Goal: Information Seeking & Learning: Learn about a topic

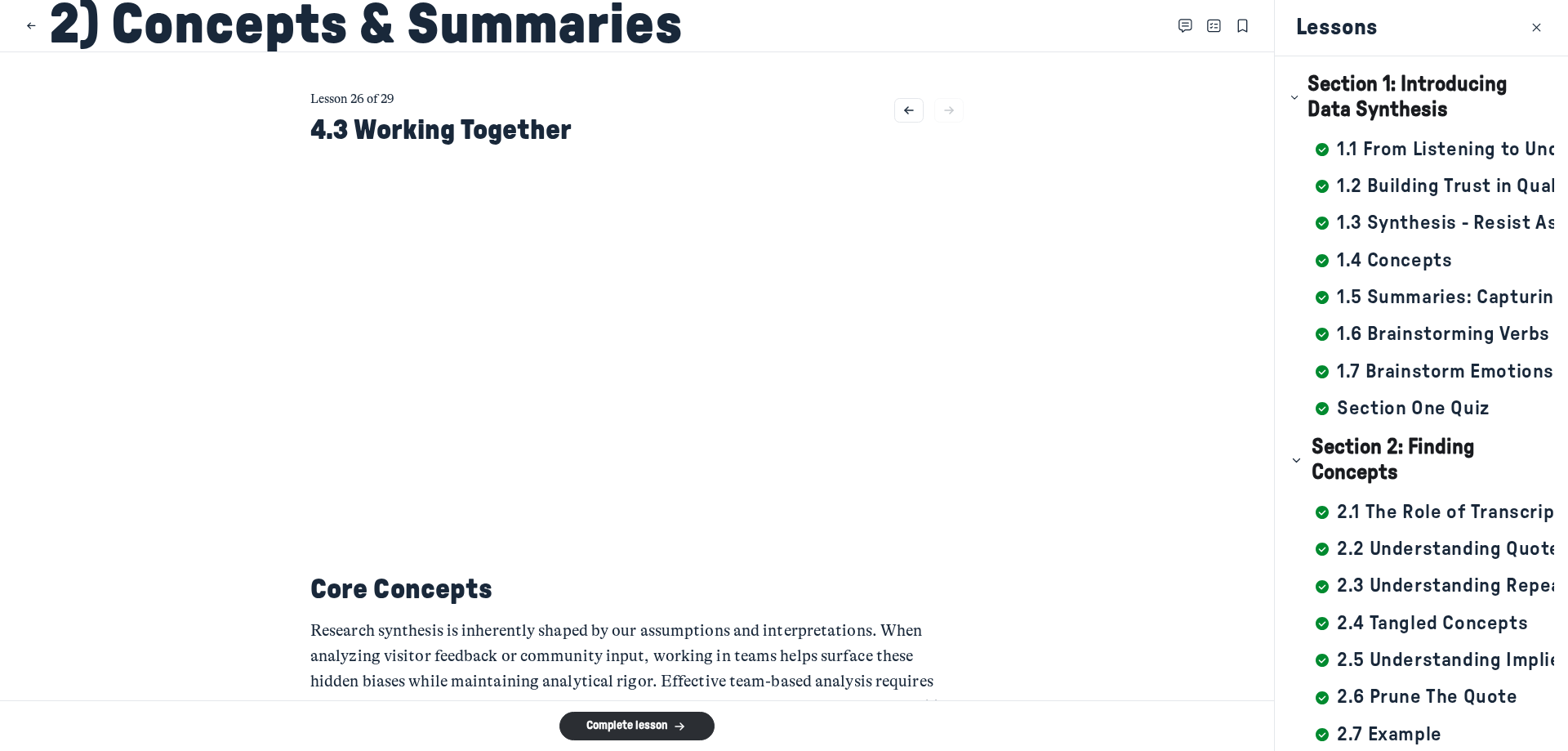
scroll to position [660, 0]
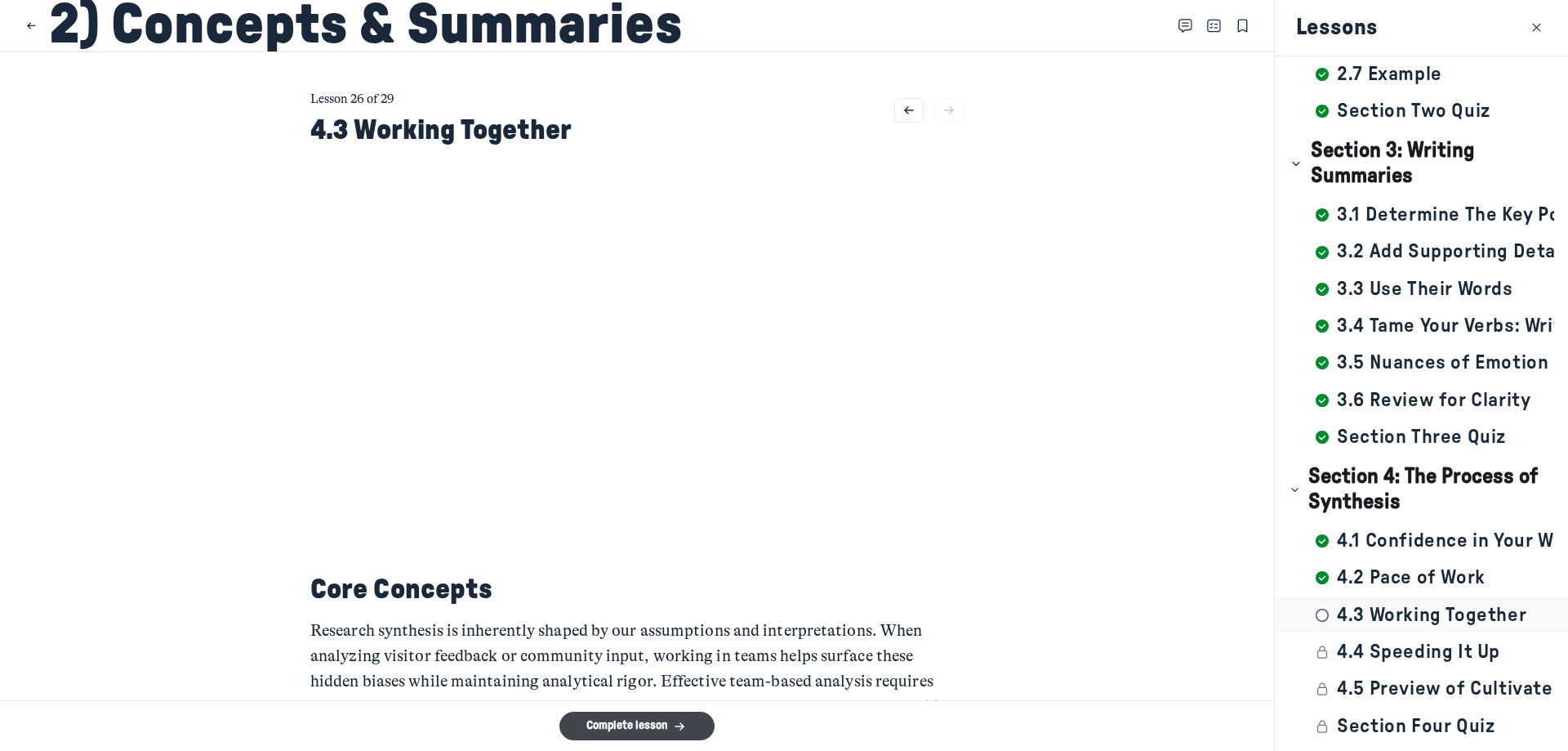
click at [614, 726] on button "Complete lesson" at bounding box center [637, 725] width 155 height 28
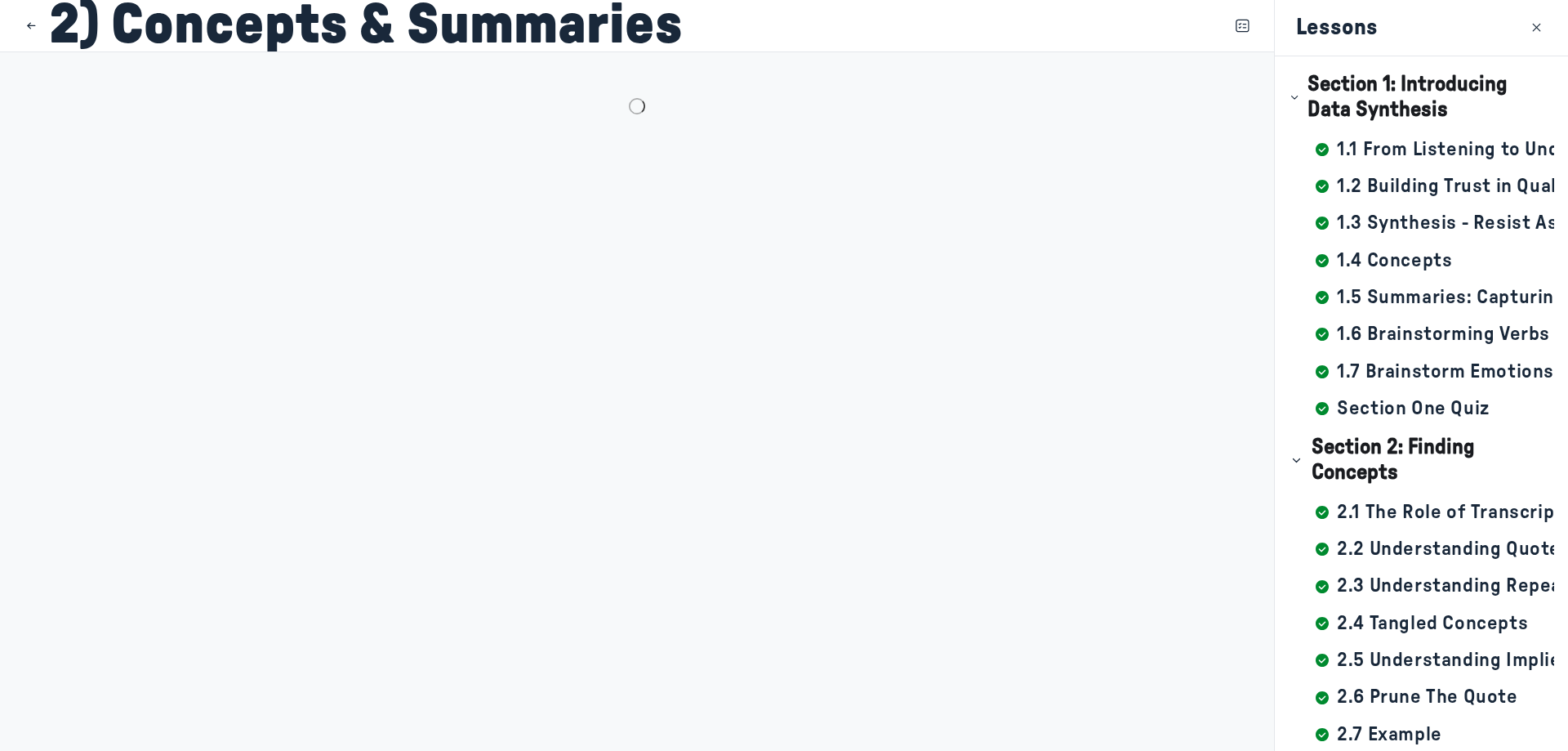
scroll to position [660, 0]
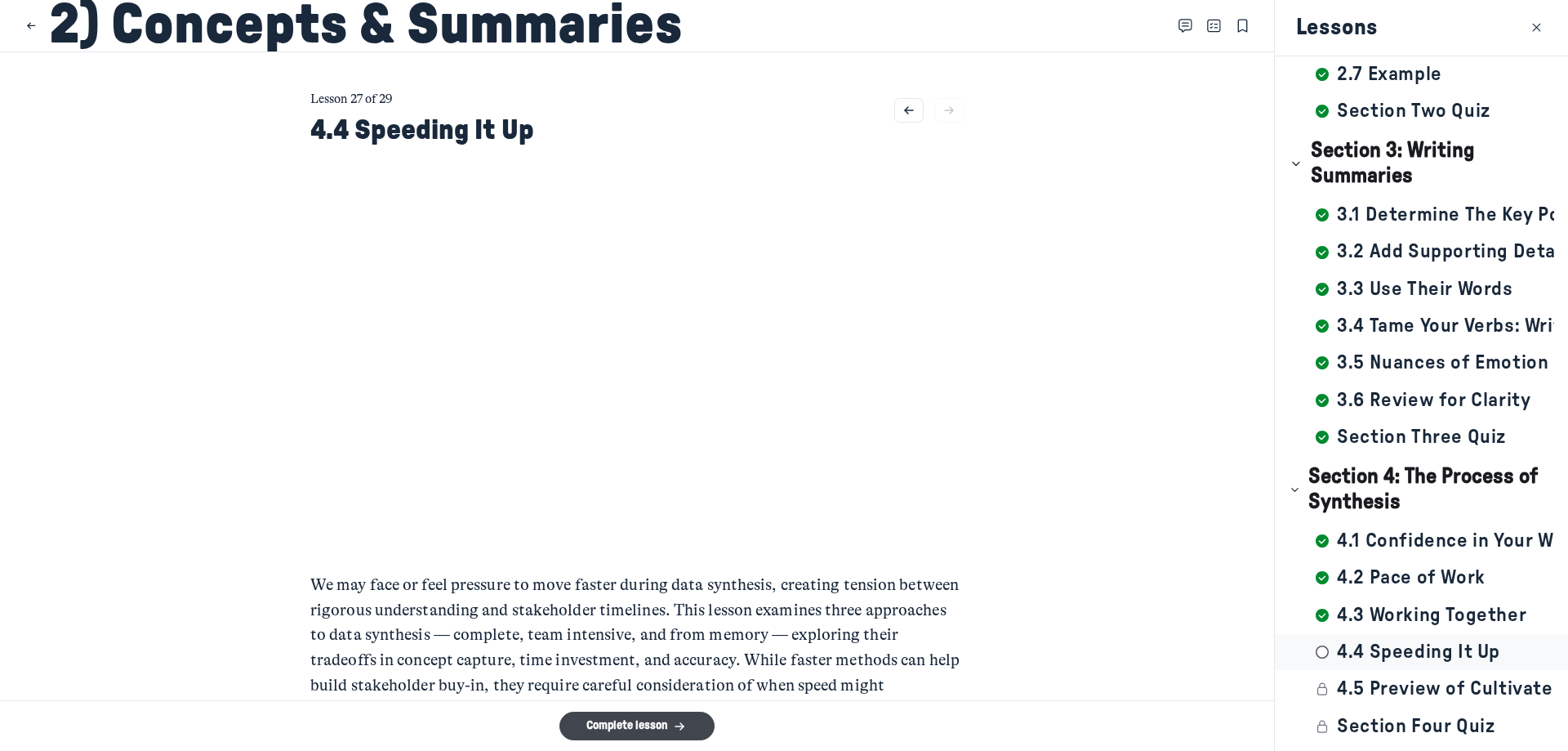
click at [669, 719] on button "Complete lesson" at bounding box center [637, 725] width 155 height 28
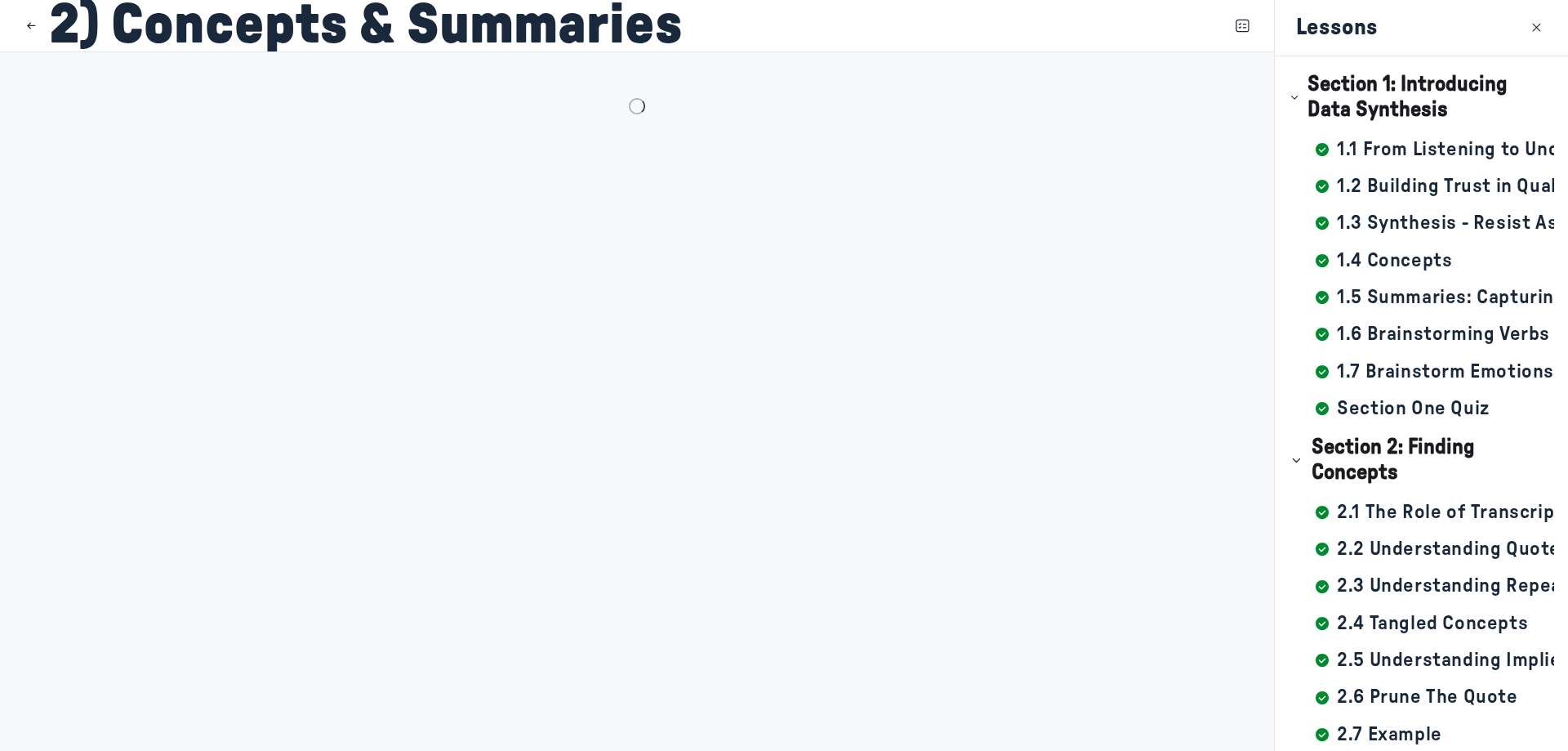
scroll to position [660, 0]
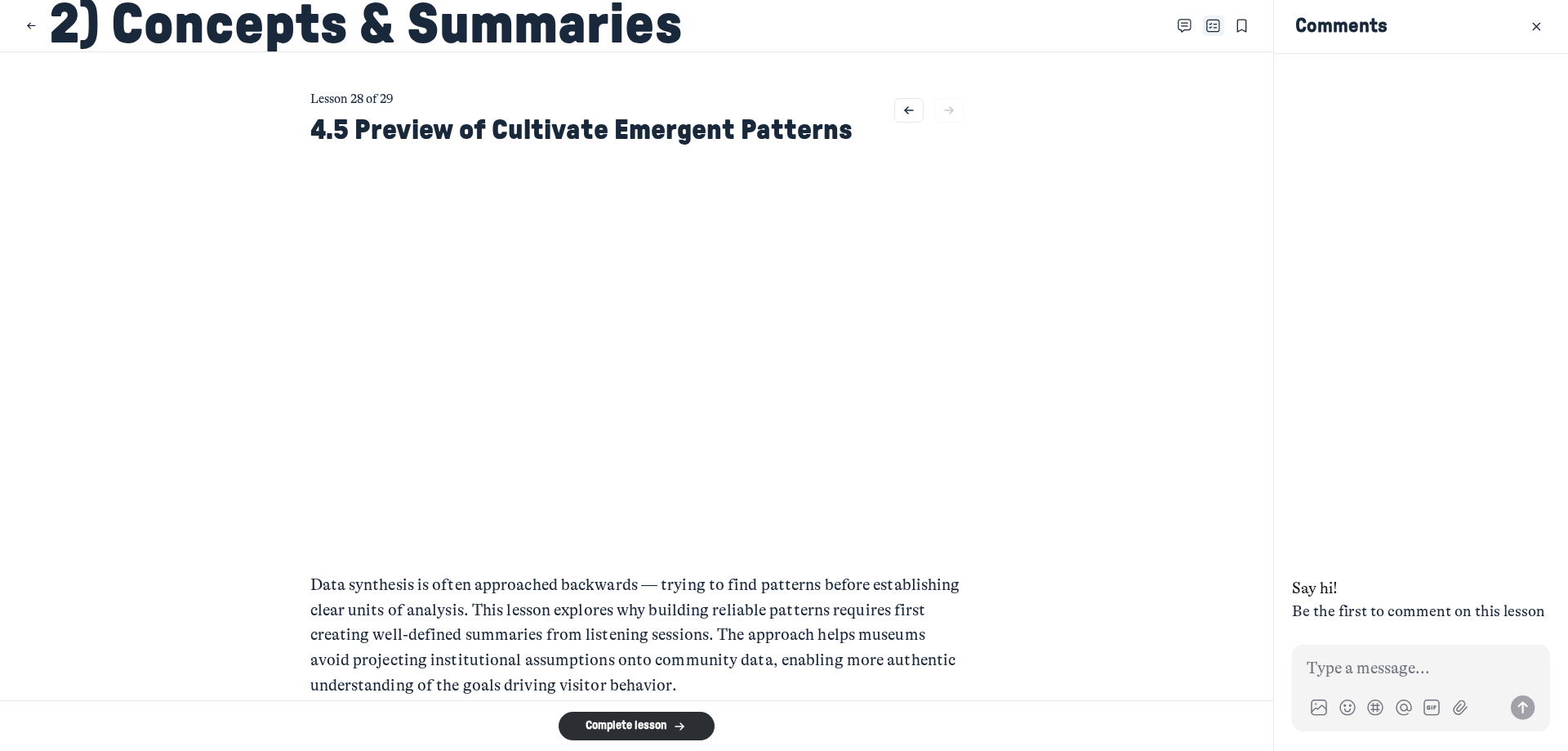
click at [1207, 32] on use "Close Table of contents" at bounding box center [1213, 25] width 13 height 13
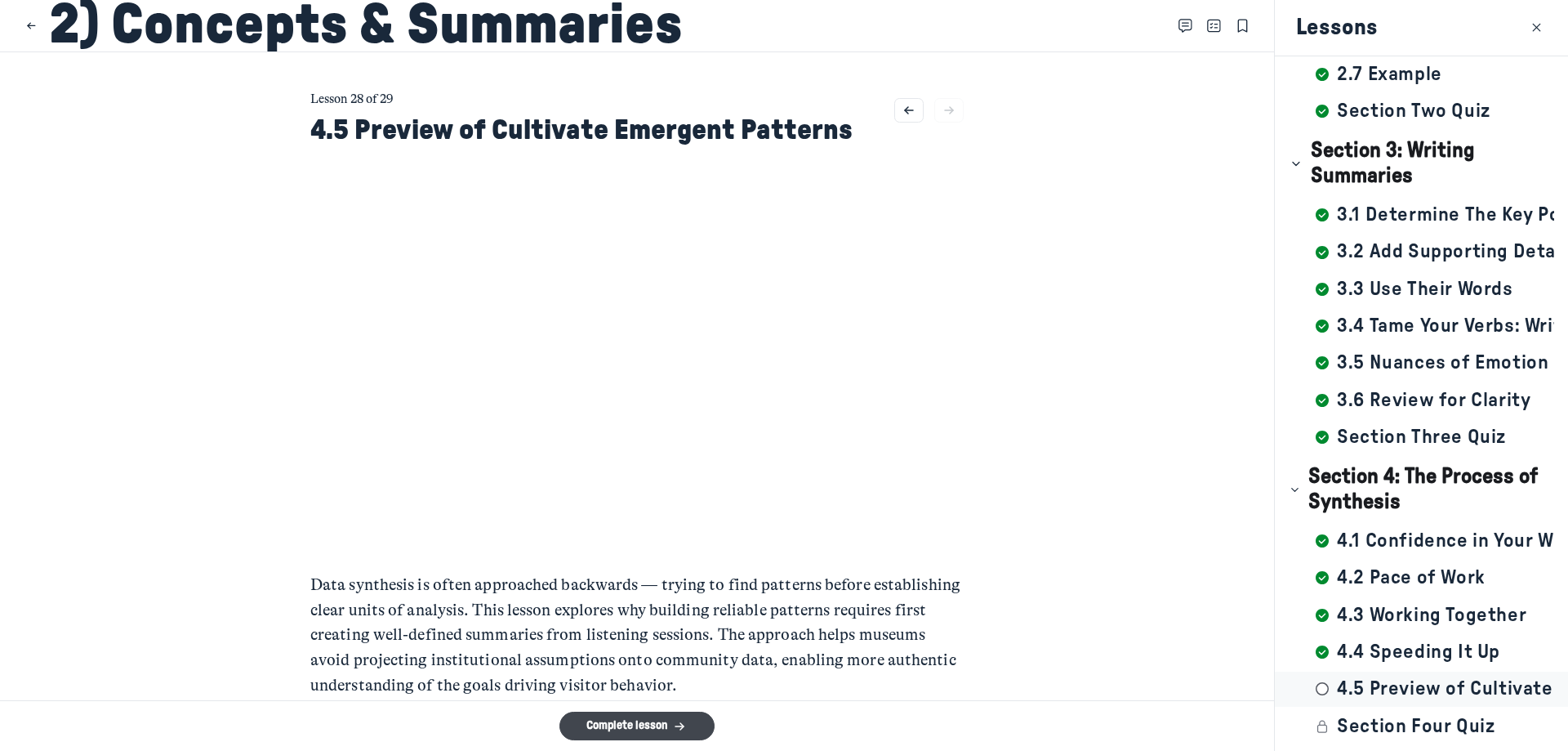
click at [682, 722] on icon "submit" at bounding box center [679, 726] width 16 height 13
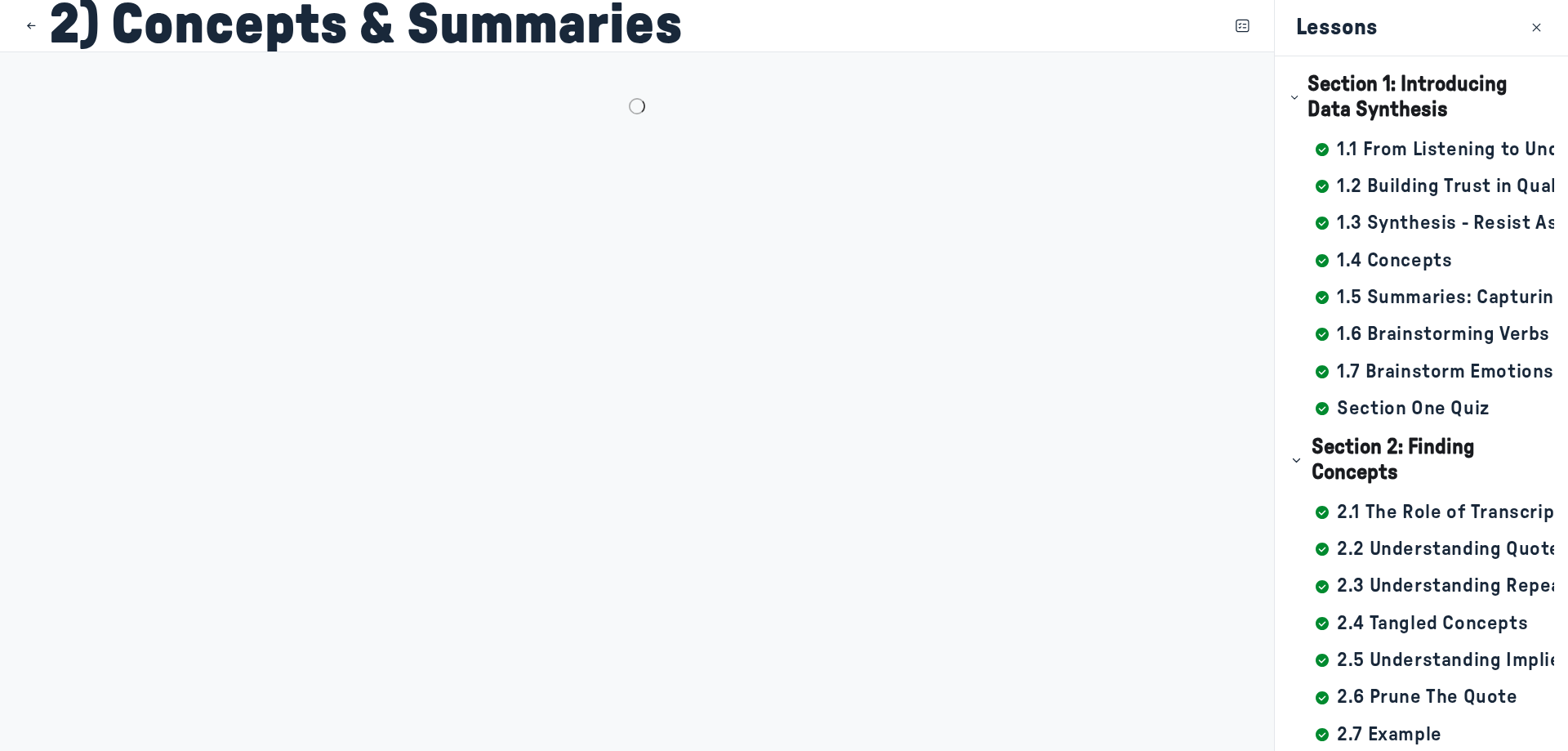
scroll to position [660, 0]
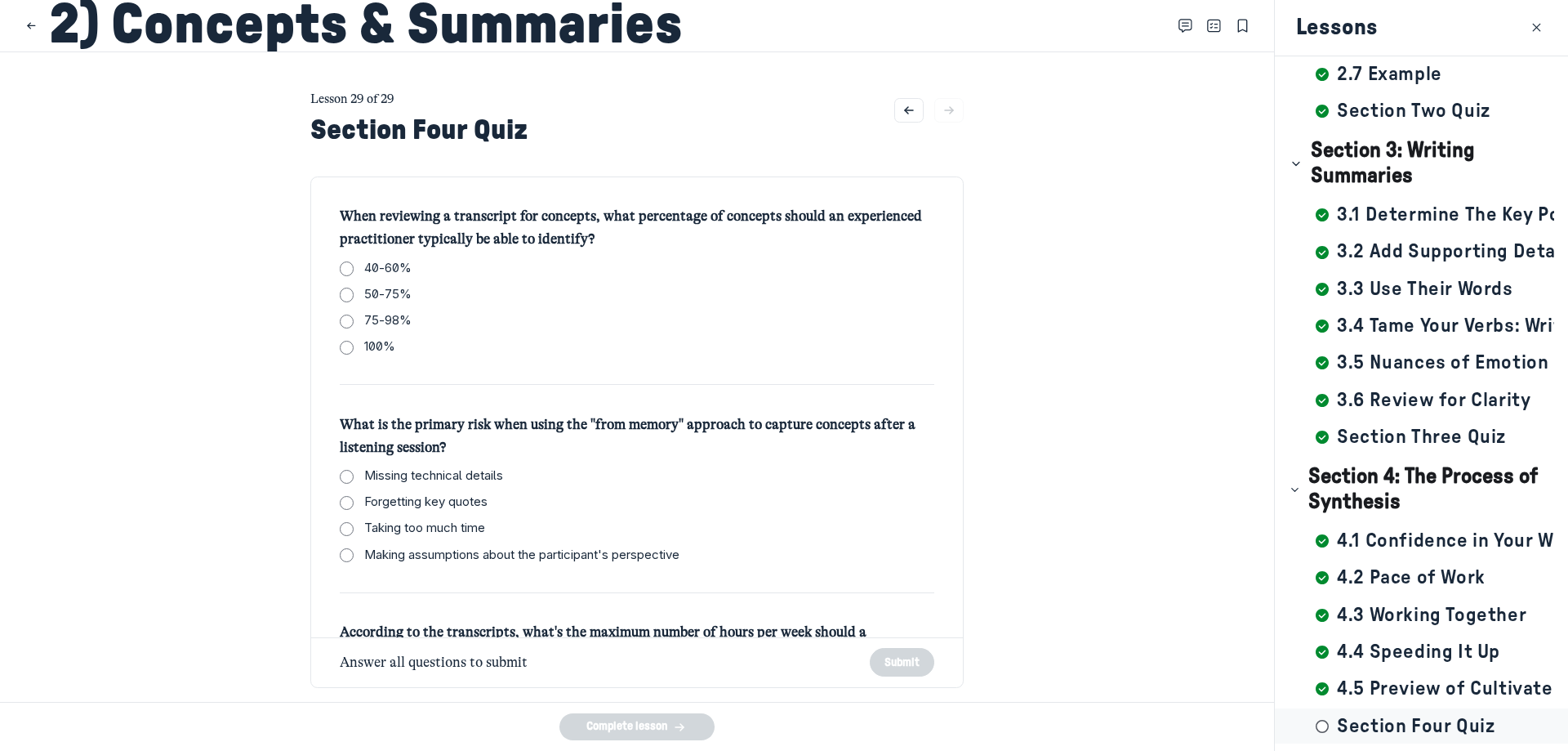
click at [392, 320] on span "75-98%" at bounding box center [388, 320] width 47 height 18
click at [354, 320] on input "75-98%" at bounding box center [347, 321] width 14 height 14
checkbox input "true"
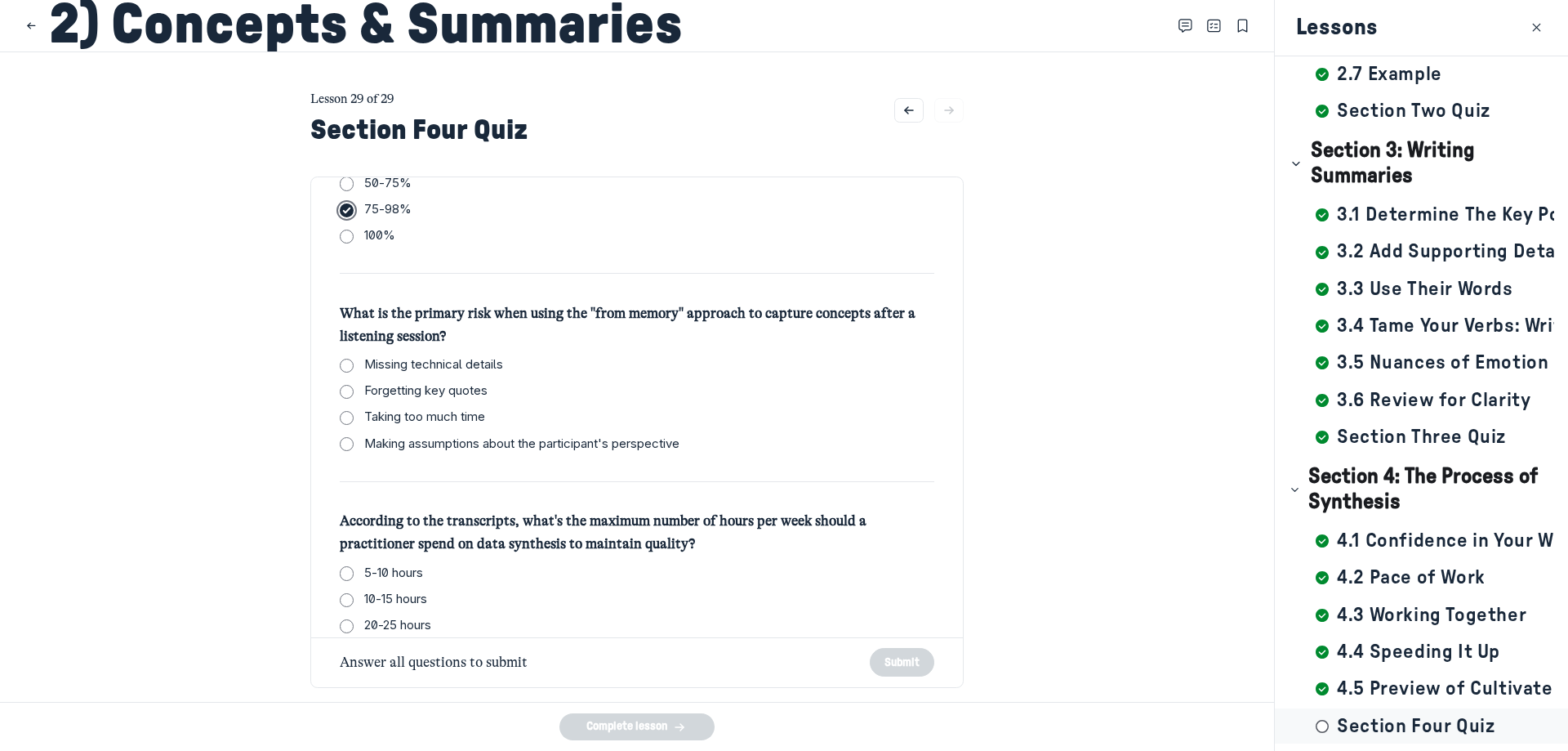
scroll to position [164, 0]
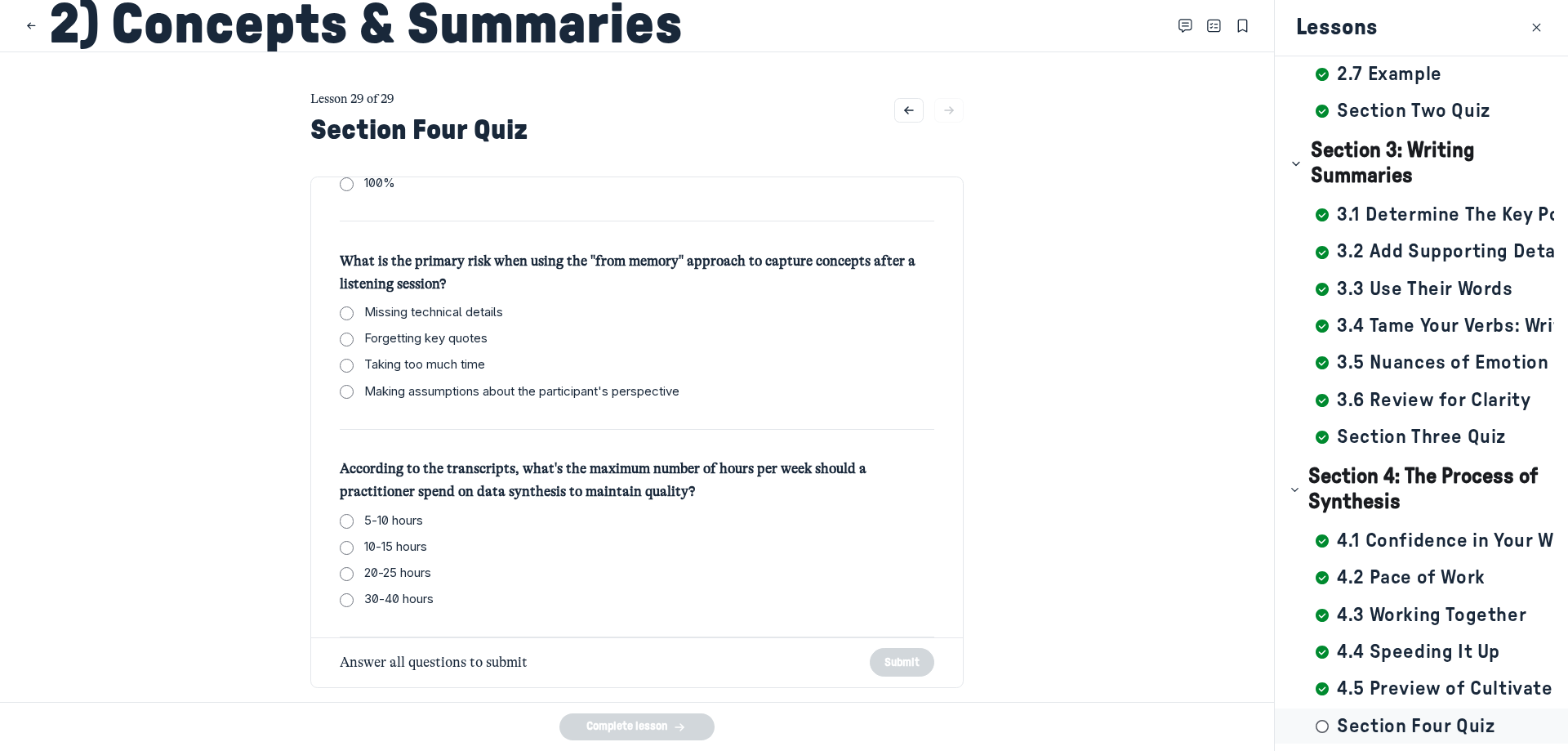
click at [536, 392] on span "Making assumptions about the participant's perspective" at bounding box center [521, 391] width 315 height 18
click at [354, 392] on input "Making assumptions about the participant's perspective" at bounding box center [347, 391] width 14 height 14
checkbox input "true"
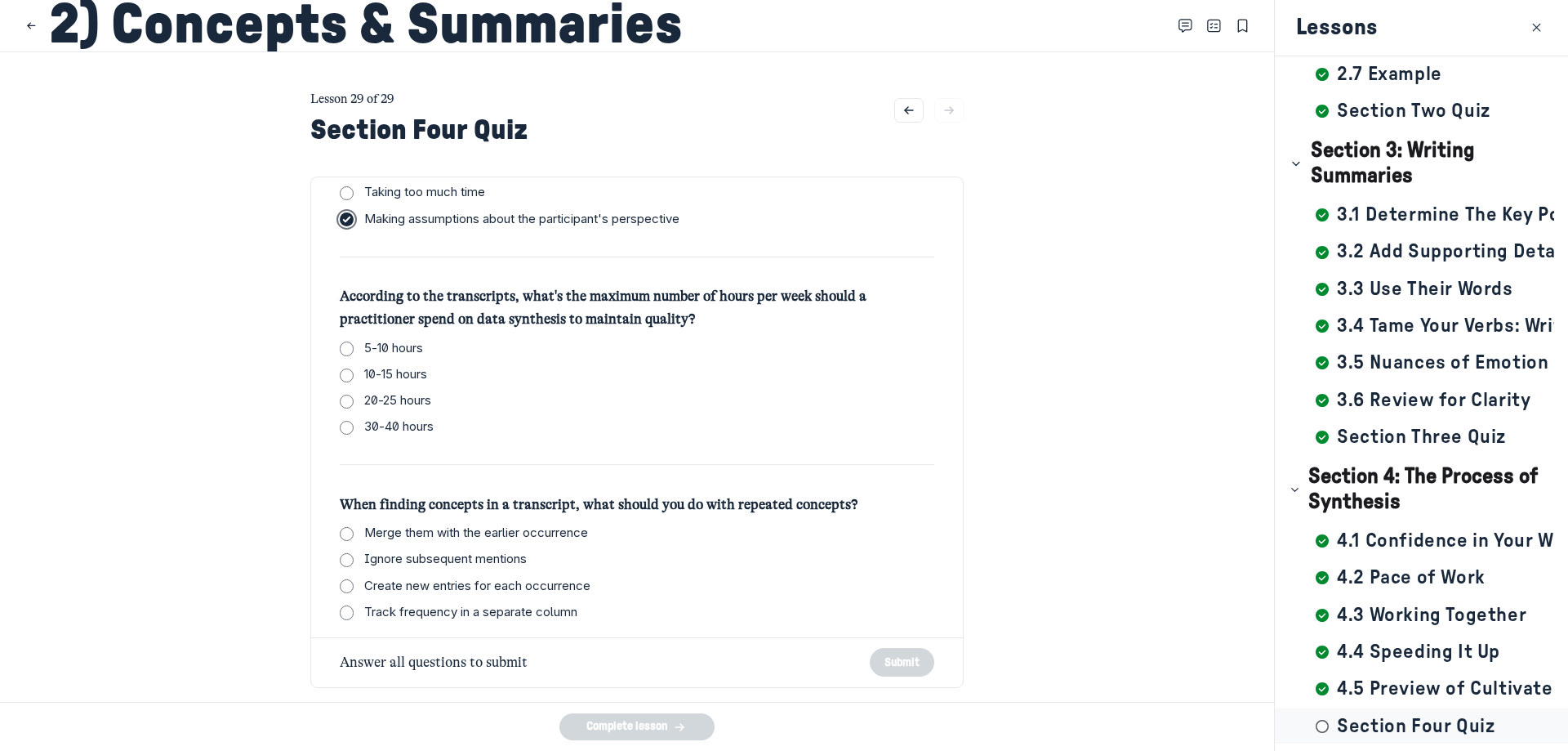
scroll to position [348, 0]
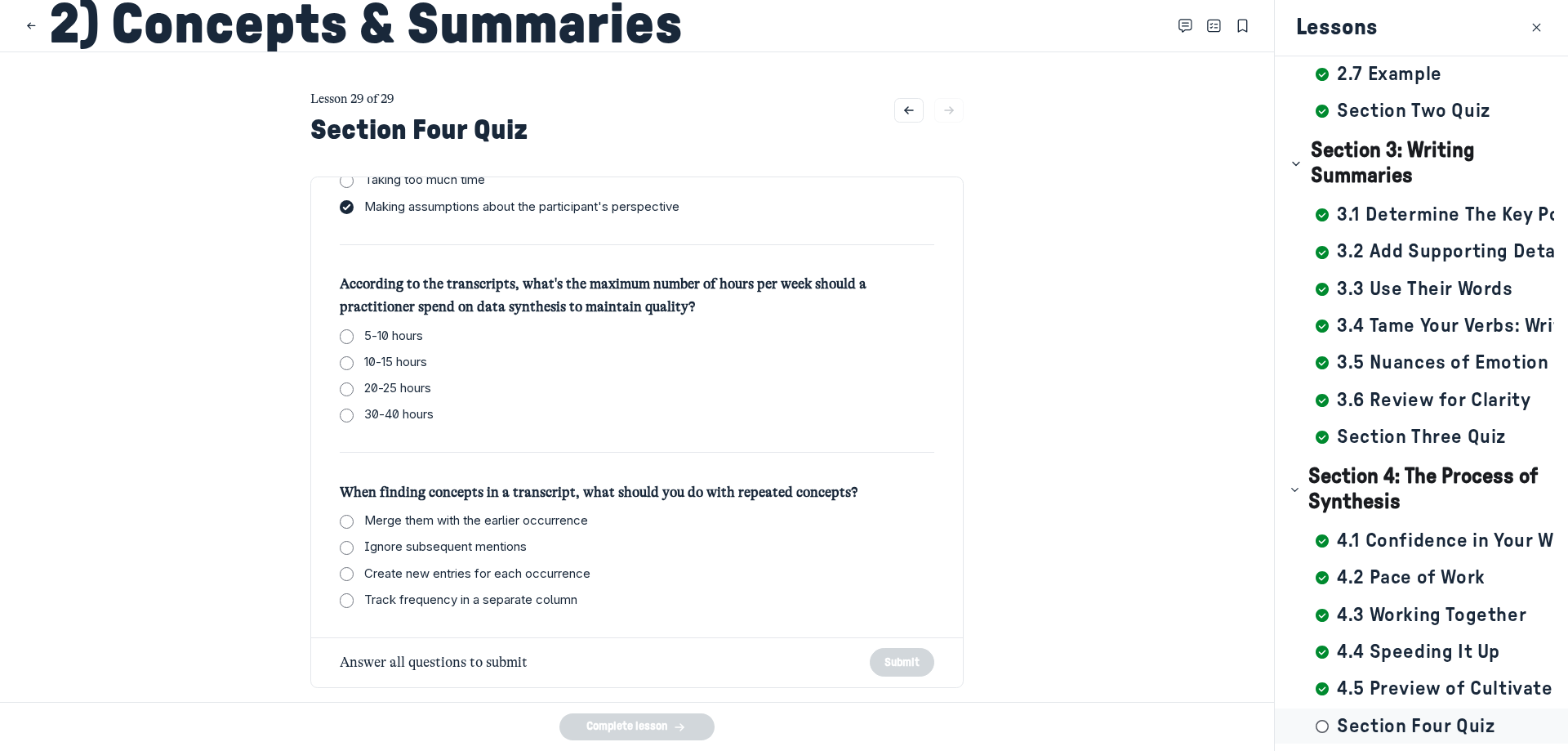
click at [427, 355] on label "10-15 hours" at bounding box center [649, 361] width 571 height 18
click at [354, 356] on input "10-15 hours" at bounding box center [347, 362] width 14 height 14
checkbox input "true"
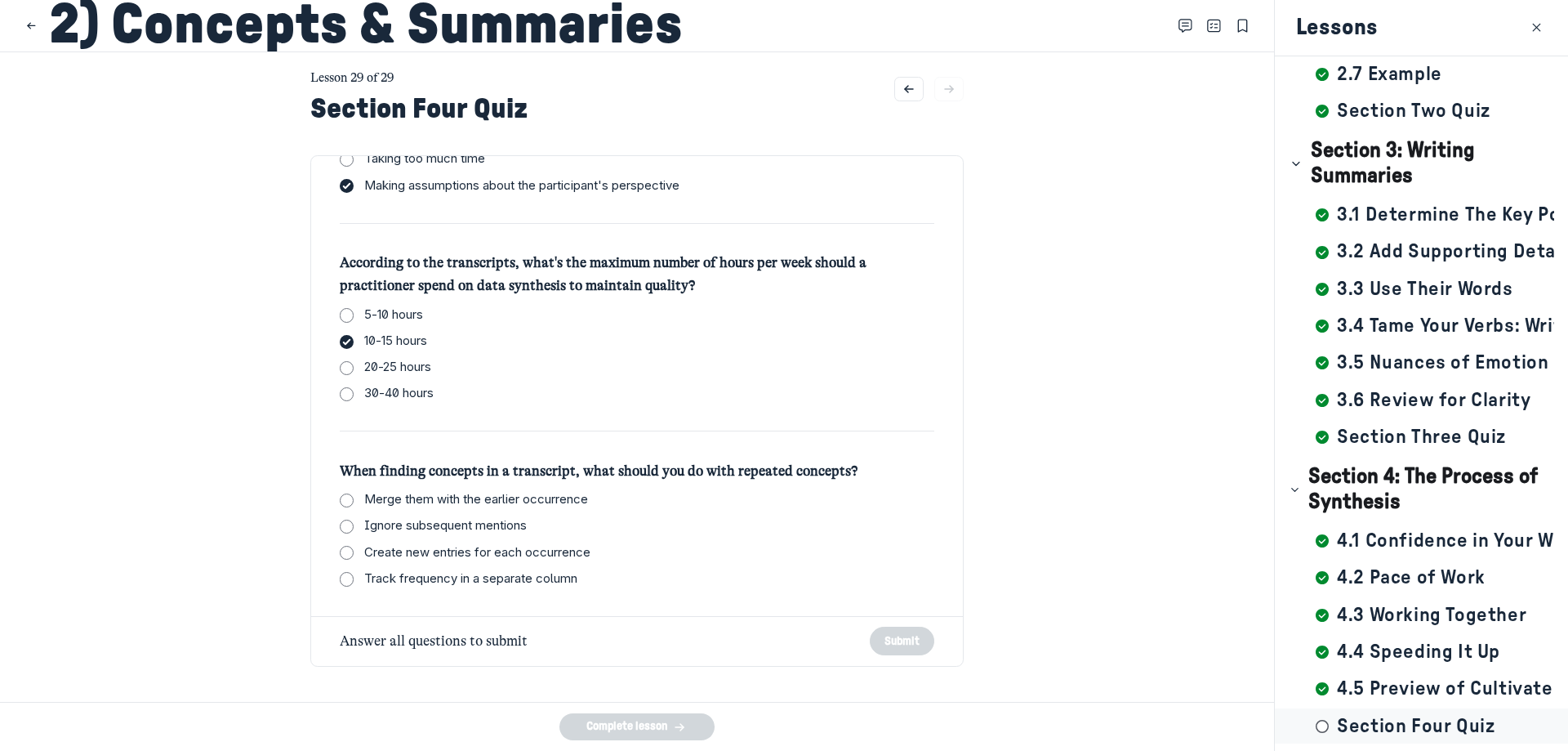
click at [517, 495] on span "Merge them with the earlier occurrence" at bounding box center [476, 499] width 224 height 18
click at [354, 495] on input "Merge them with the earlier occurrence" at bounding box center [347, 500] width 14 height 14
checkbox input "true"
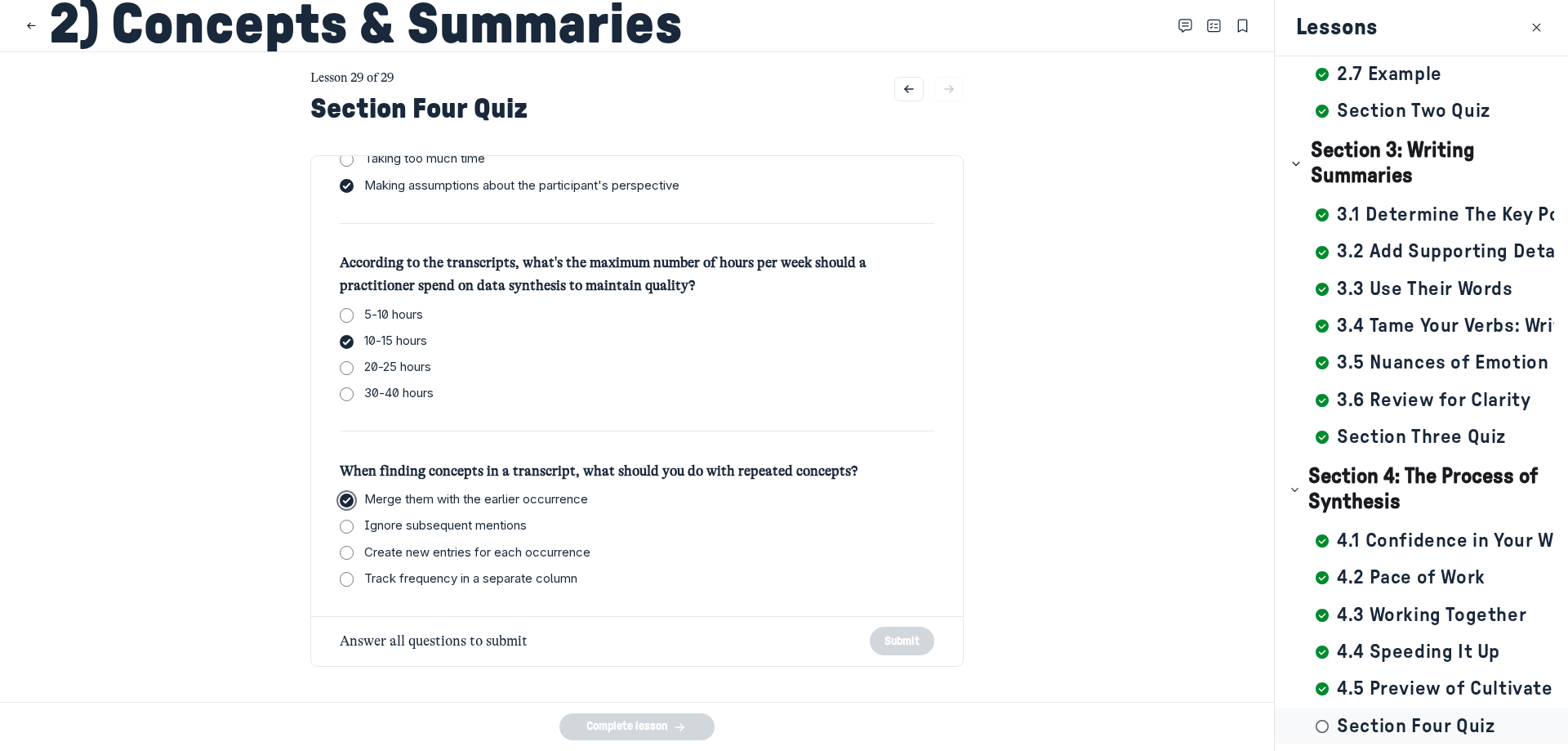
checkbox input "true"
click at [877, 647] on button "Submit" at bounding box center [902, 640] width 65 height 28
checkbox input "true"
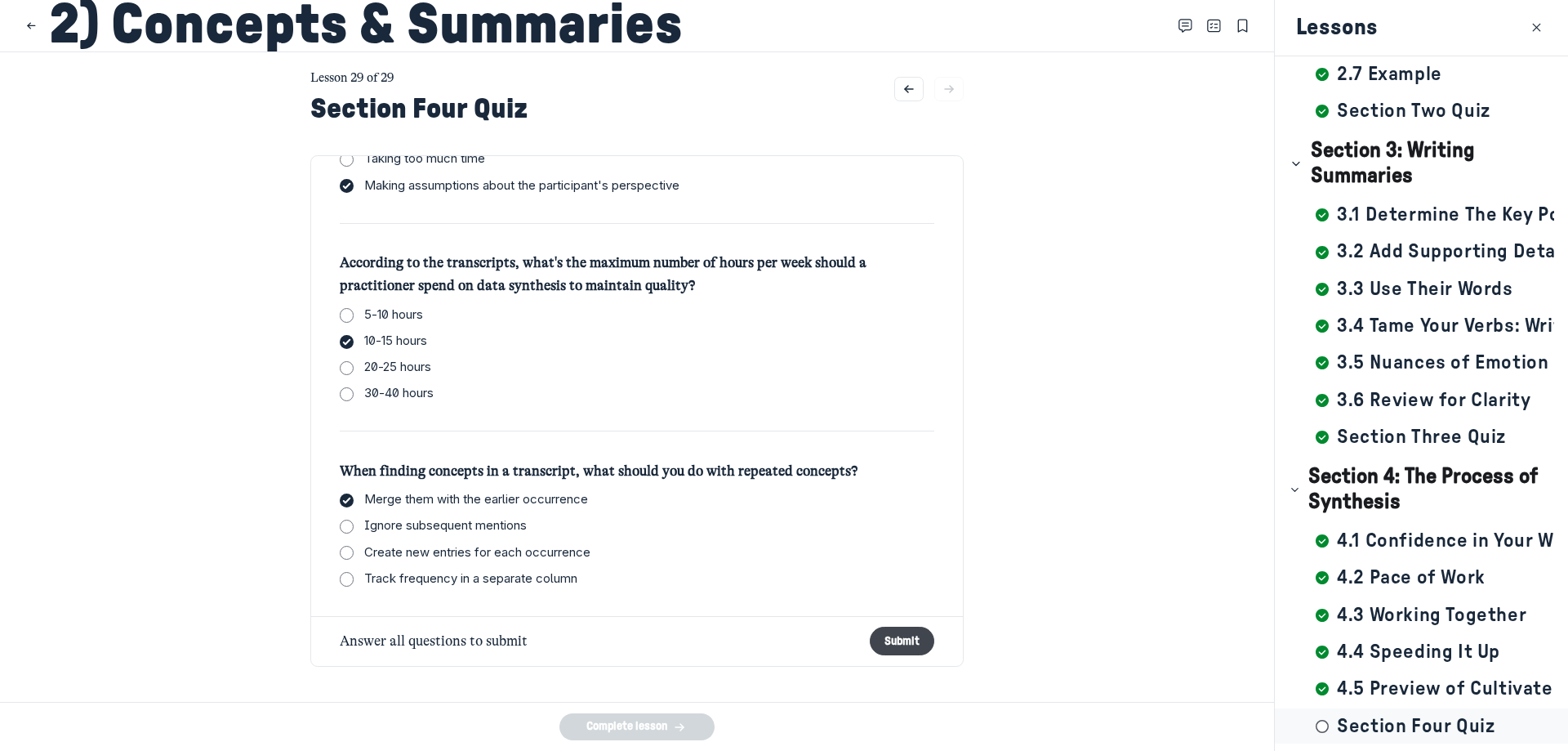
checkbox input "true"
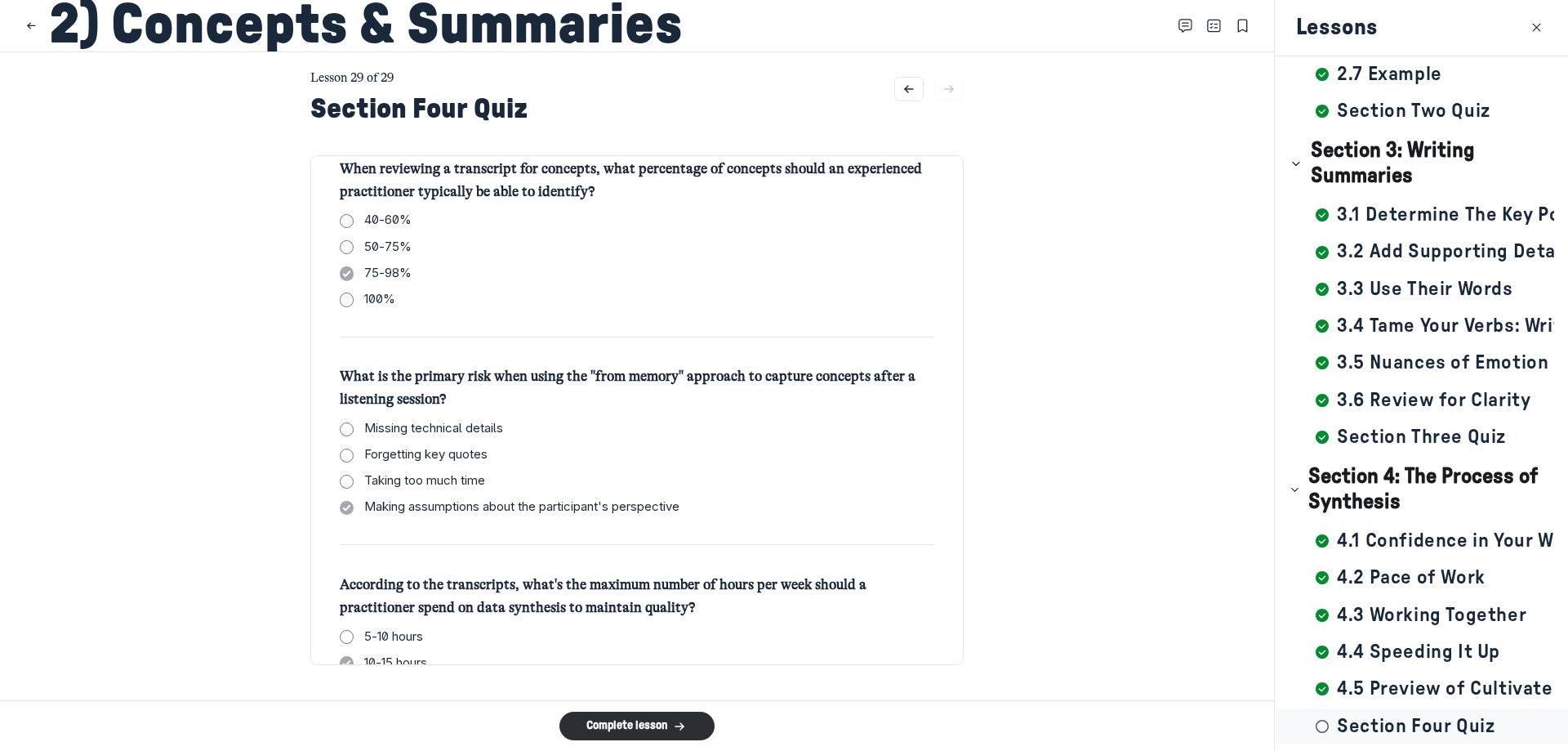
scroll to position [245, 0]
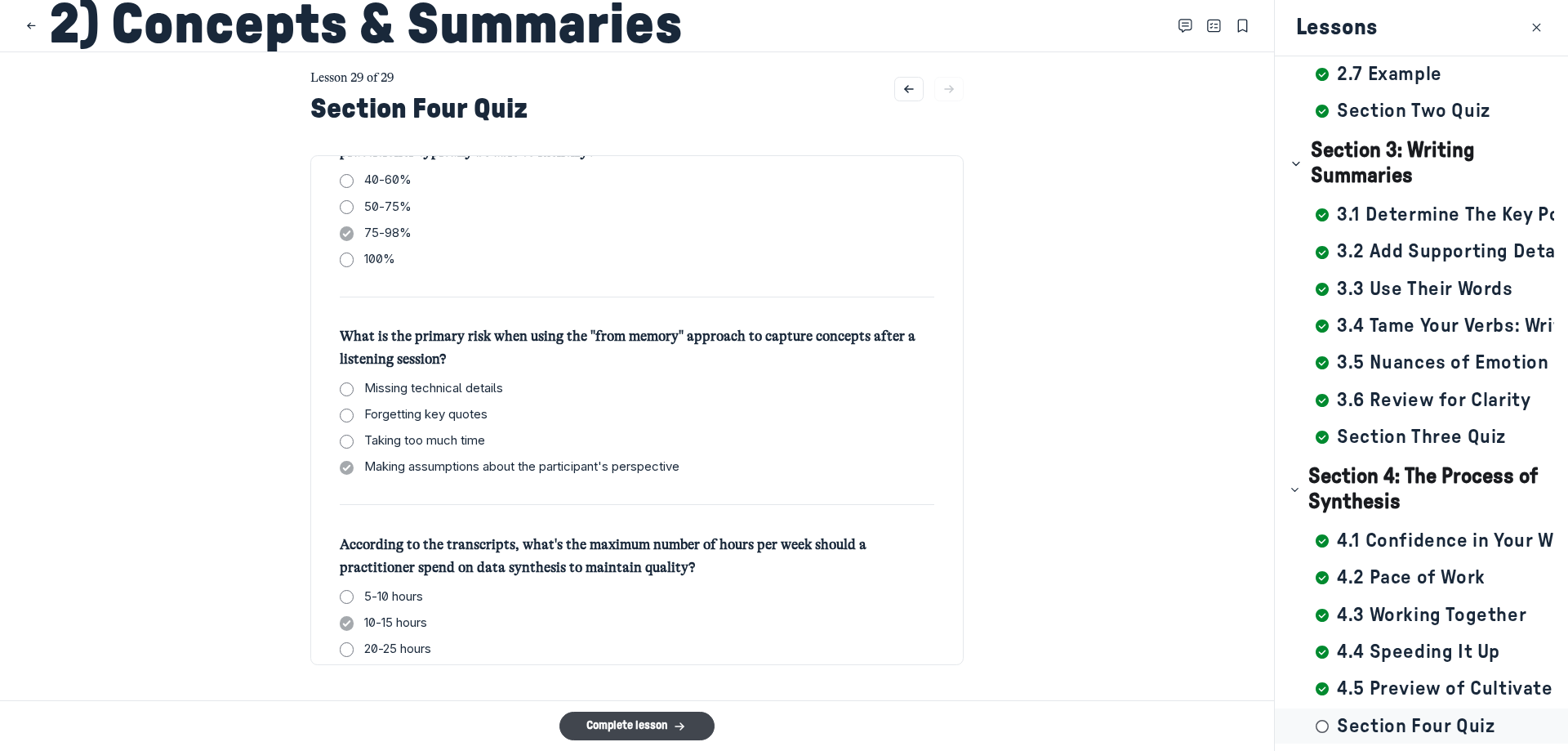
click at [647, 720] on button "Complete lesson" at bounding box center [637, 725] width 155 height 28
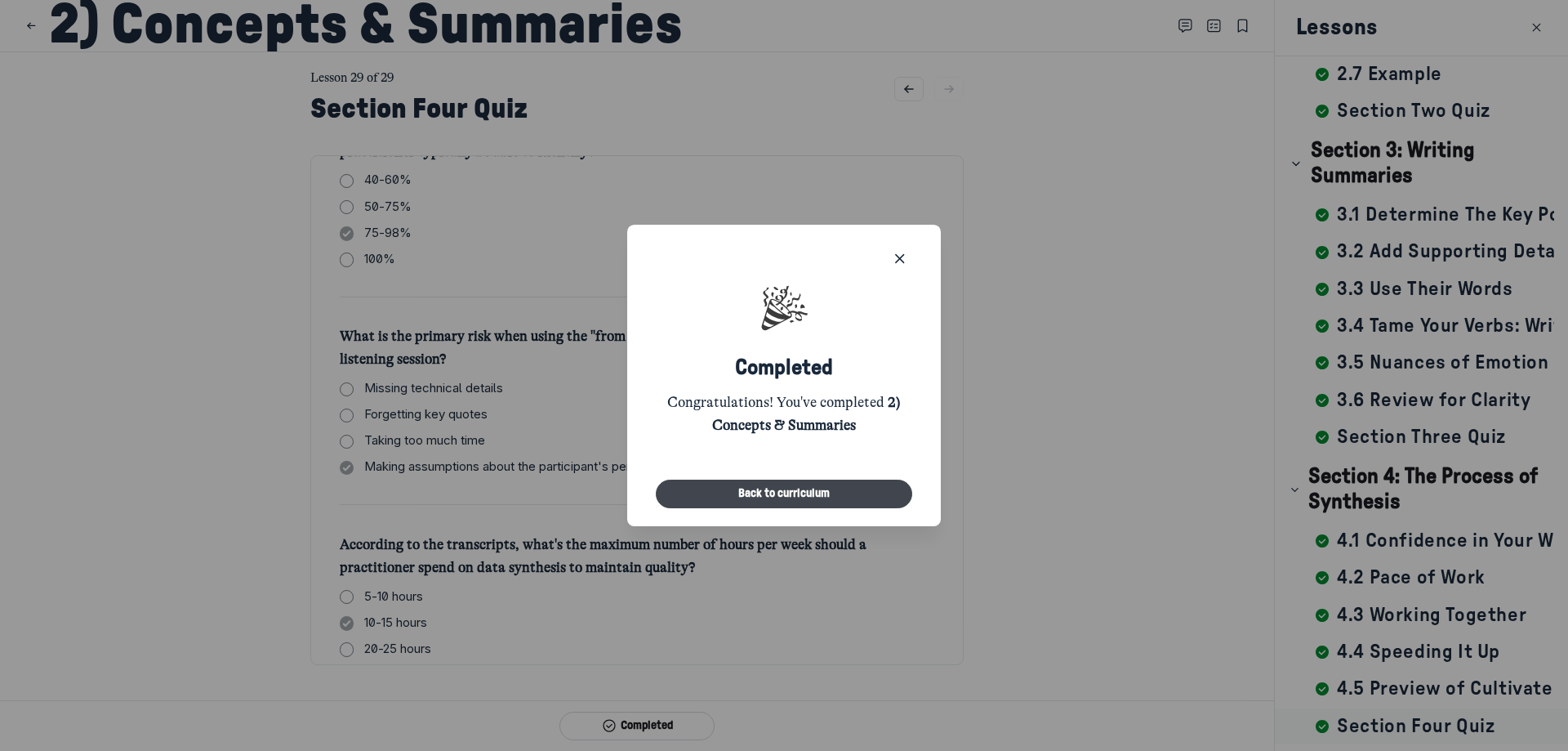
click at [826, 496] on button "Back to curriculum" at bounding box center [784, 493] width 257 height 28
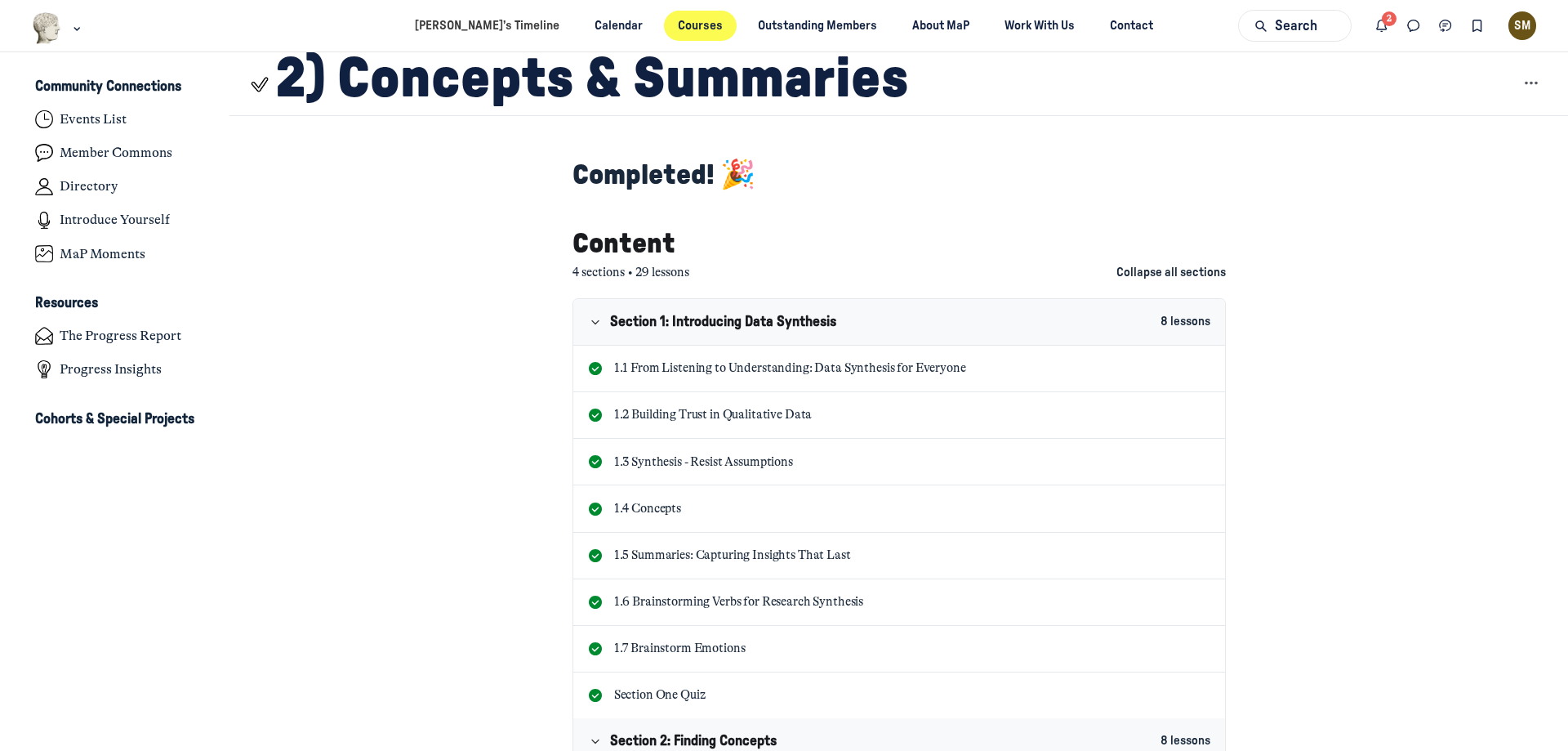
click at [664, 38] on link "Courses" at bounding box center [701, 25] width 74 height 30
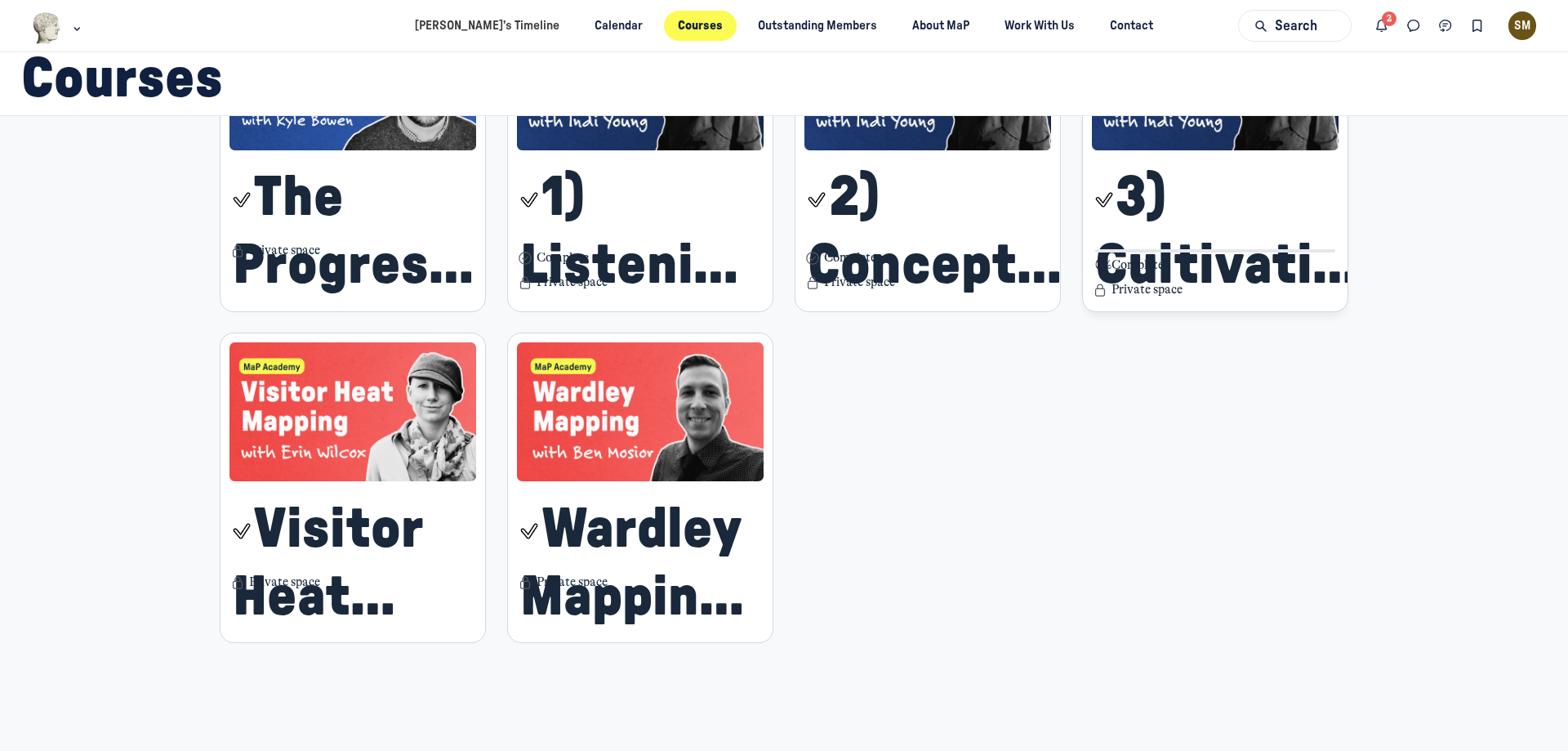
scroll to position [556, 0]
click at [1174, 275] on div "3) Cultivating Patterns Resources 0% Complete Private space" at bounding box center [1215, 226] width 247 height 152
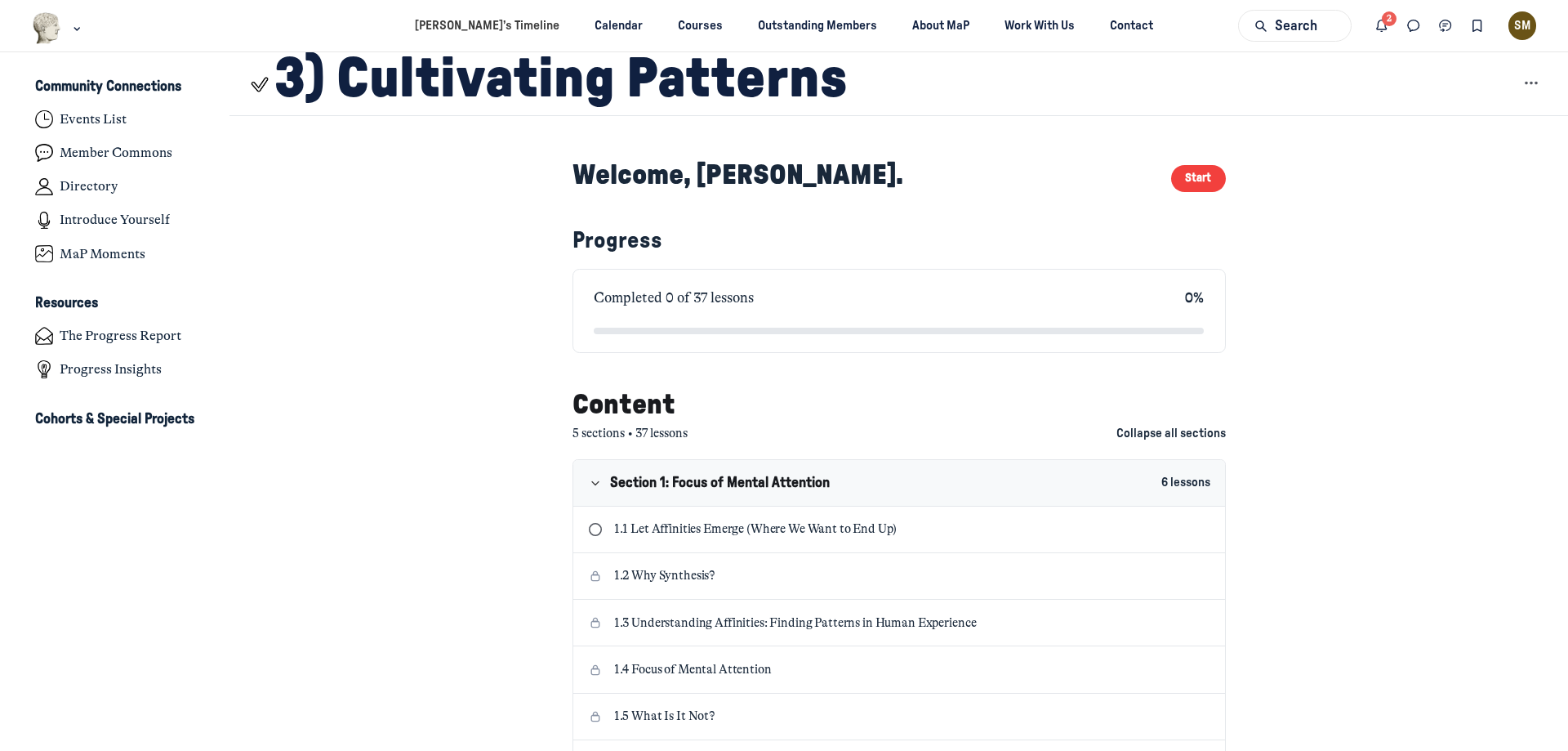
scroll to position [5210, 3211]
click at [1386, 28] on icon "Notifications" at bounding box center [1382, 26] width 16 height 18
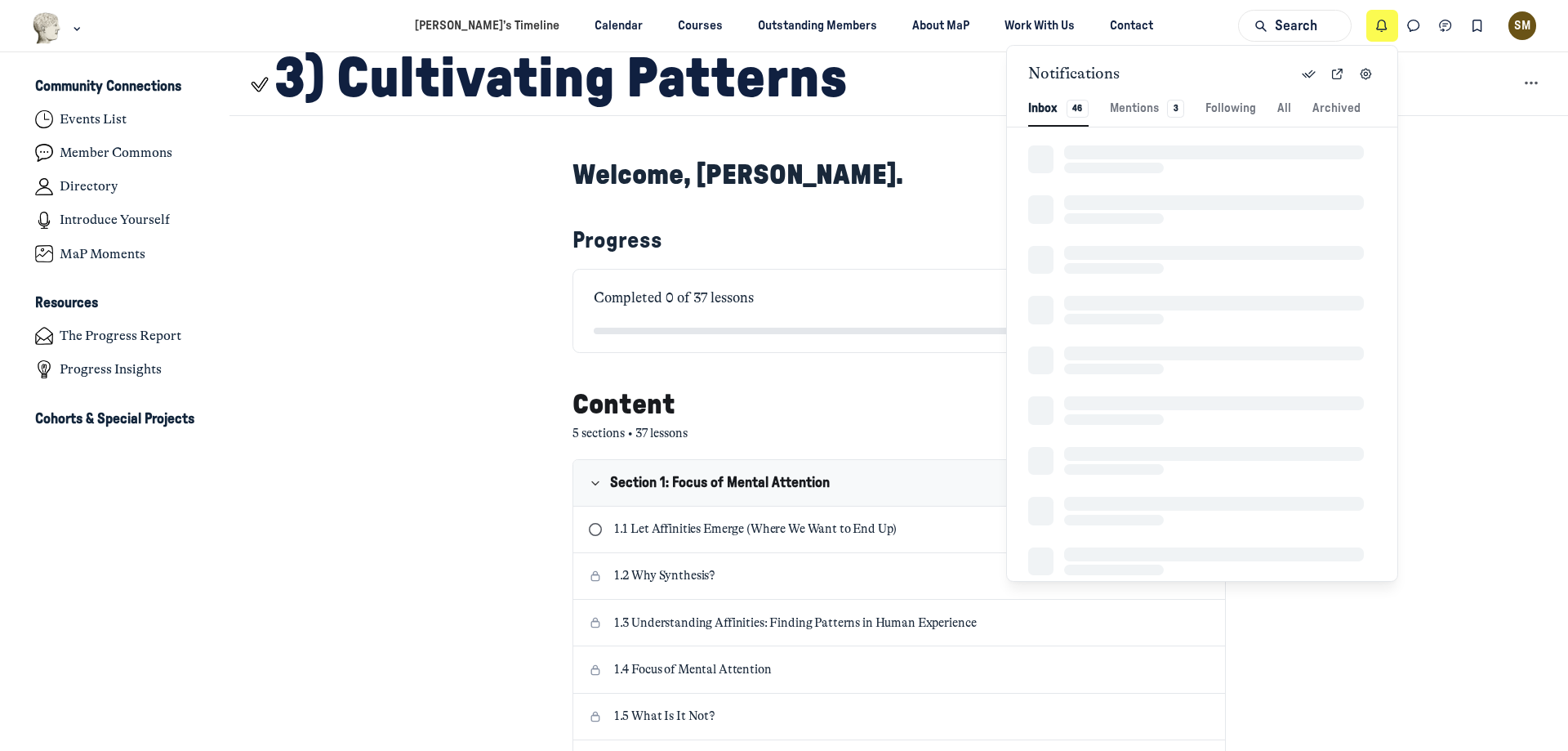
scroll to position [2223, 3583]
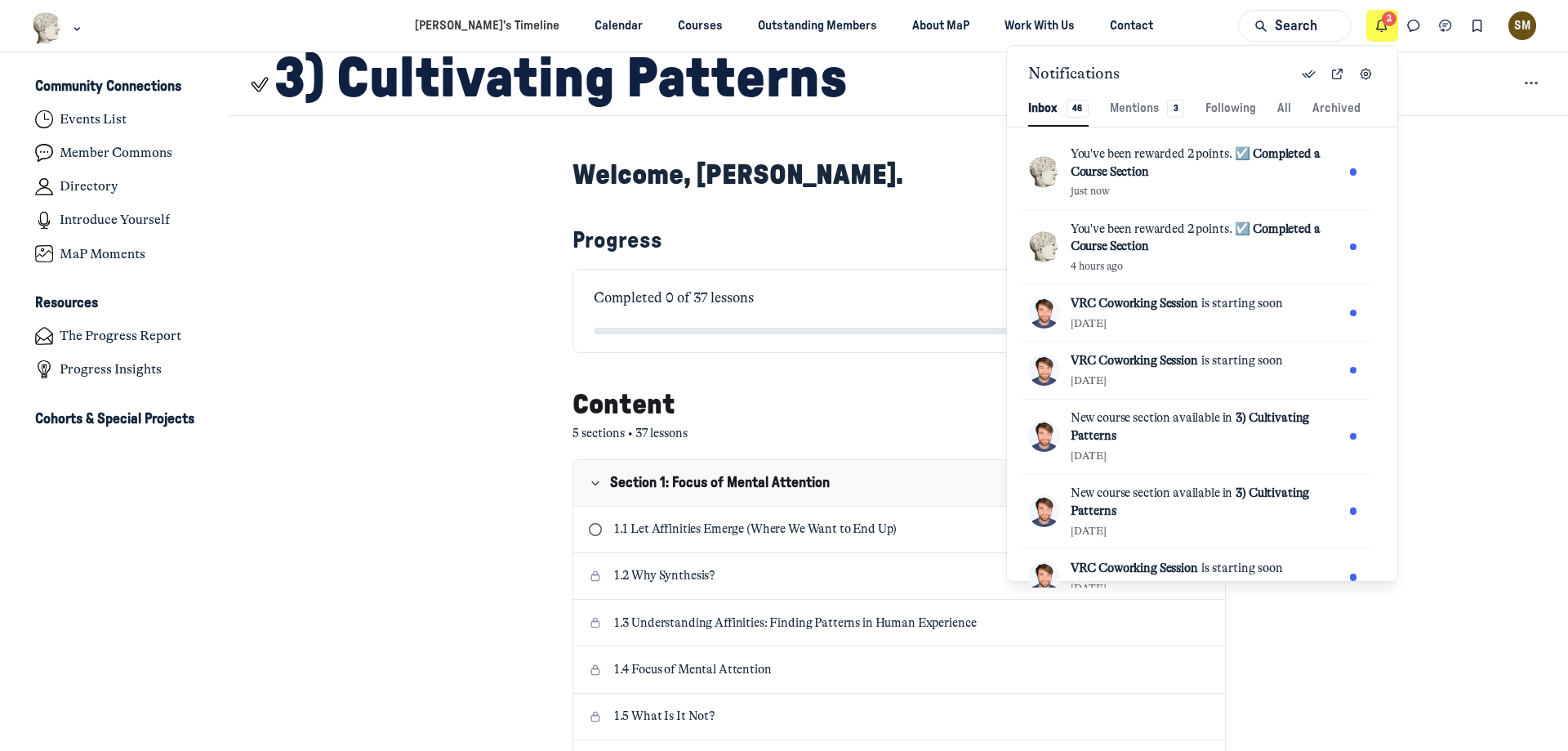
click at [1386, 28] on icon "Notifications" at bounding box center [1382, 26] width 16 height 18
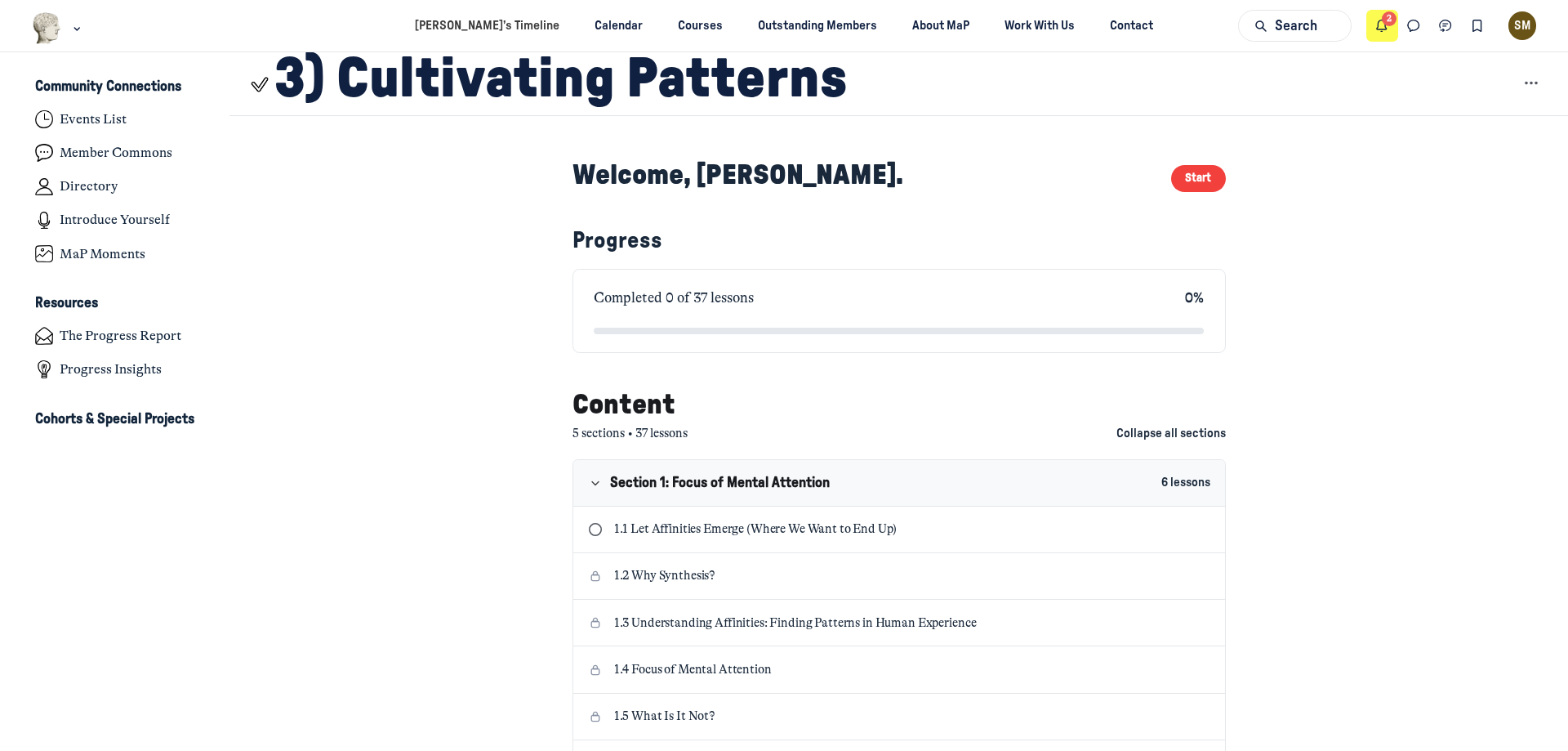
click at [1386, 28] on icon "Notifications" at bounding box center [1382, 26] width 16 height 18
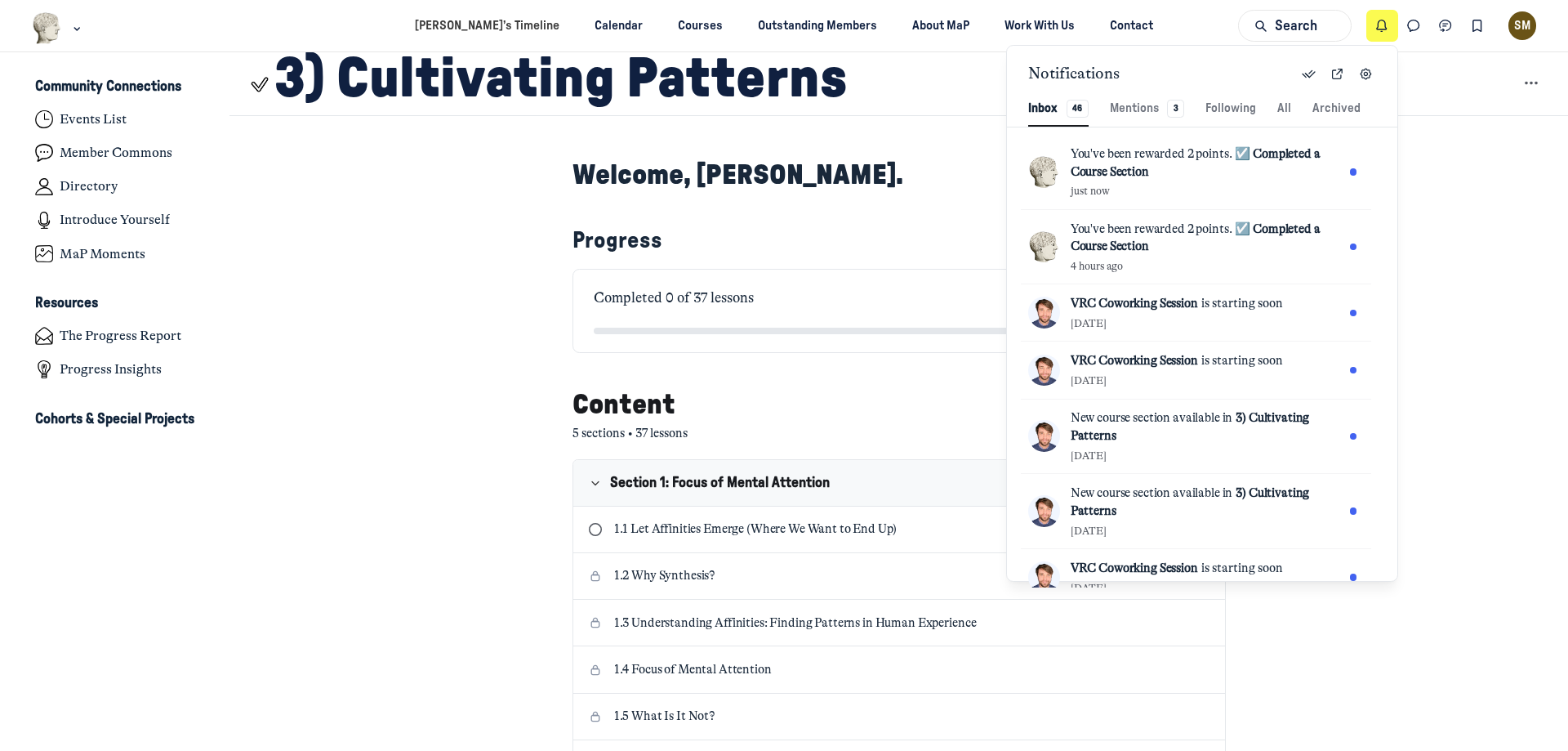
click at [1386, 28] on icon "Notifications" at bounding box center [1382, 26] width 16 height 18
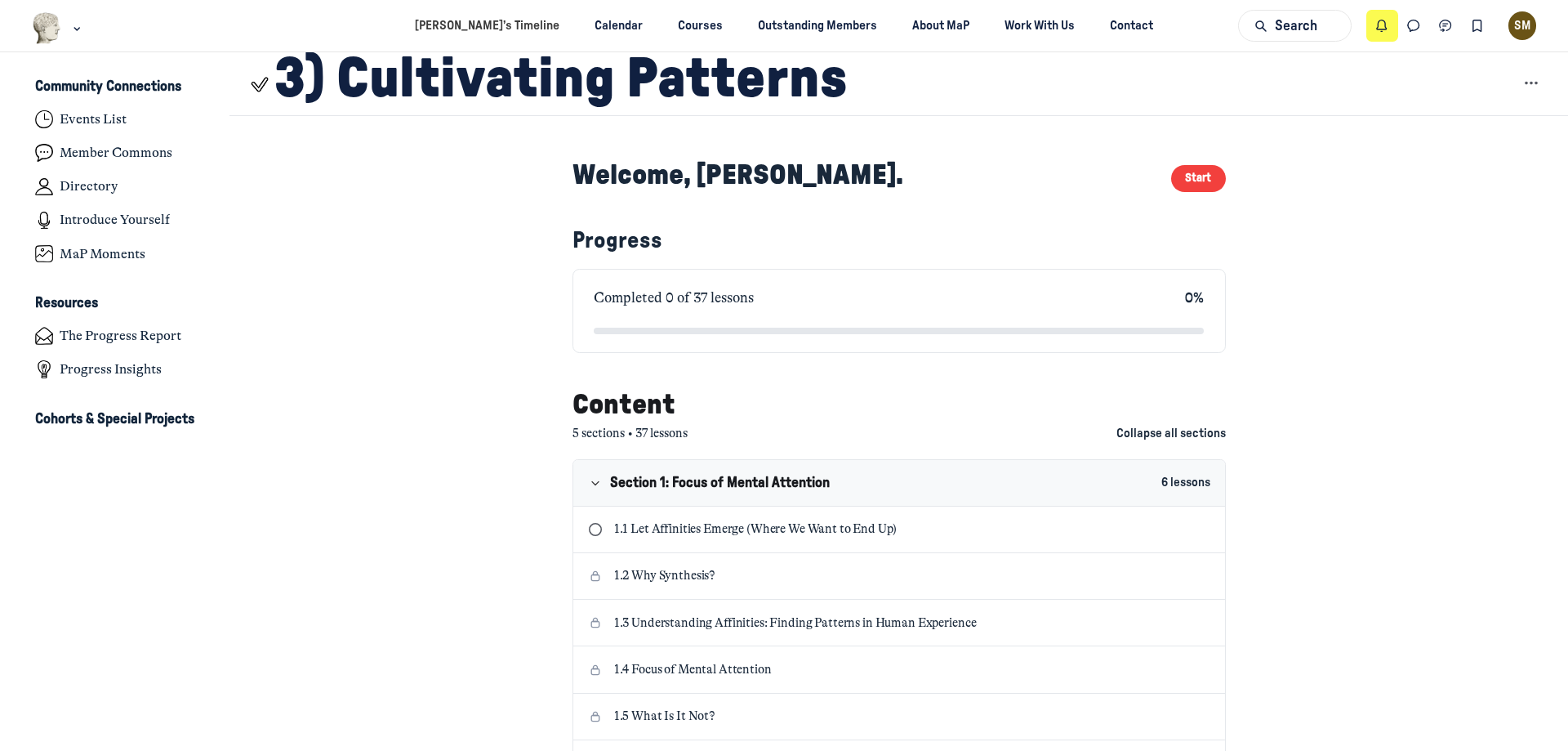
click at [1386, 28] on icon "Notifications" at bounding box center [1382, 26] width 16 height 18
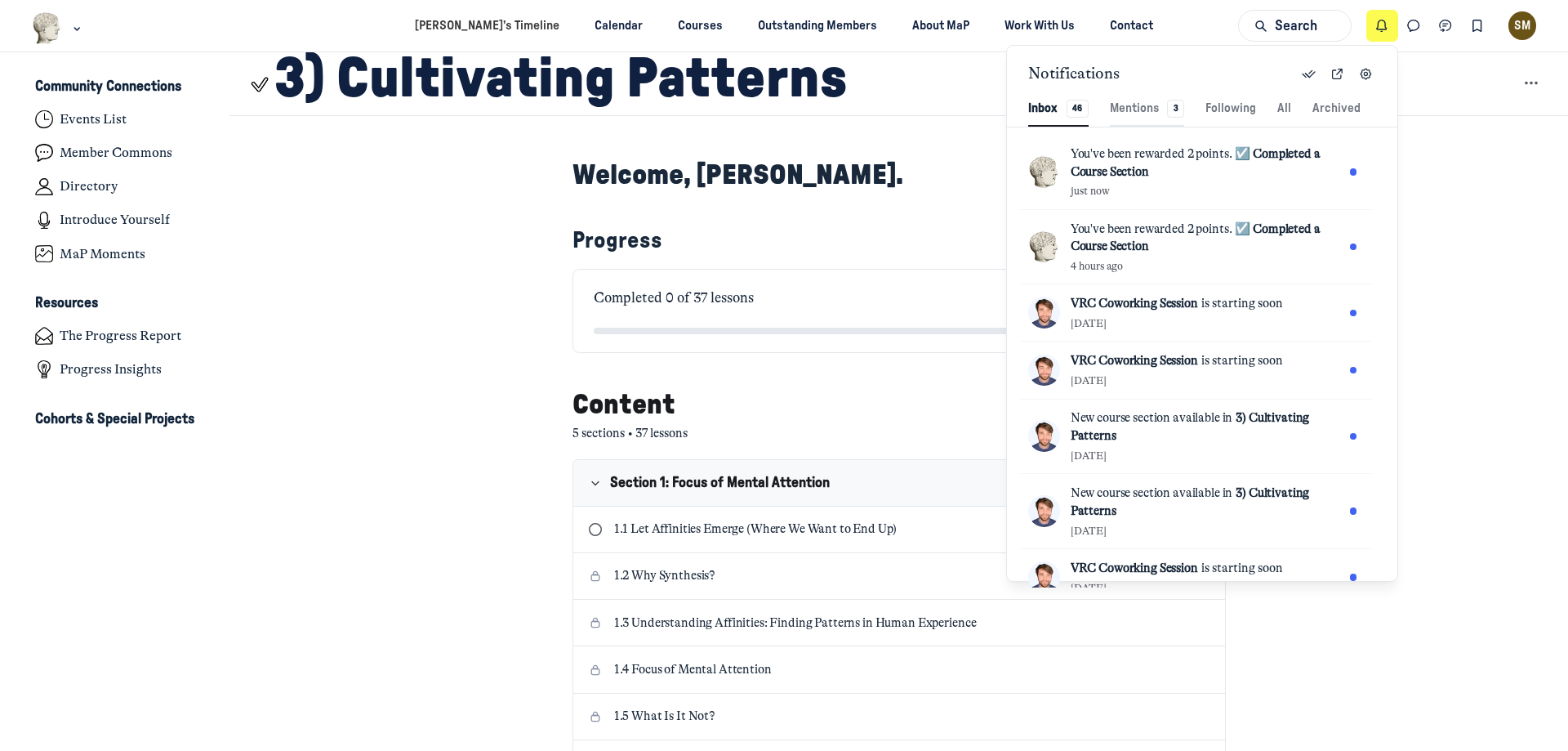
click at [1162, 109] on div "Mentions 3" at bounding box center [1147, 109] width 76 height 18
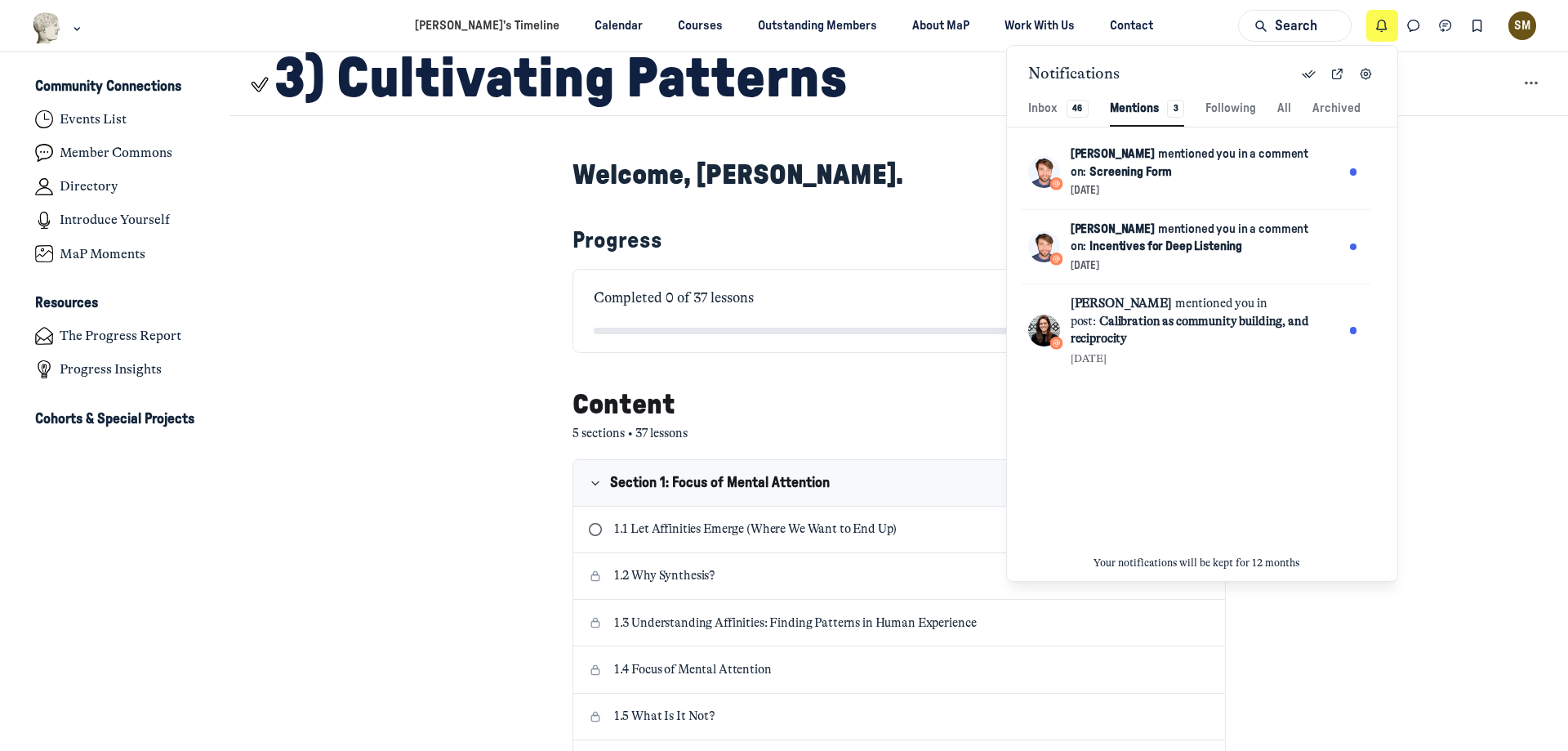
click at [1162, 109] on div "Mentions 3" at bounding box center [1147, 109] width 76 height 18
click at [1380, 33] on icon "Notifications" at bounding box center [1382, 26] width 16 height 18
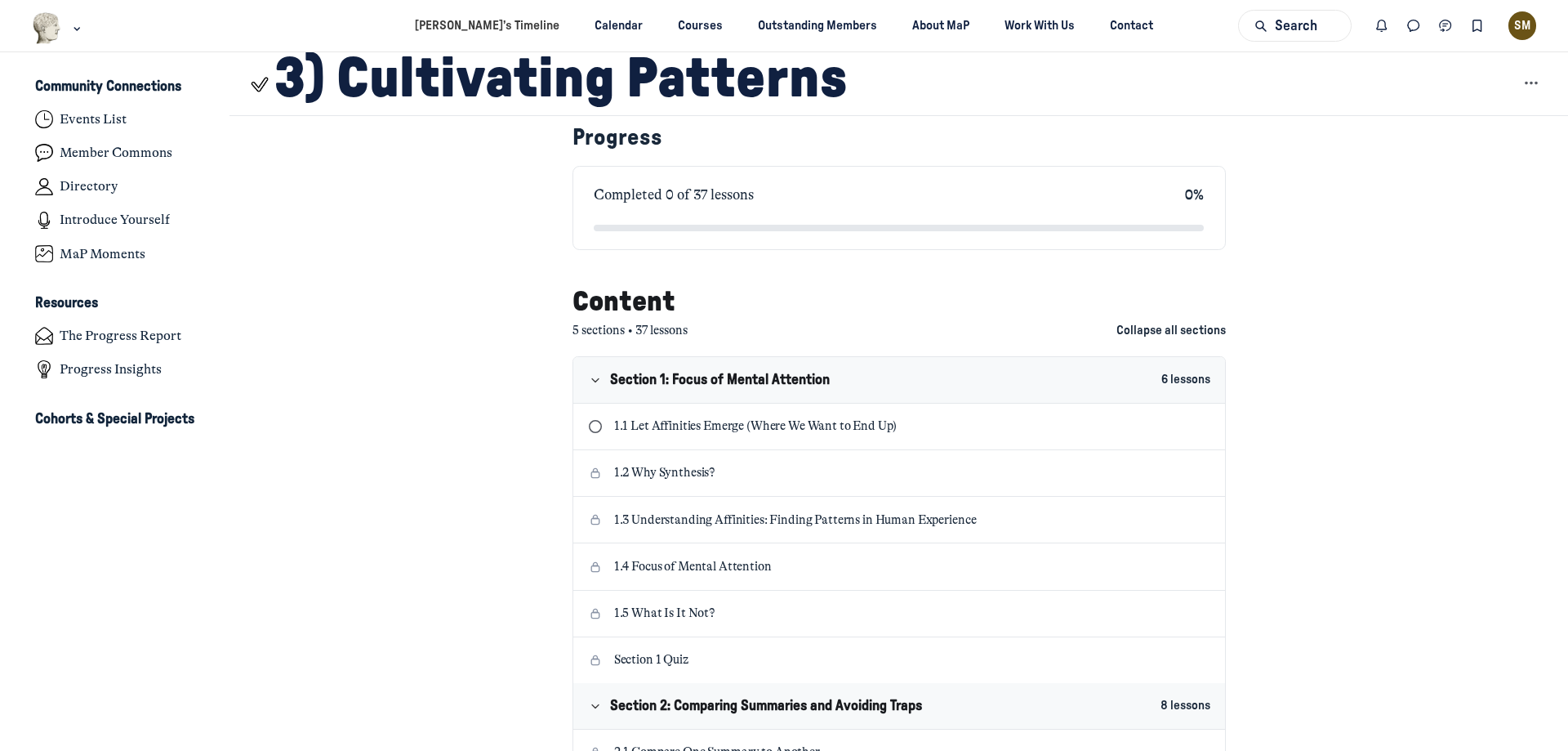
scroll to position [0, 0]
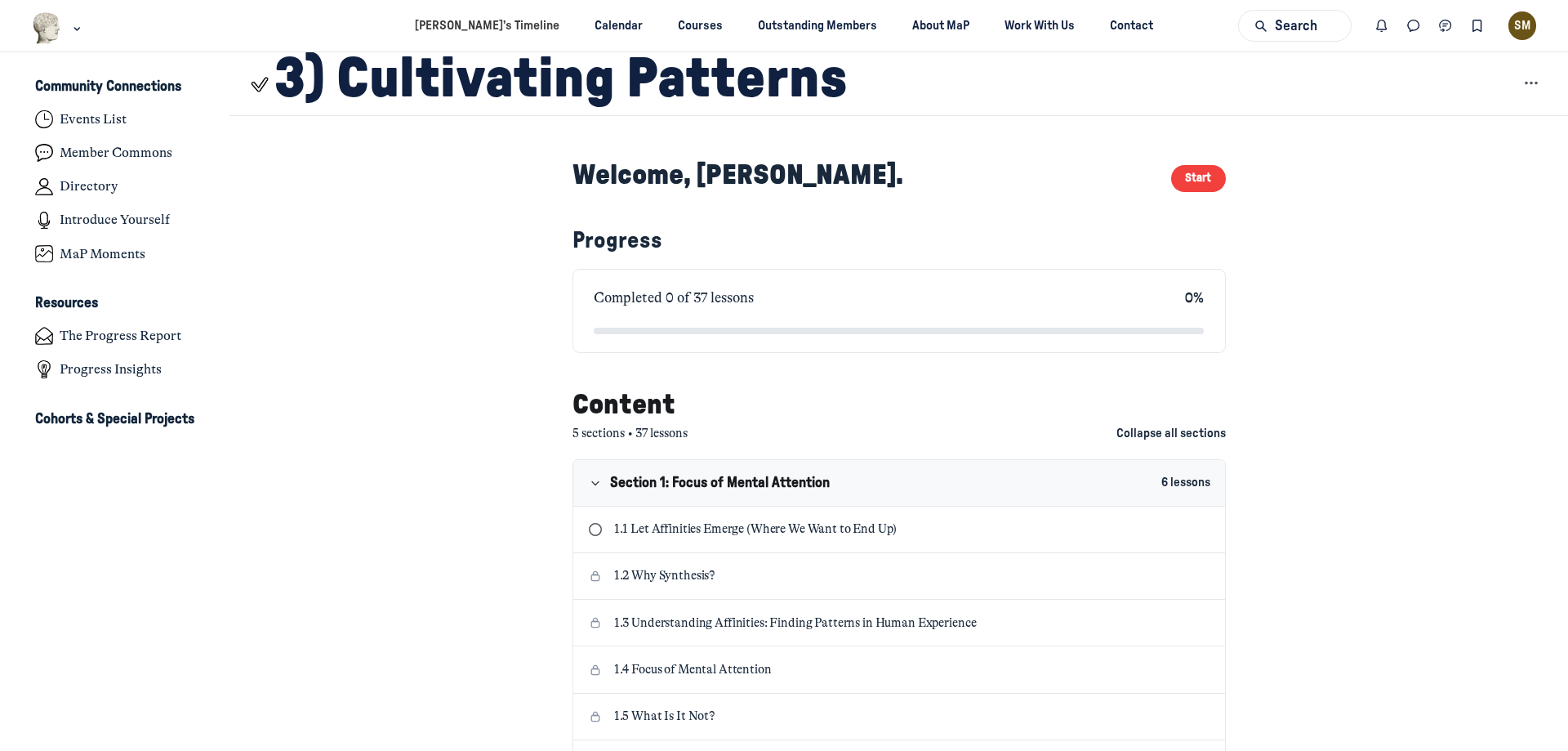
click at [1510, 30] on div "SM" at bounding box center [1522, 25] width 28 height 28
click at [1477, 75] on div "View profile" at bounding box center [1438, 76] width 140 height 18
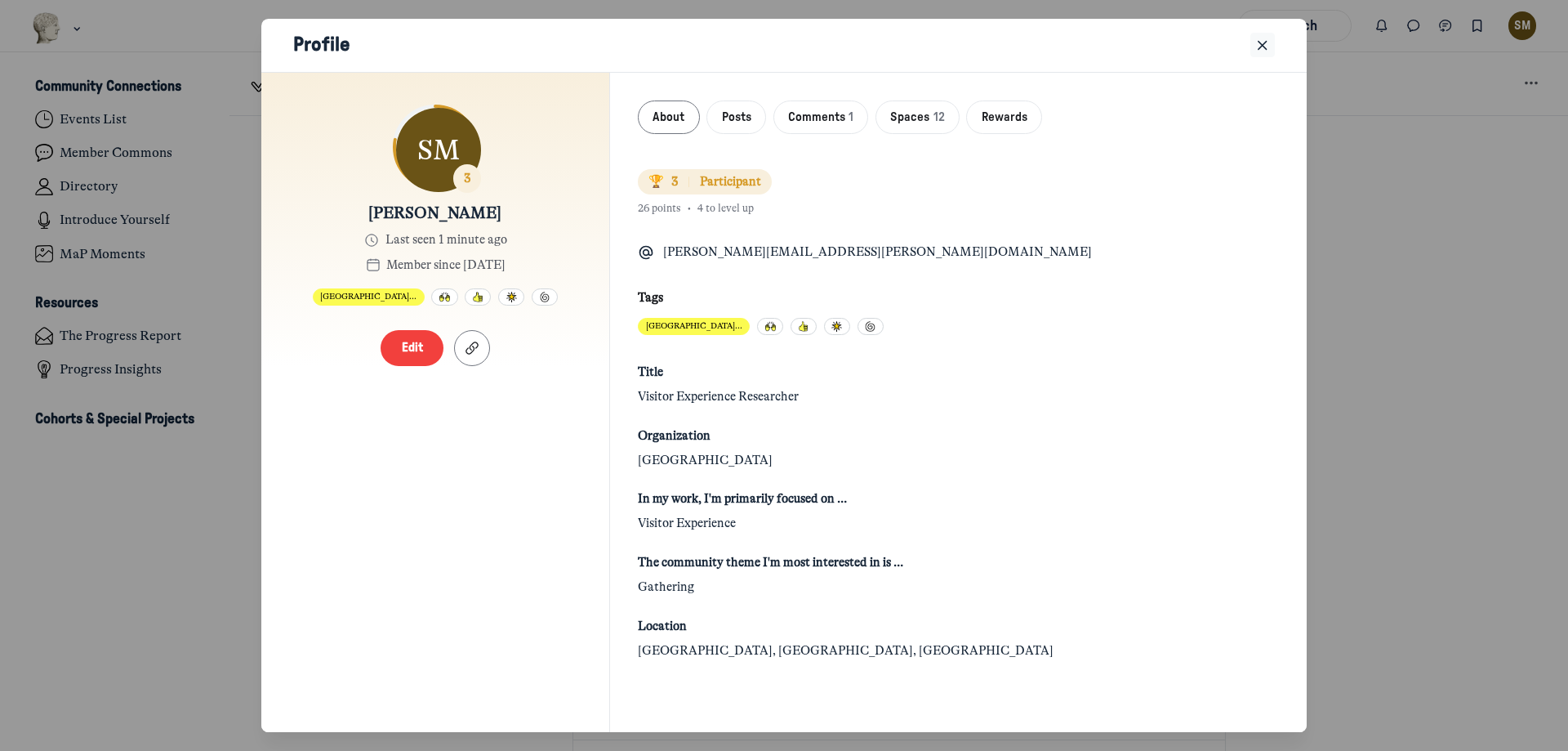
click at [1265, 49] on icon "Close" at bounding box center [1263, 46] width 16 height 18
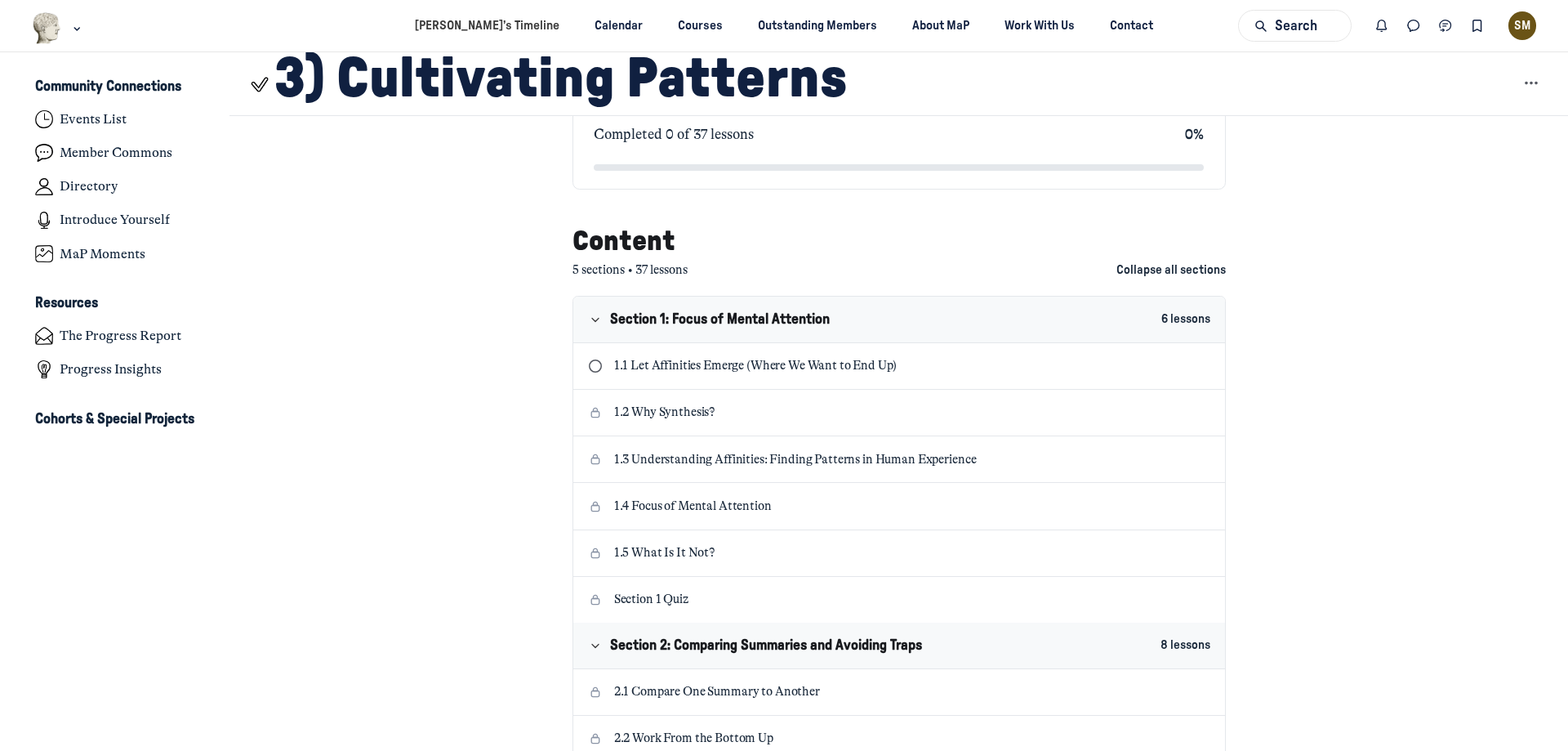
click at [872, 374] on p "1.1 Let Affinities Emerge (Where We Want to End Up)" at bounding box center [913, 365] width 597 height 18
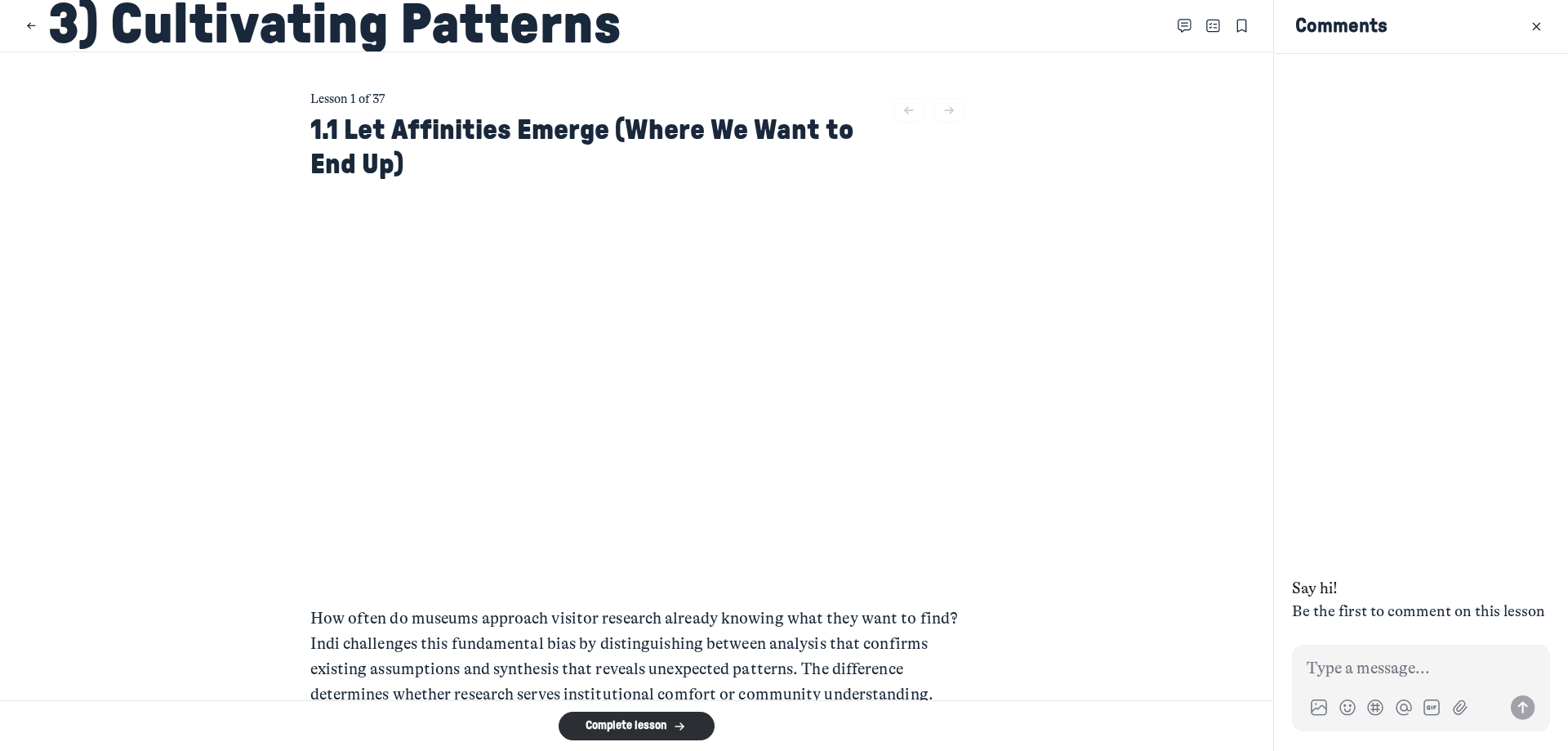
click at [1213, 40] on header "3) Cultivating Patterns" at bounding box center [637, 26] width 1273 height 52
click at [1207, 33] on icon "Close Table of contents" at bounding box center [1213, 26] width 14 height 18
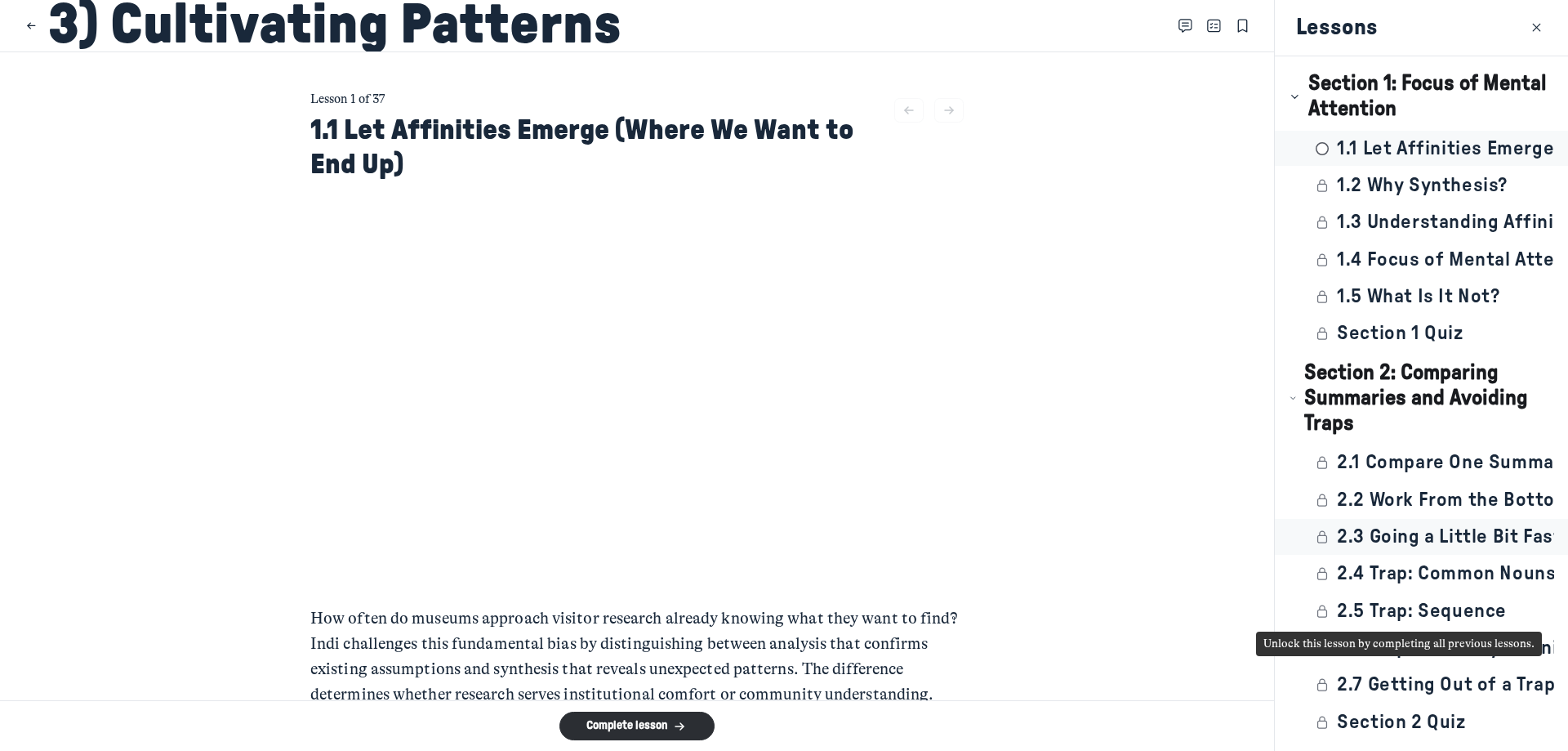
scroll to position [0, 0]
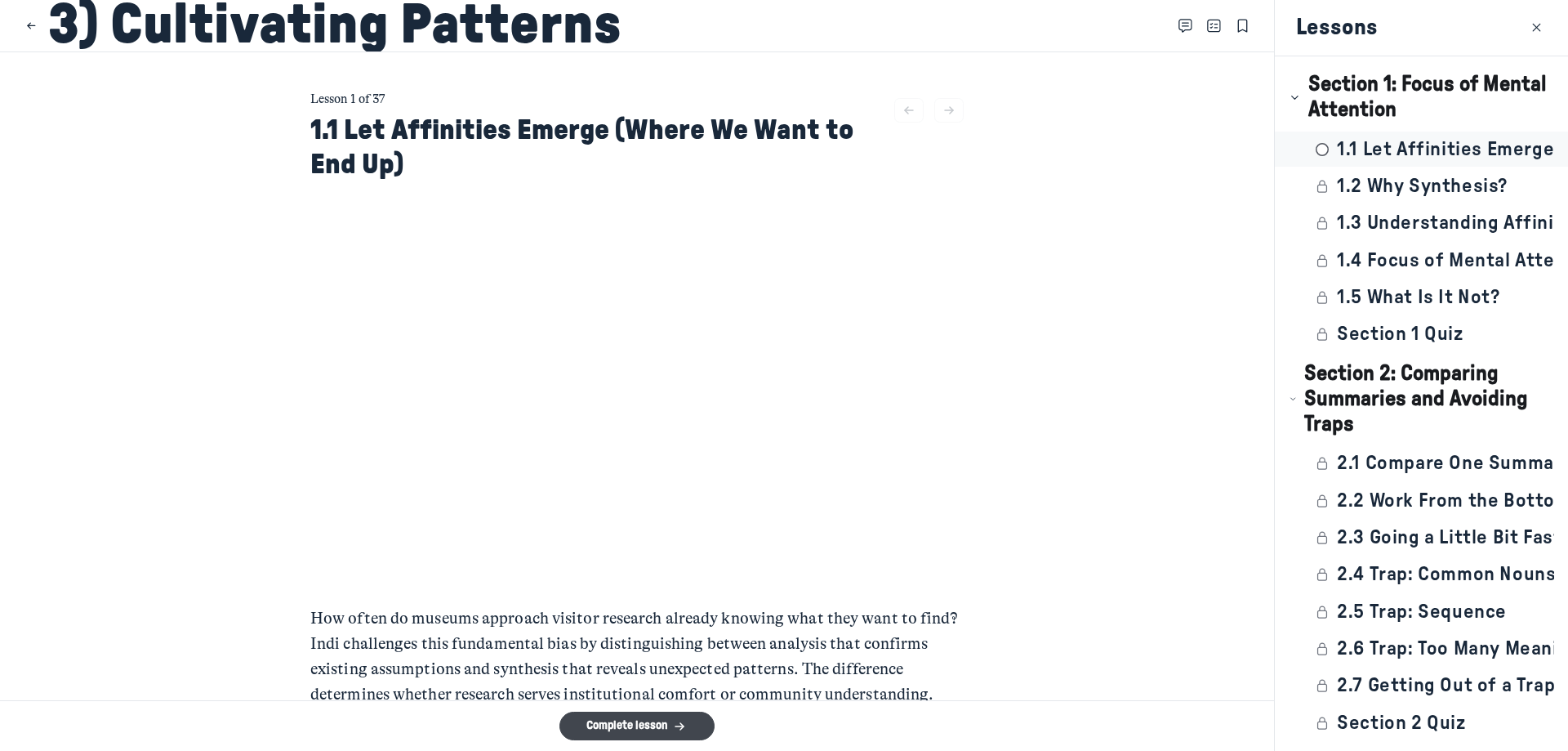
click at [689, 733] on button "Complete lesson" at bounding box center [637, 725] width 155 height 28
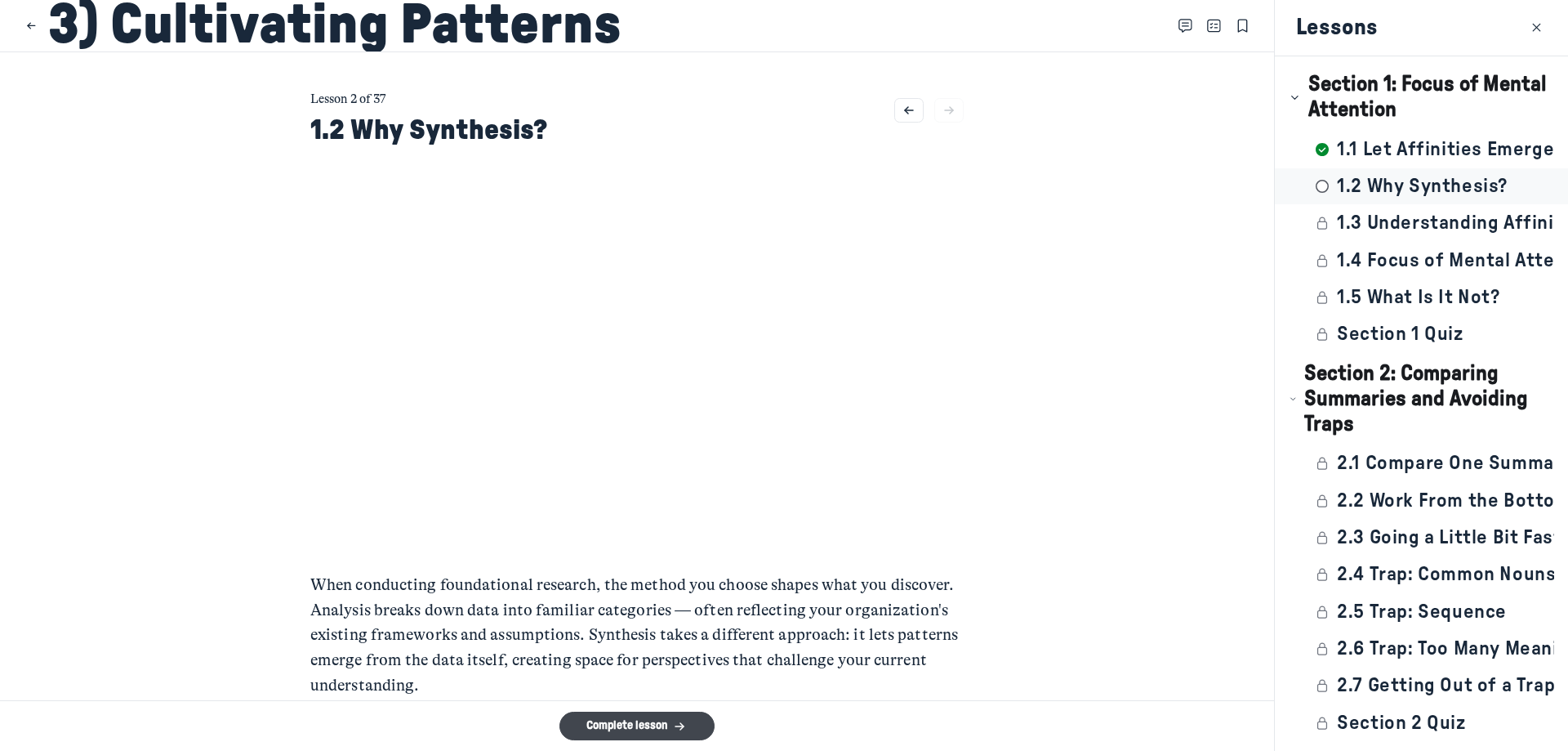
click at [697, 722] on button "Complete lesson" at bounding box center [637, 725] width 155 height 28
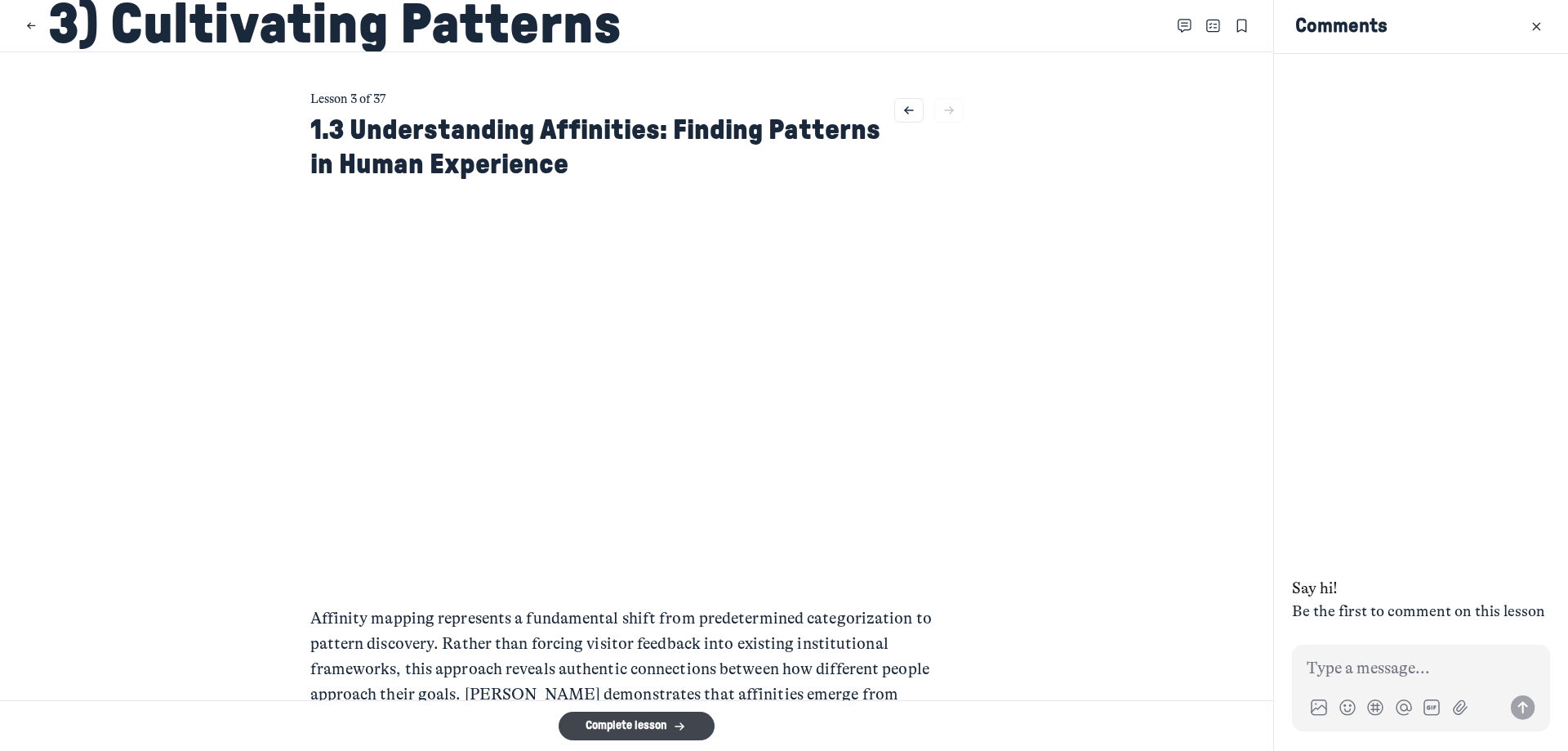
click at [659, 722] on button "Complete lesson" at bounding box center [637, 725] width 155 height 28
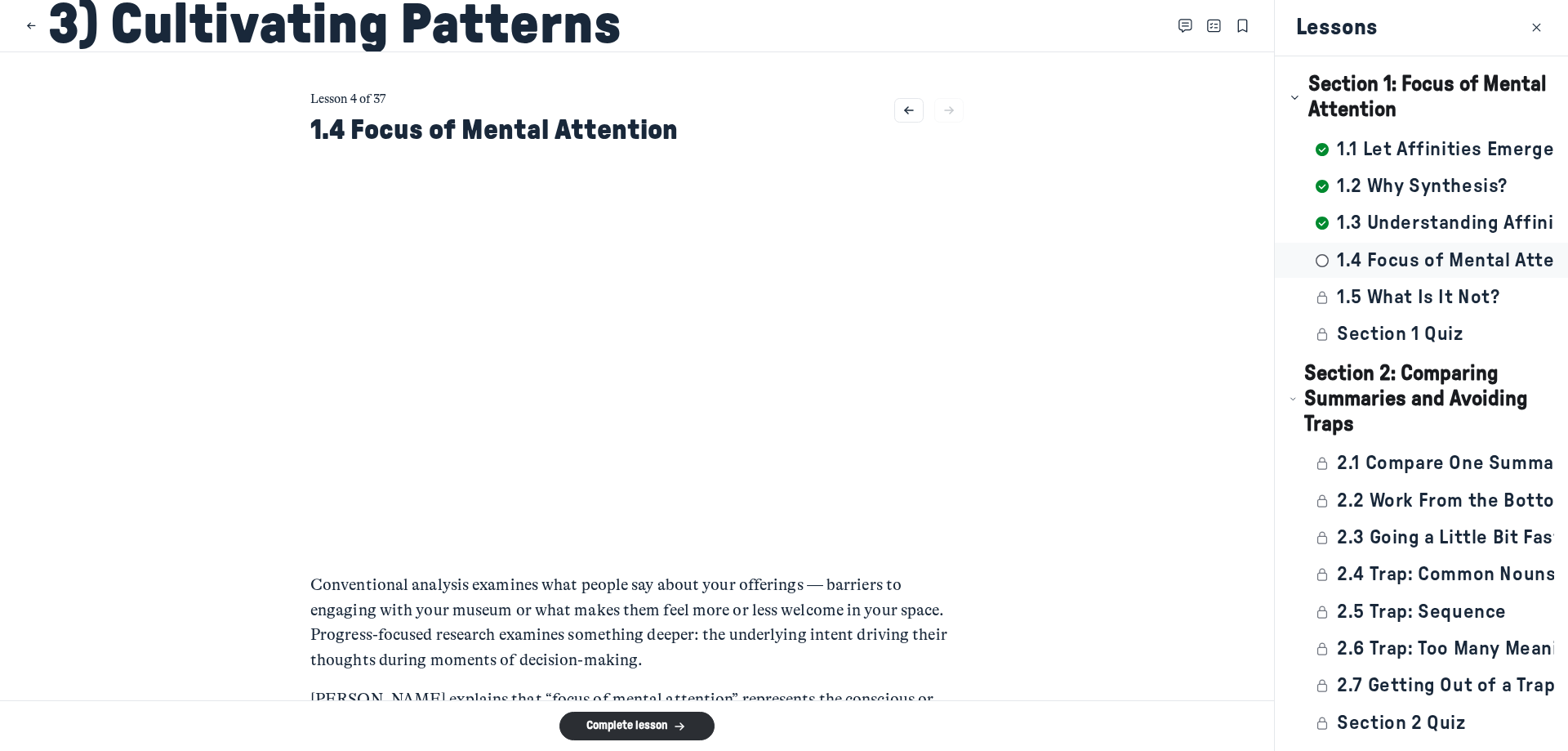
click at [871, 581] on p "Conventional analysis examines what people say about your offerings — barriers …" at bounding box center [637, 623] width 653 height 101
click at [1147, 510] on main "Lesson 4 of 37 1.4 Focus of Mental Attention Conventional analysis examines wha…" at bounding box center [637, 376] width 1274 height 647
click at [688, 720] on icon "submit" at bounding box center [679, 726] width 16 height 13
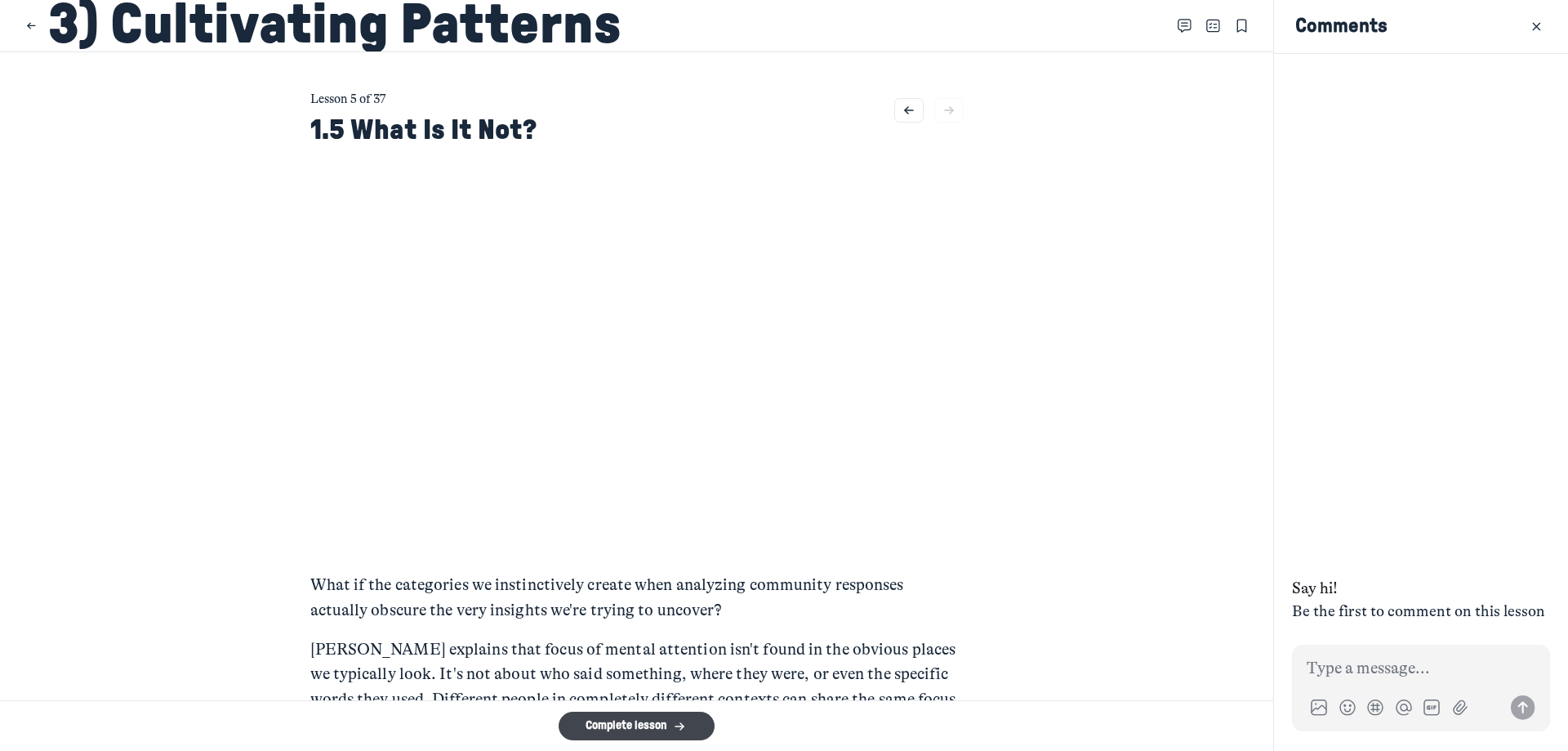
click at [635, 733] on button "Complete lesson" at bounding box center [637, 725] width 155 height 28
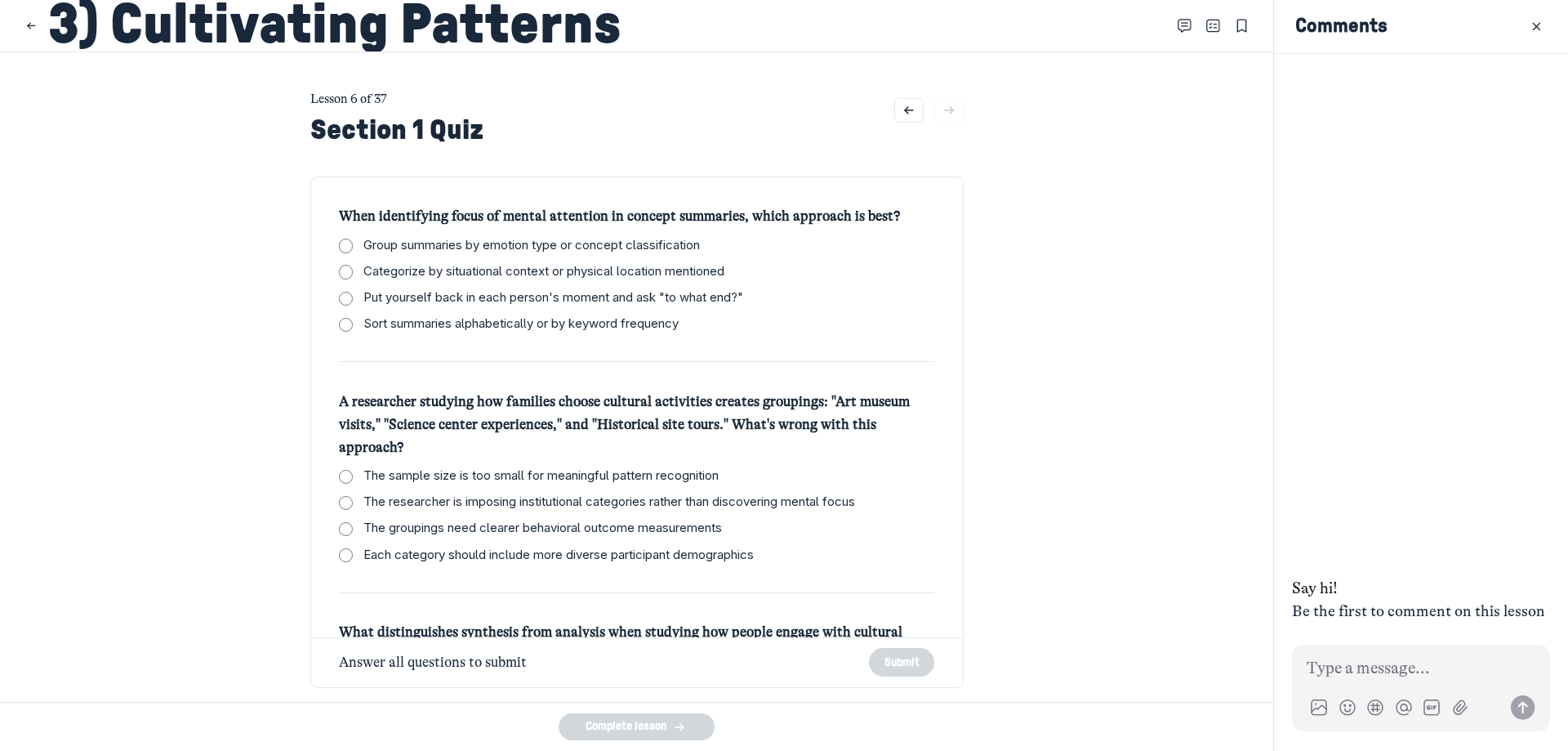
click at [475, 299] on span "Put yourself back in each person's moment and ask "to what end?"" at bounding box center [553, 297] width 380 height 18
click at [353, 299] on input "Put yourself back in each person's moment and ask "to what end?"" at bounding box center [346, 298] width 14 height 14
checkbox input "true"
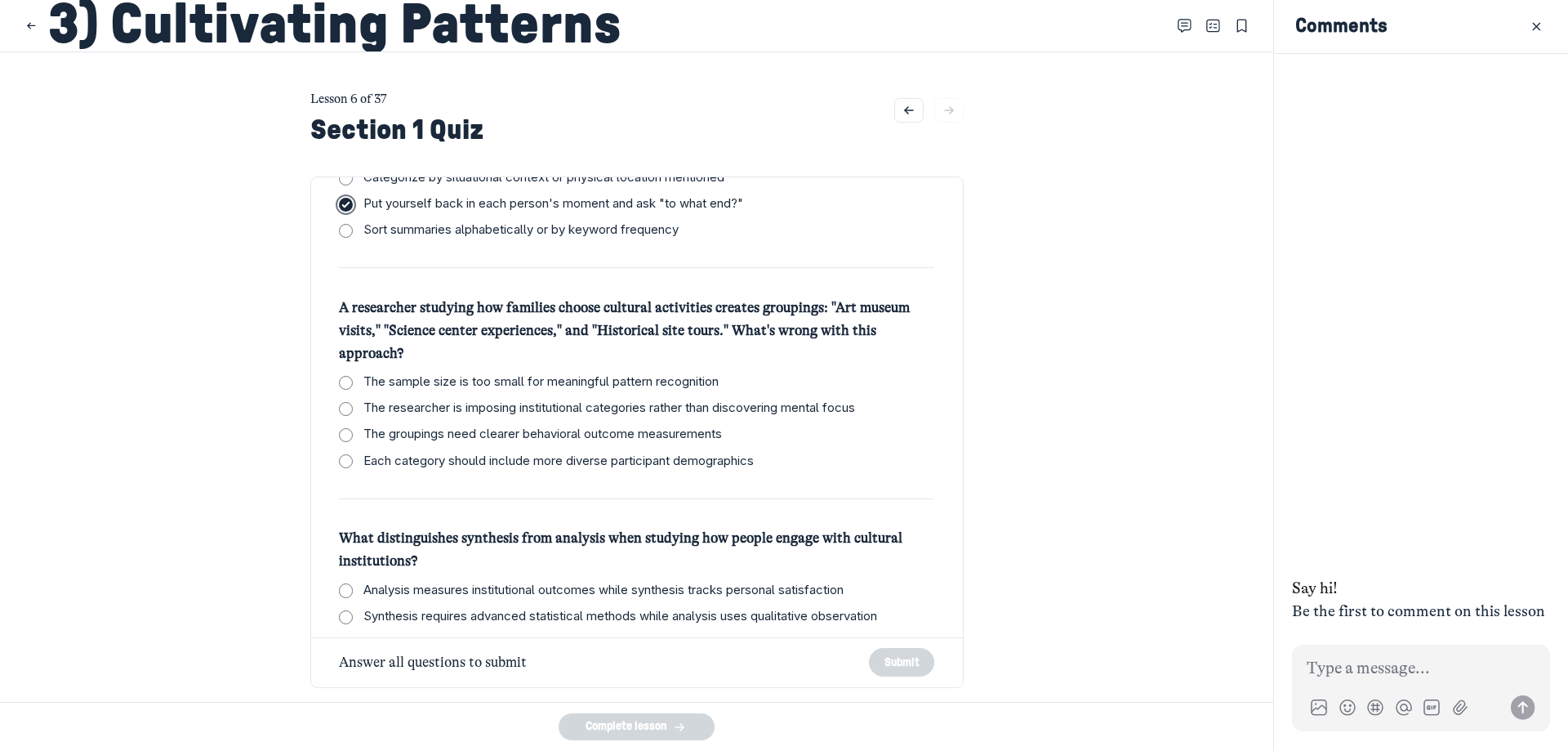
scroll to position [81, 0]
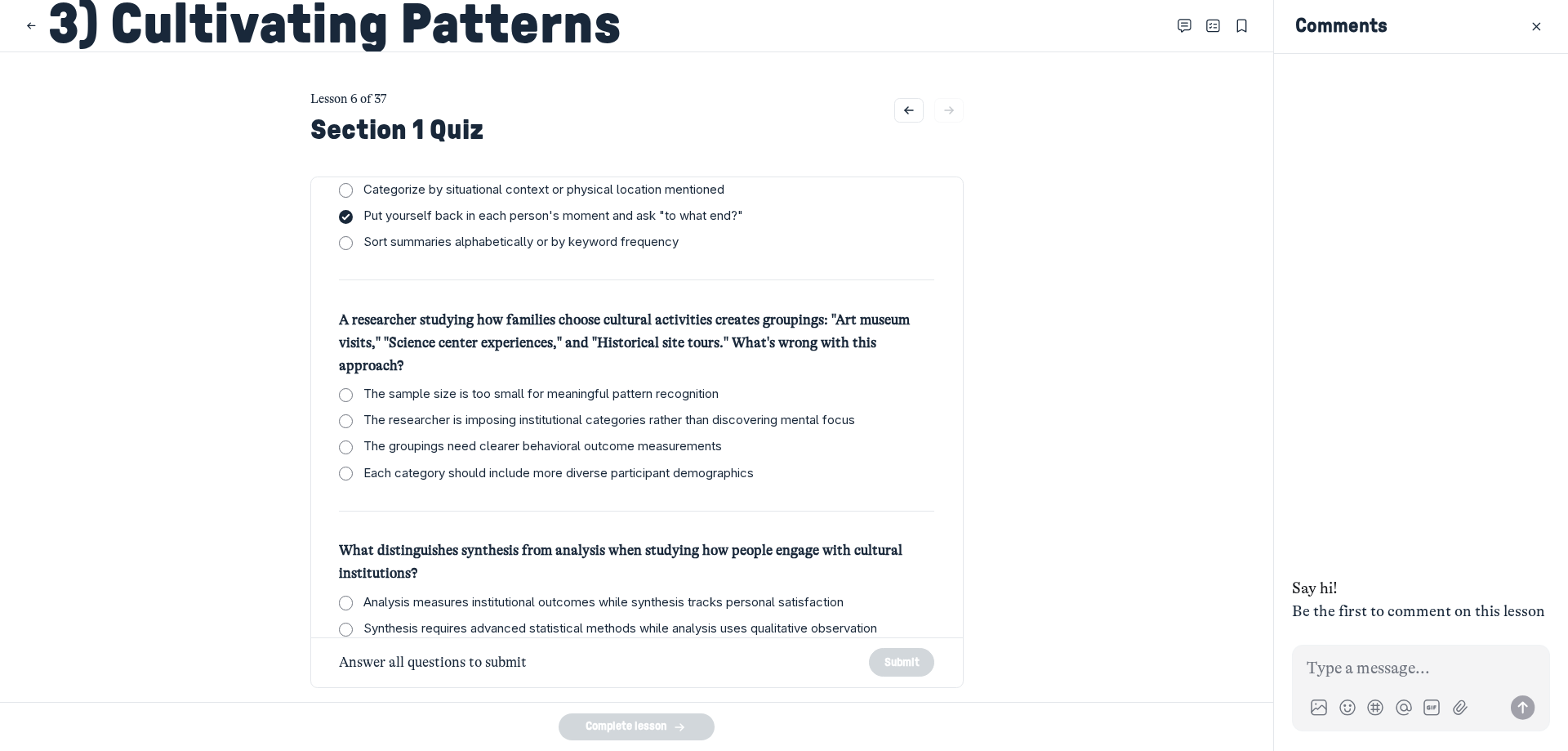
click at [425, 422] on span "The researcher is imposing institutional categories rather than discovering men…" at bounding box center [609, 420] width 491 height 18
click at [353, 422] on input "The researcher is imposing institutional categories rather than discovering men…" at bounding box center [346, 421] width 14 height 14
checkbox input "true"
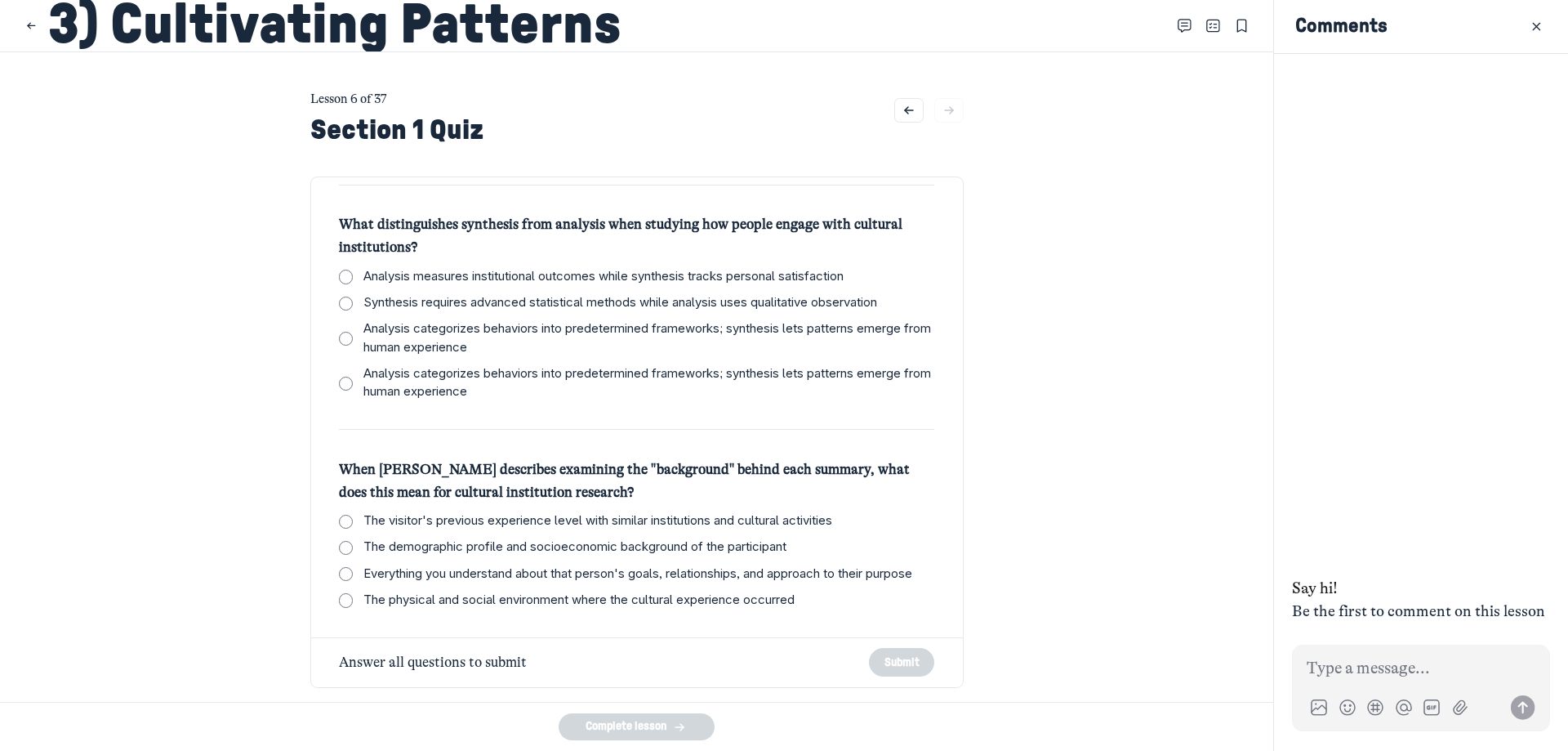
scroll to position [425, 0]
click at [583, 564] on span "Everything you understand about that person's goals, relationships, and approac…" at bounding box center [638, 573] width 549 height 18
click at [353, 567] on input "Everything you understand about that person's goals, relationships, and approac…" at bounding box center [346, 574] width 14 height 14
checkbox input "true"
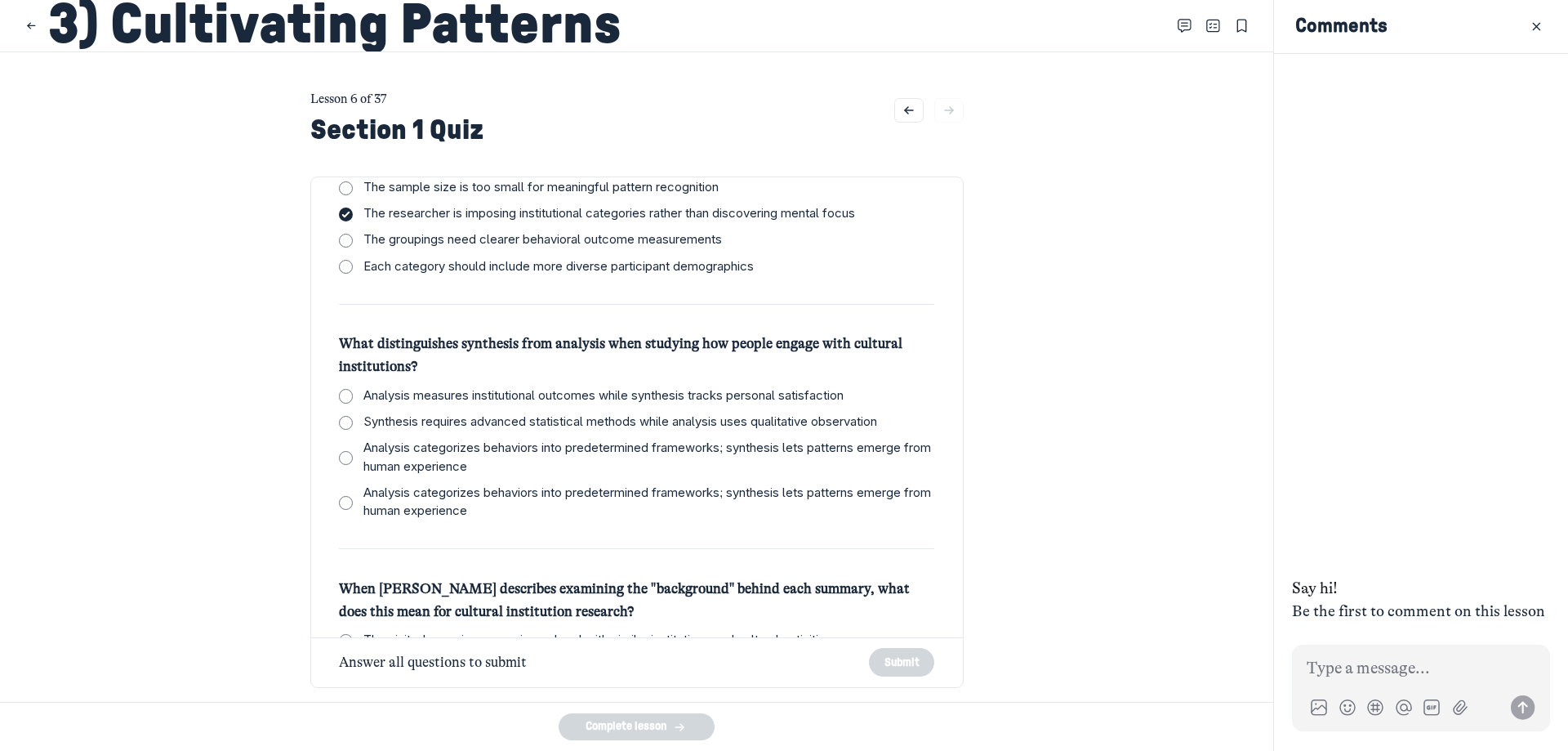
scroll to position [263, 0]
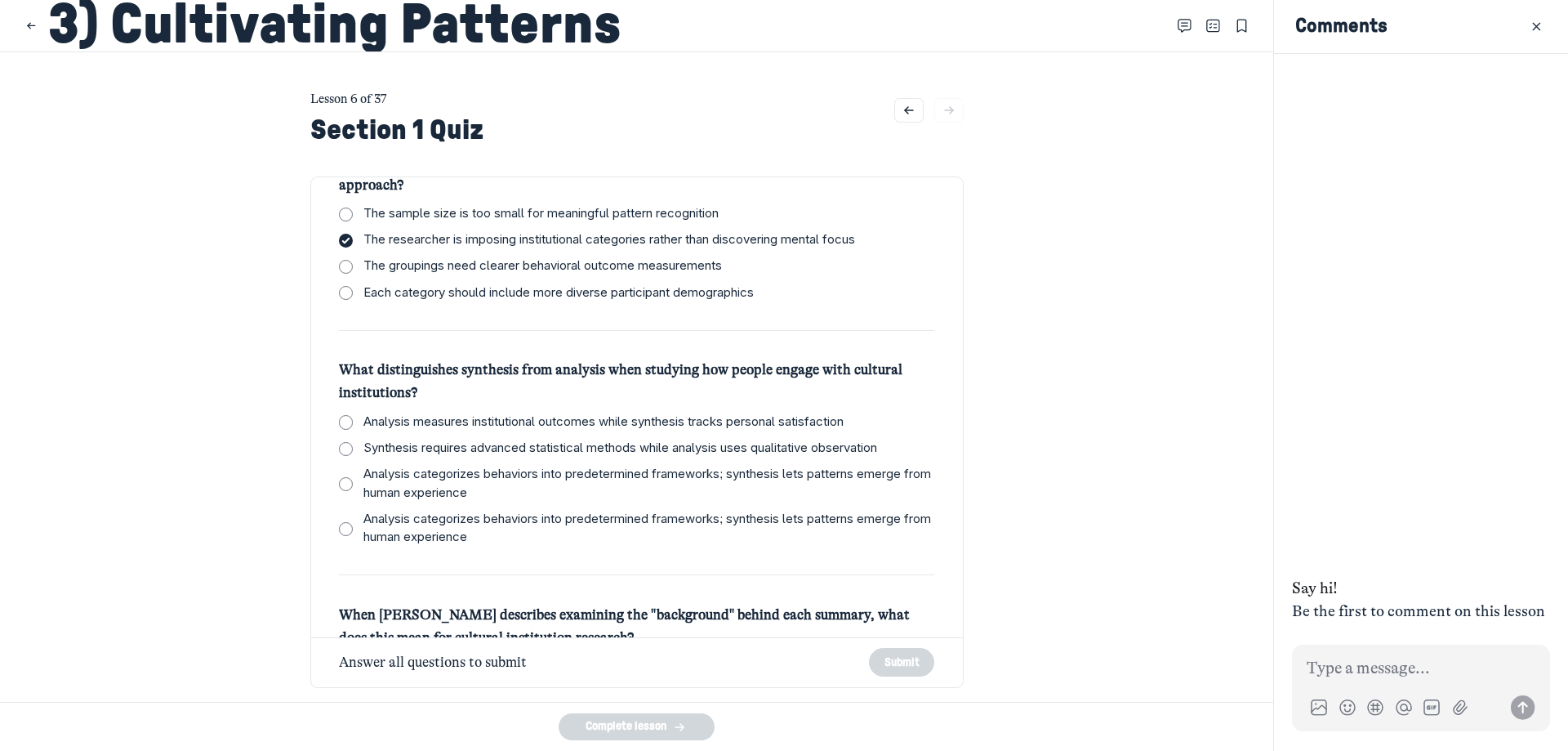
click at [444, 536] on span "Analysis categorizes behaviors into predetermined frameworks; synthesis lets pa…" at bounding box center [648, 528] width 571 height 37
click at [353, 536] on input "Analysis categorizes behaviors into predetermined frameworks; synthesis lets pa…" at bounding box center [346, 529] width 14 height 14
checkbox input "true"
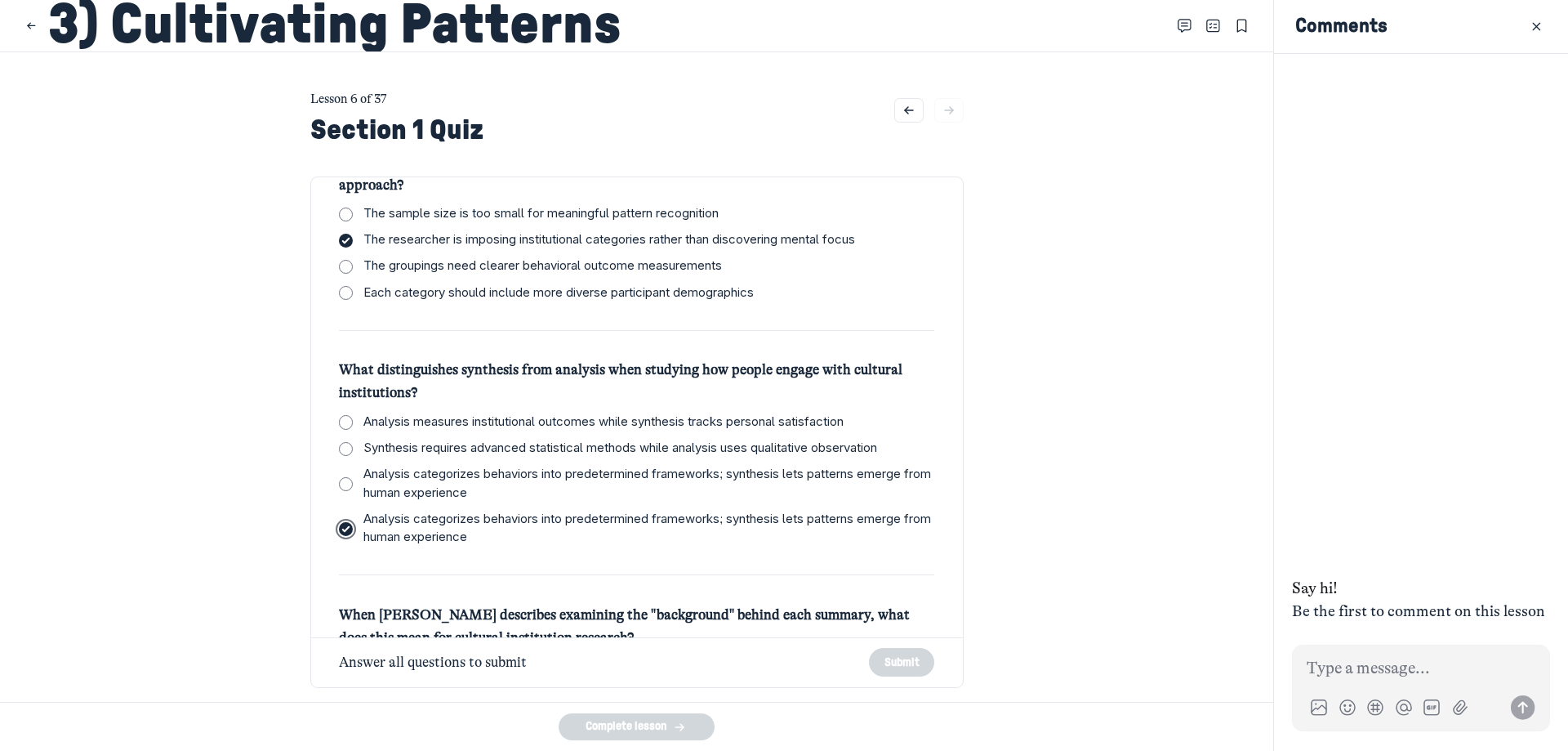
checkbox input "true"
click at [870, 668] on button "Submit" at bounding box center [901, 661] width 65 height 28
checkbox input "true"
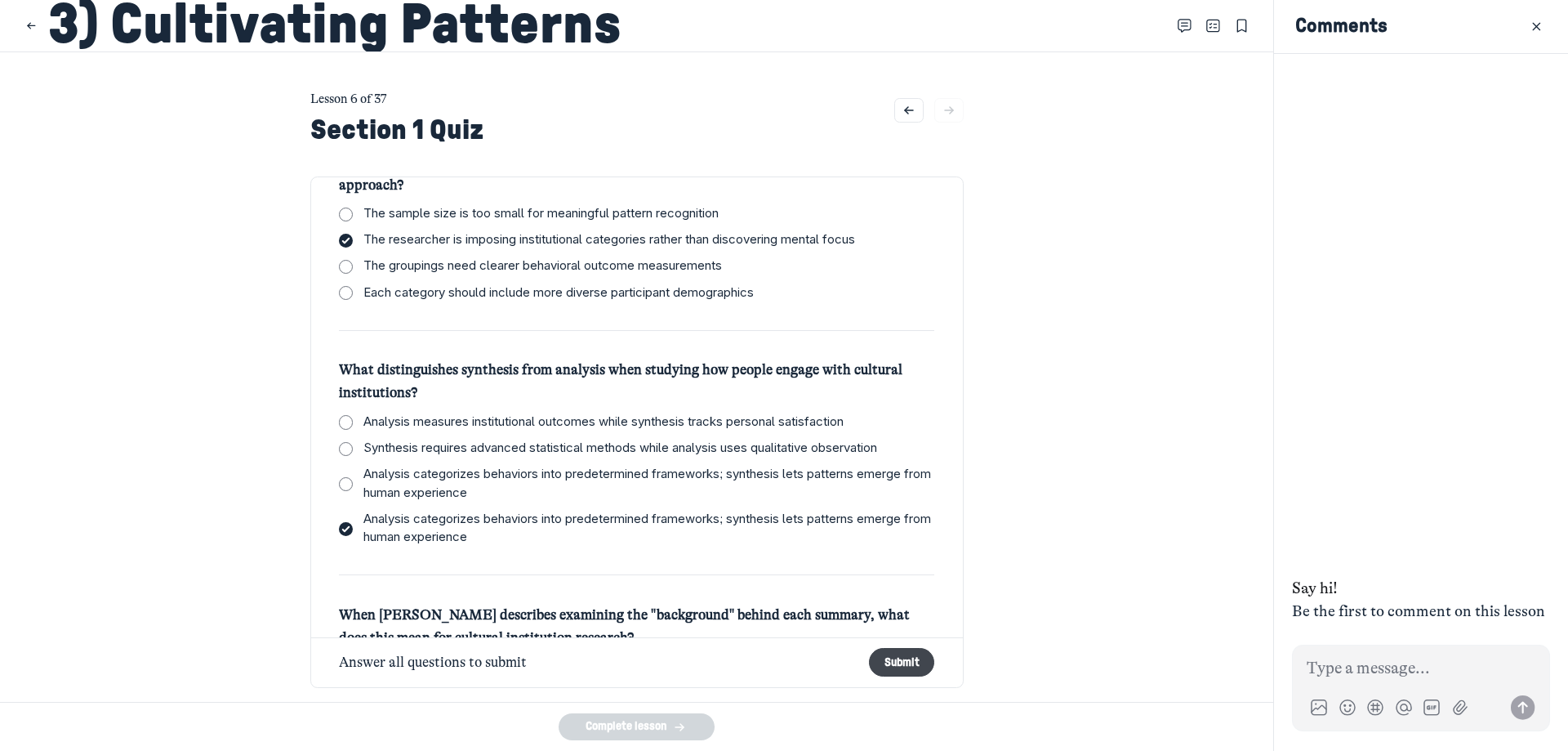
checkbox input "true"
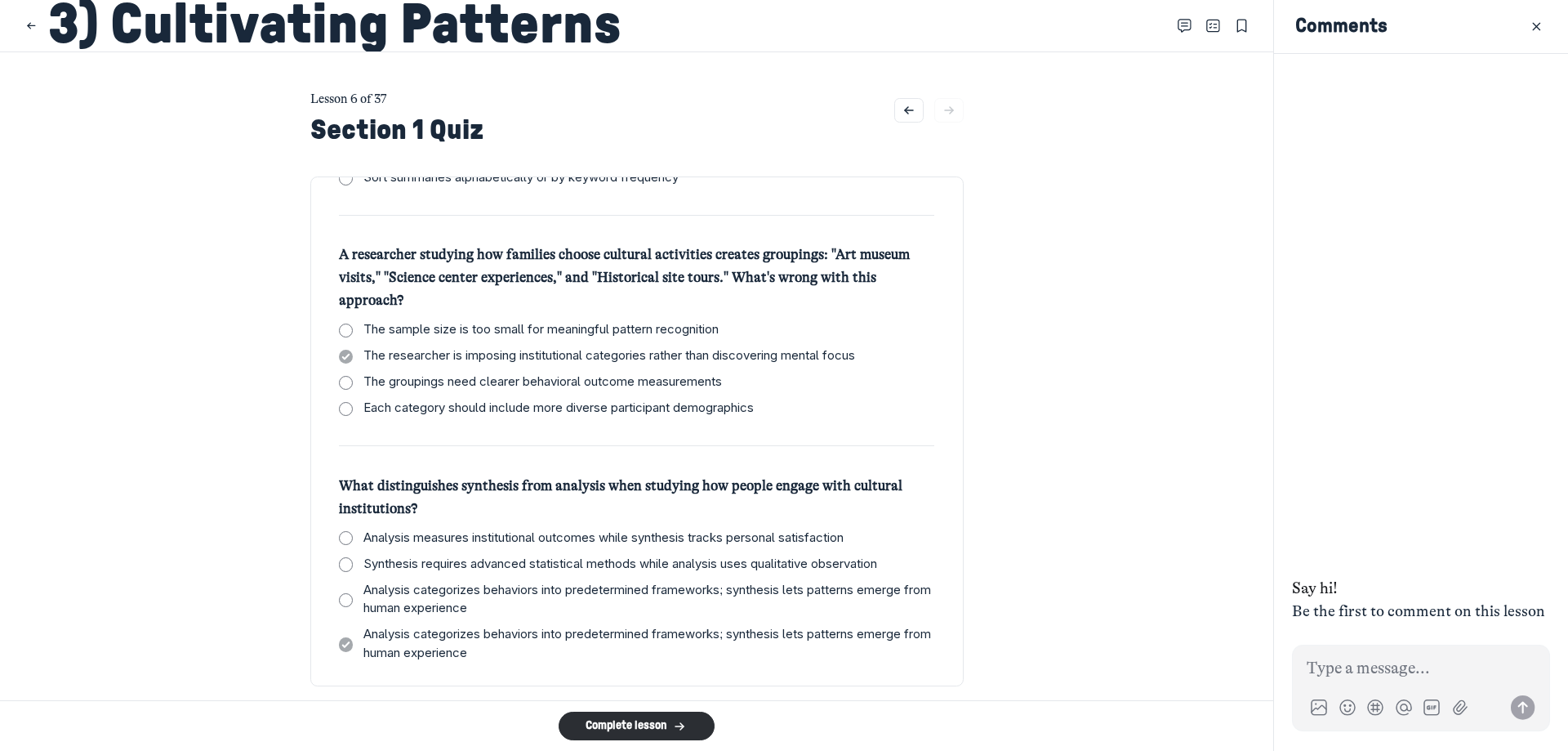
scroll to position [327, 0]
click at [689, 715] on button "Complete lesson" at bounding box center [637, 725] width 155 height 28
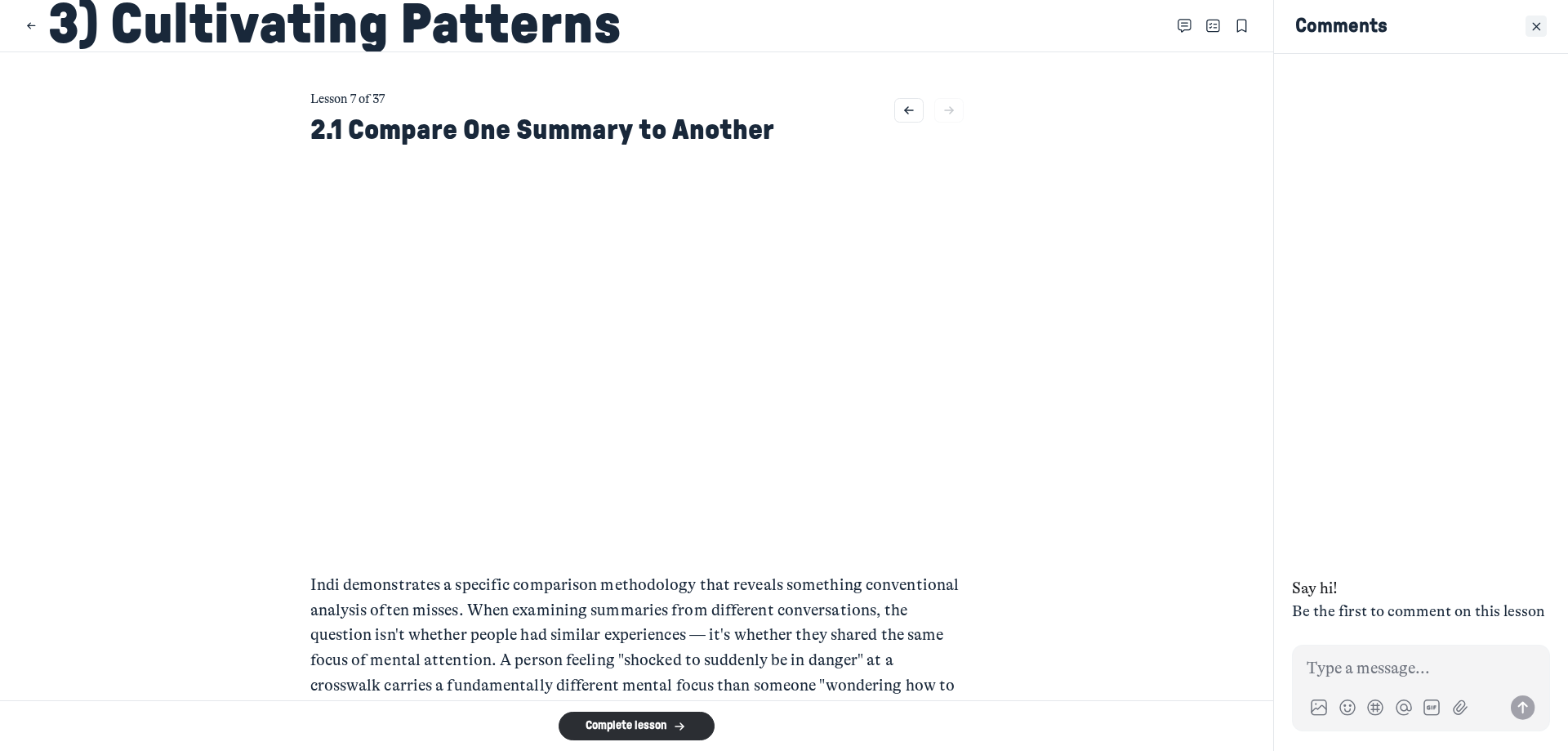
click at [1533, 30] on use "Close" at bounding box center [1537, 27] width 8 height 8
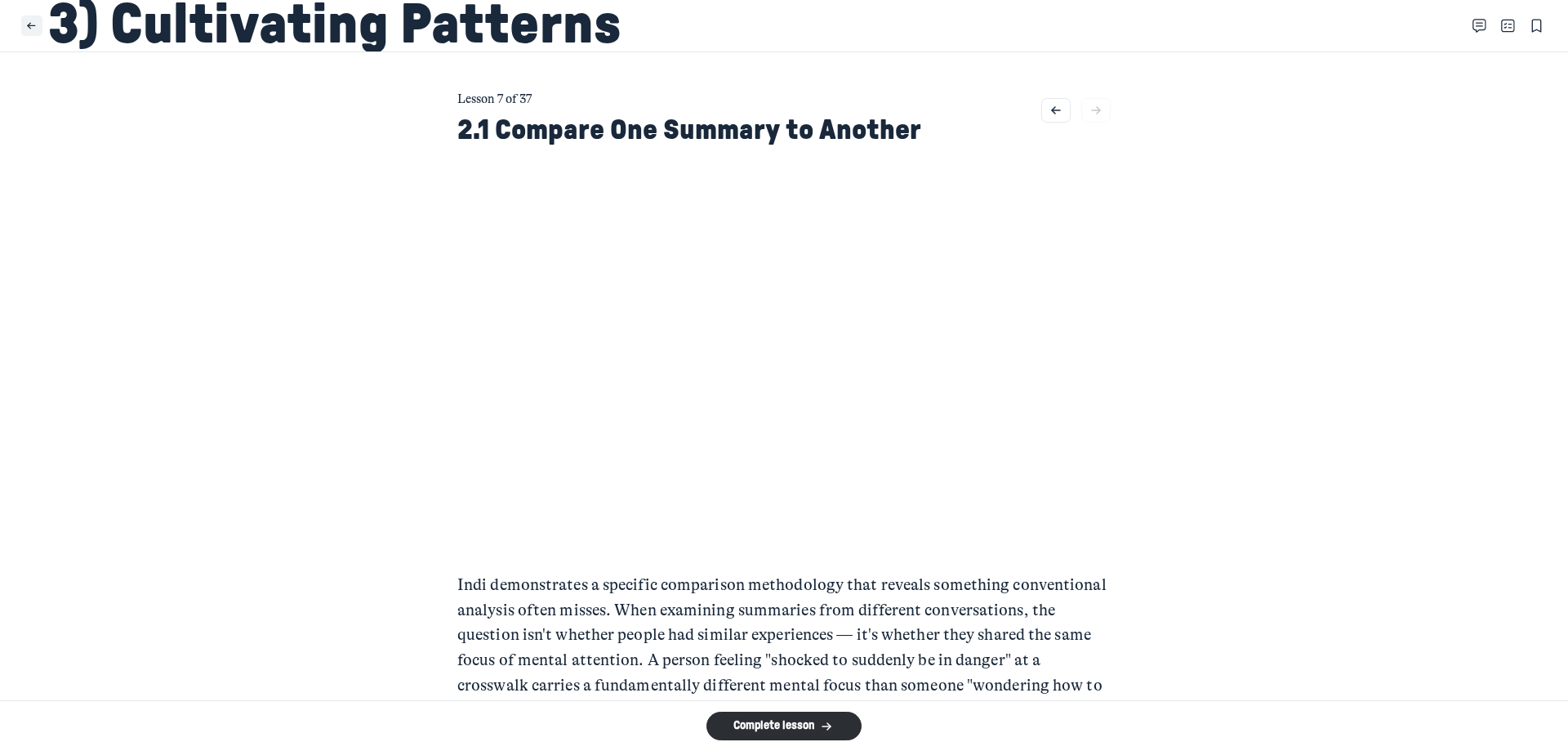
click at [23, 28] on button "Close" at bounding box center [32, 26] width 21 height 21
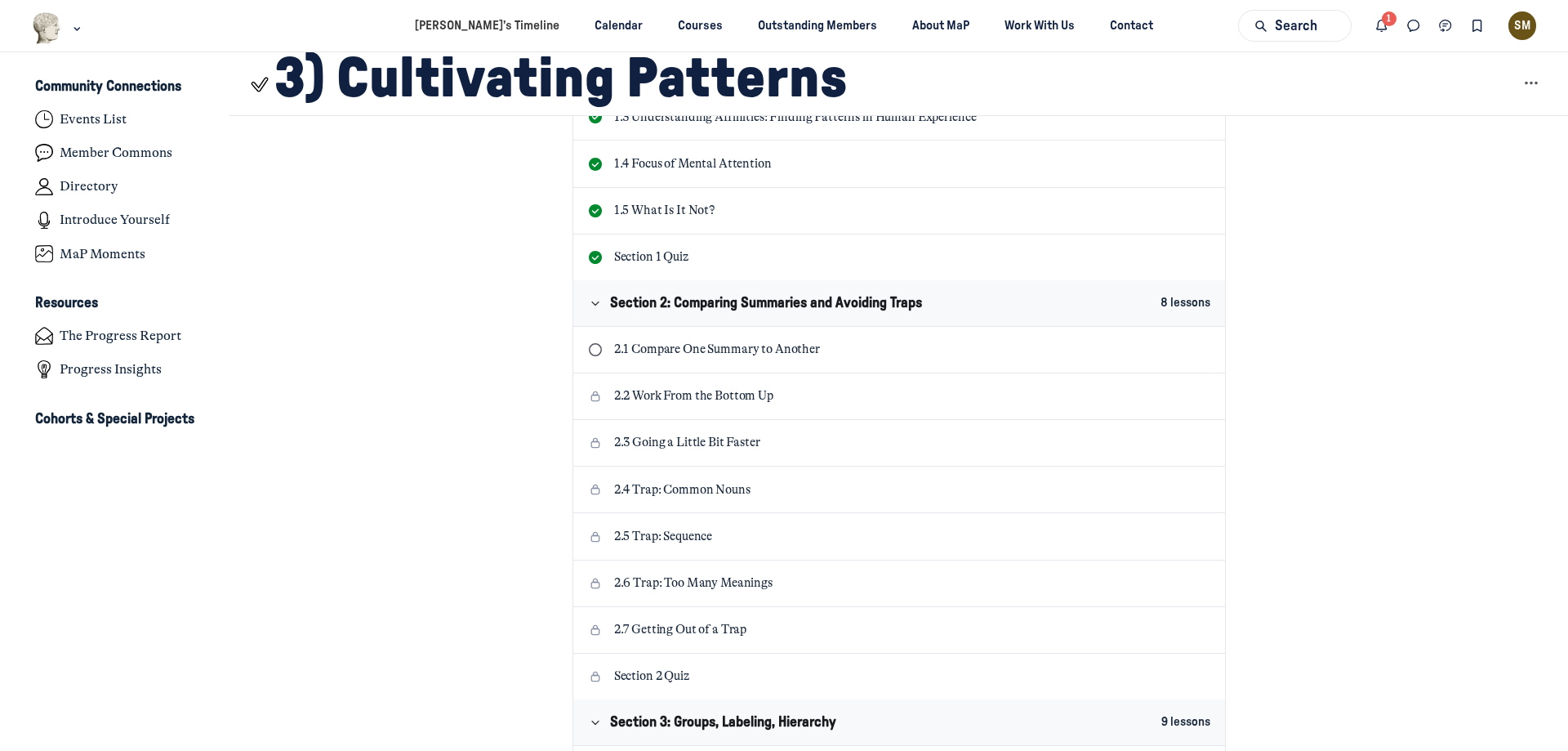
scroll to position [465, 0]
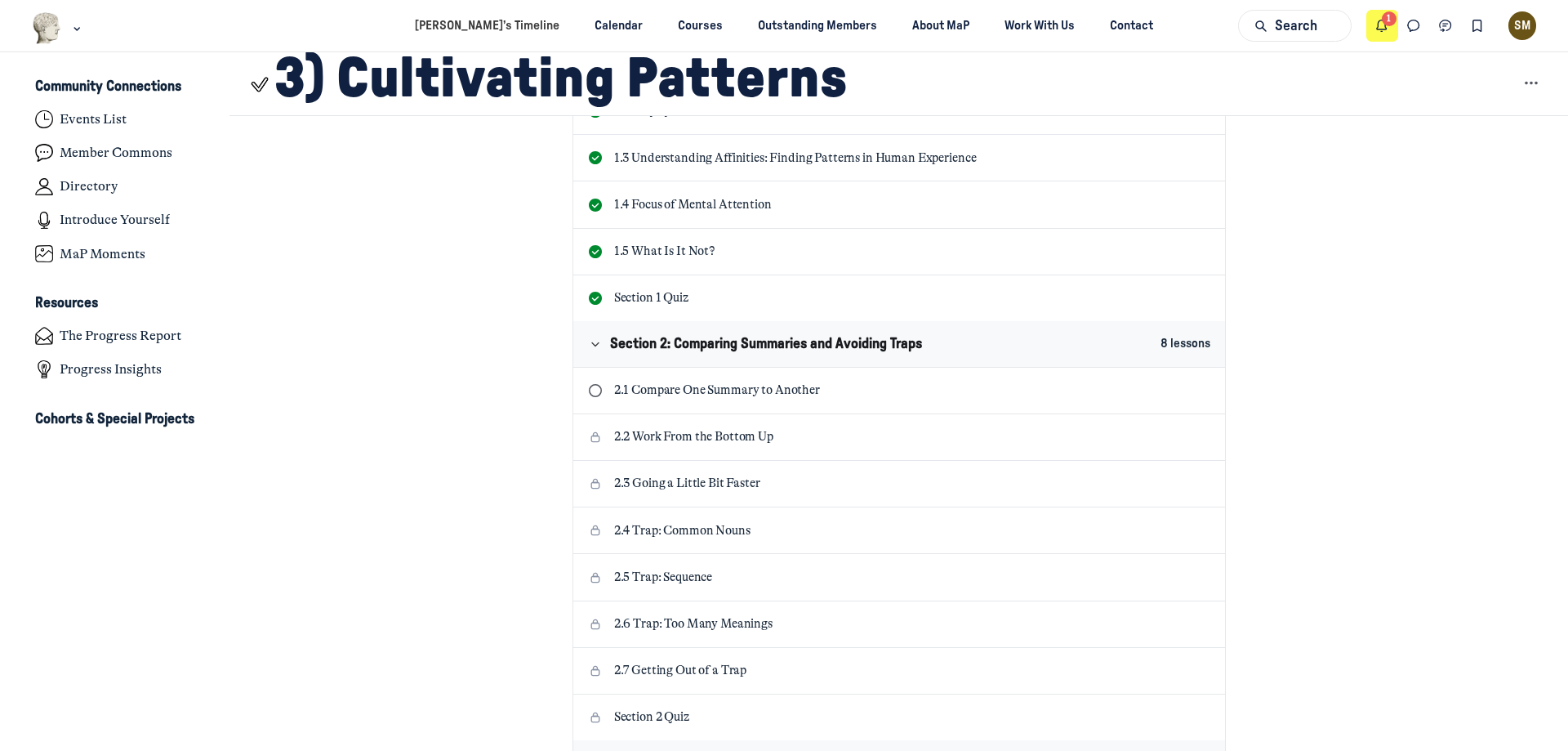
click at [1378, 27] on use "Notifications" at bounding box center [1382, 26] width 10 height 12
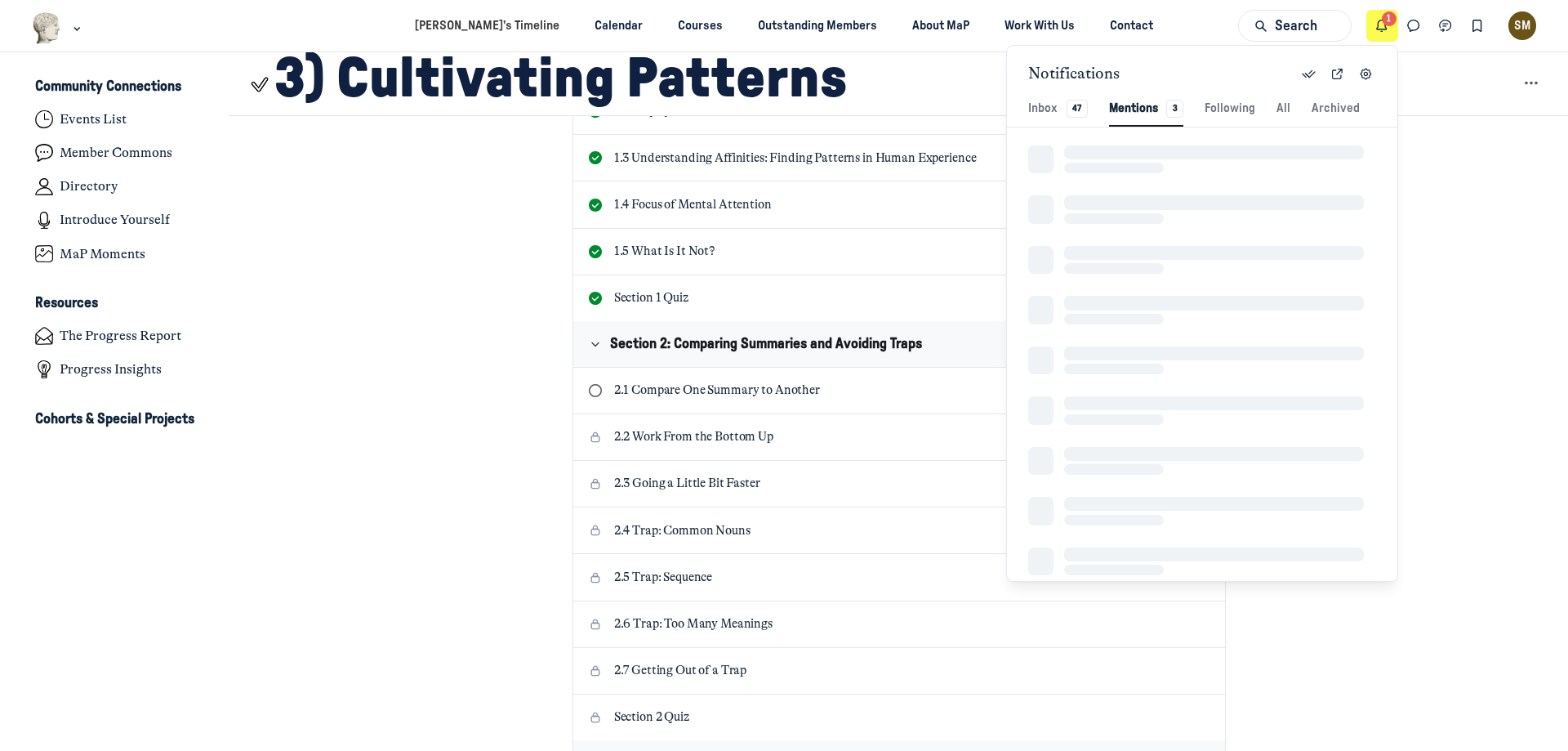
scroll to position [2223, 3578]
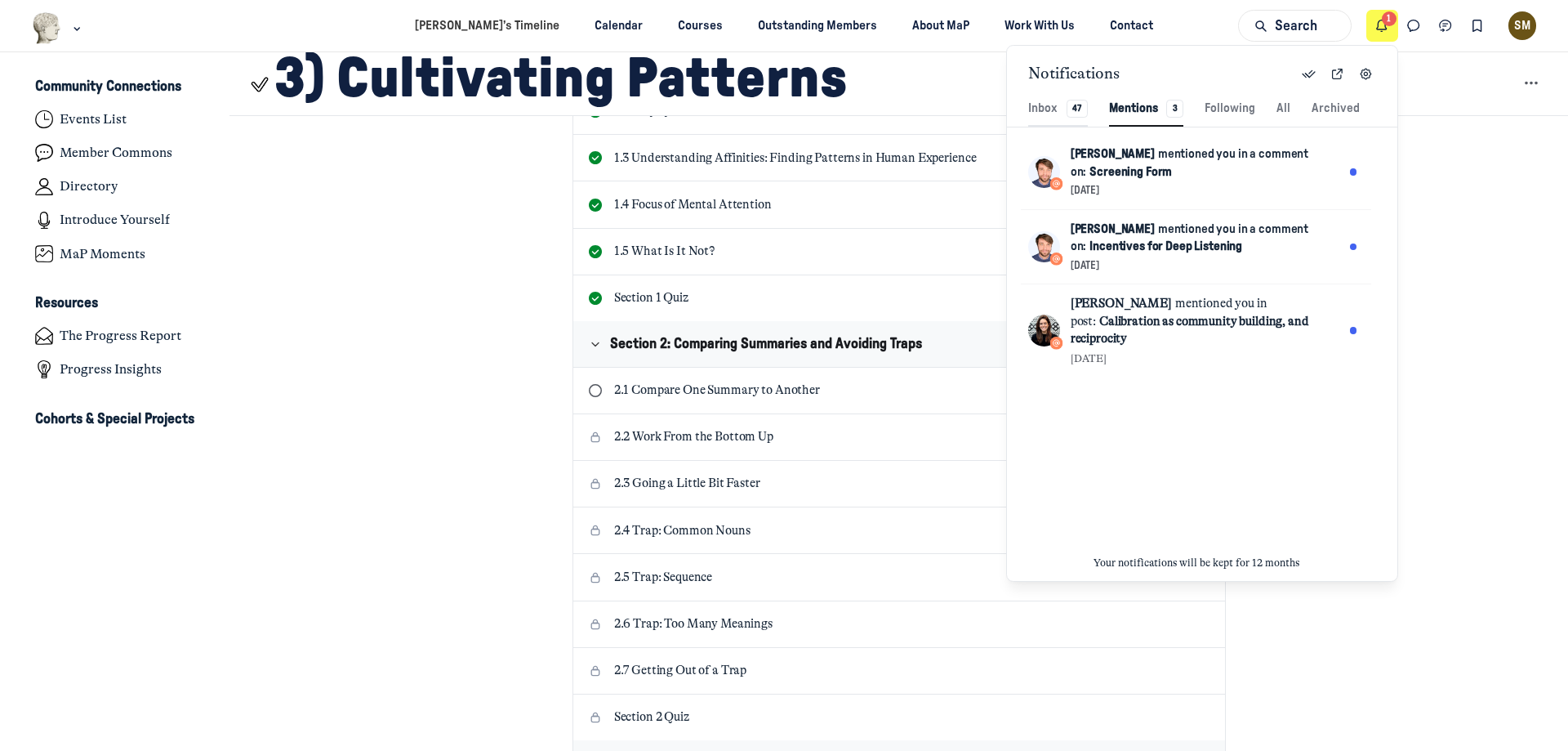
click at [1042, 117] on button "Inbox 47 Inbox 47" at bounding box center [1058, 109] width 60 height 35
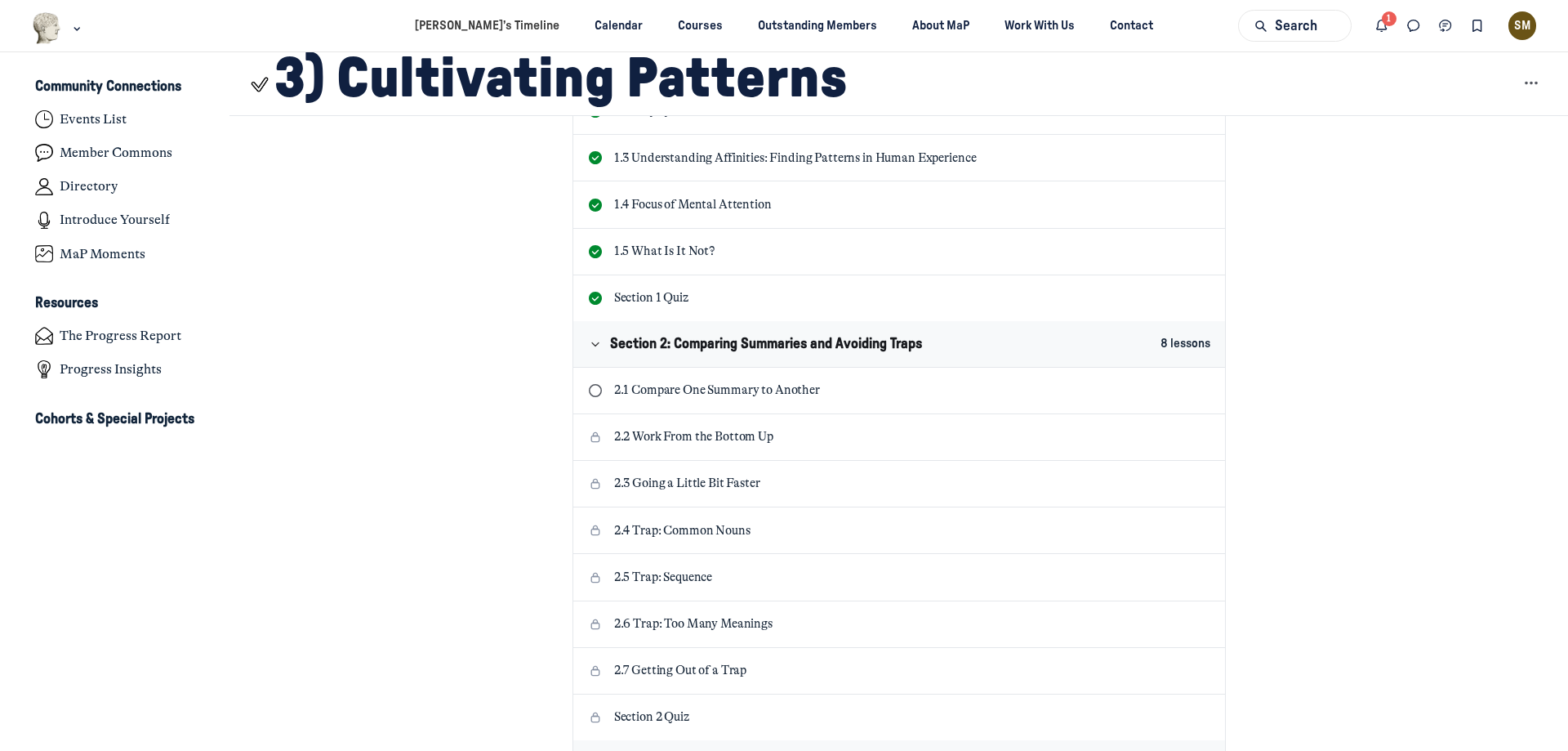
click at [1514, 27] on div "SM" at bounding box center [1522, 25] width 28 height 28
click at [1465, 65] on button "View profile" at bounding box center [1437, 76] width 168 height 30
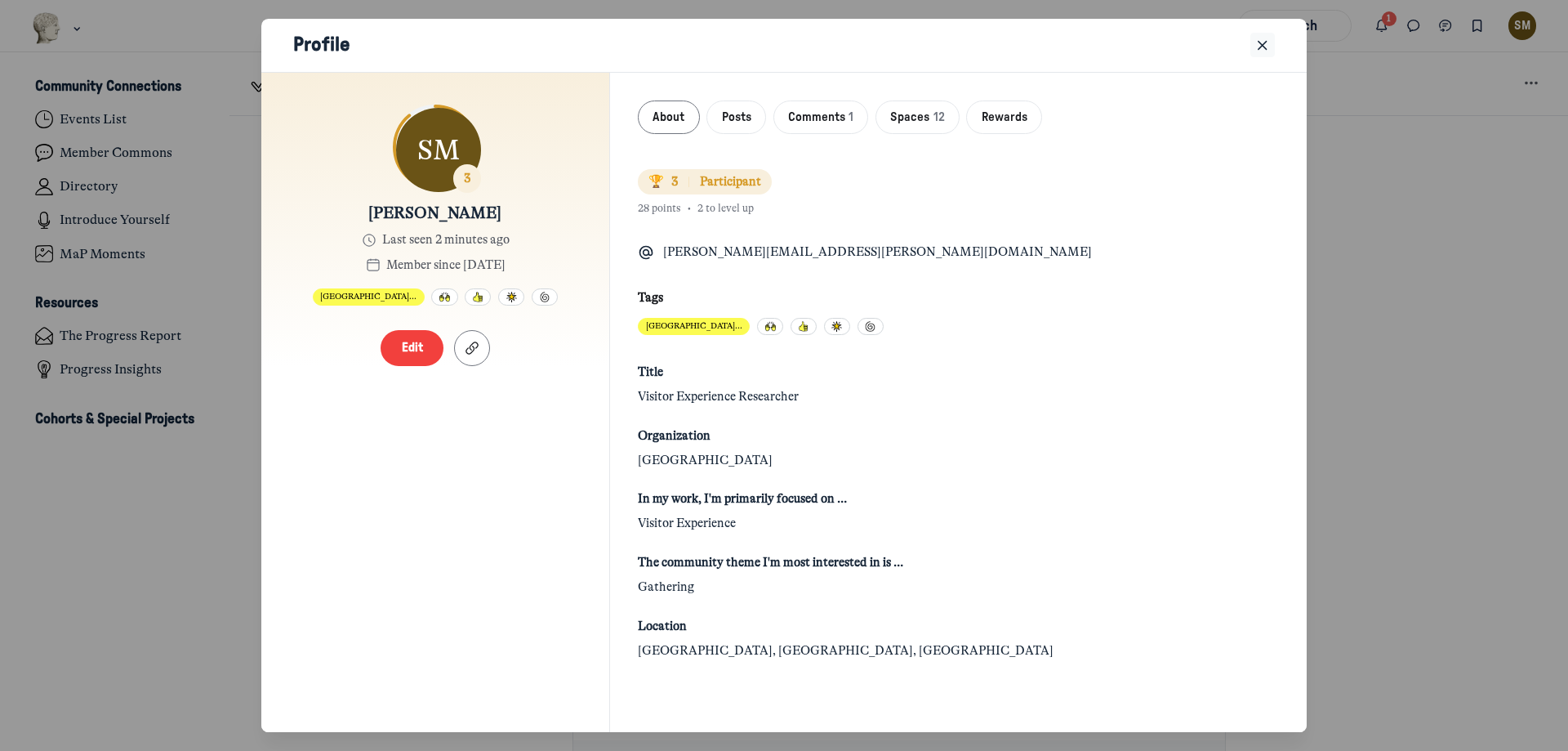
click at [1263, 49] on icon "Close" at bounding box center [1263, 46] width 16 height 18
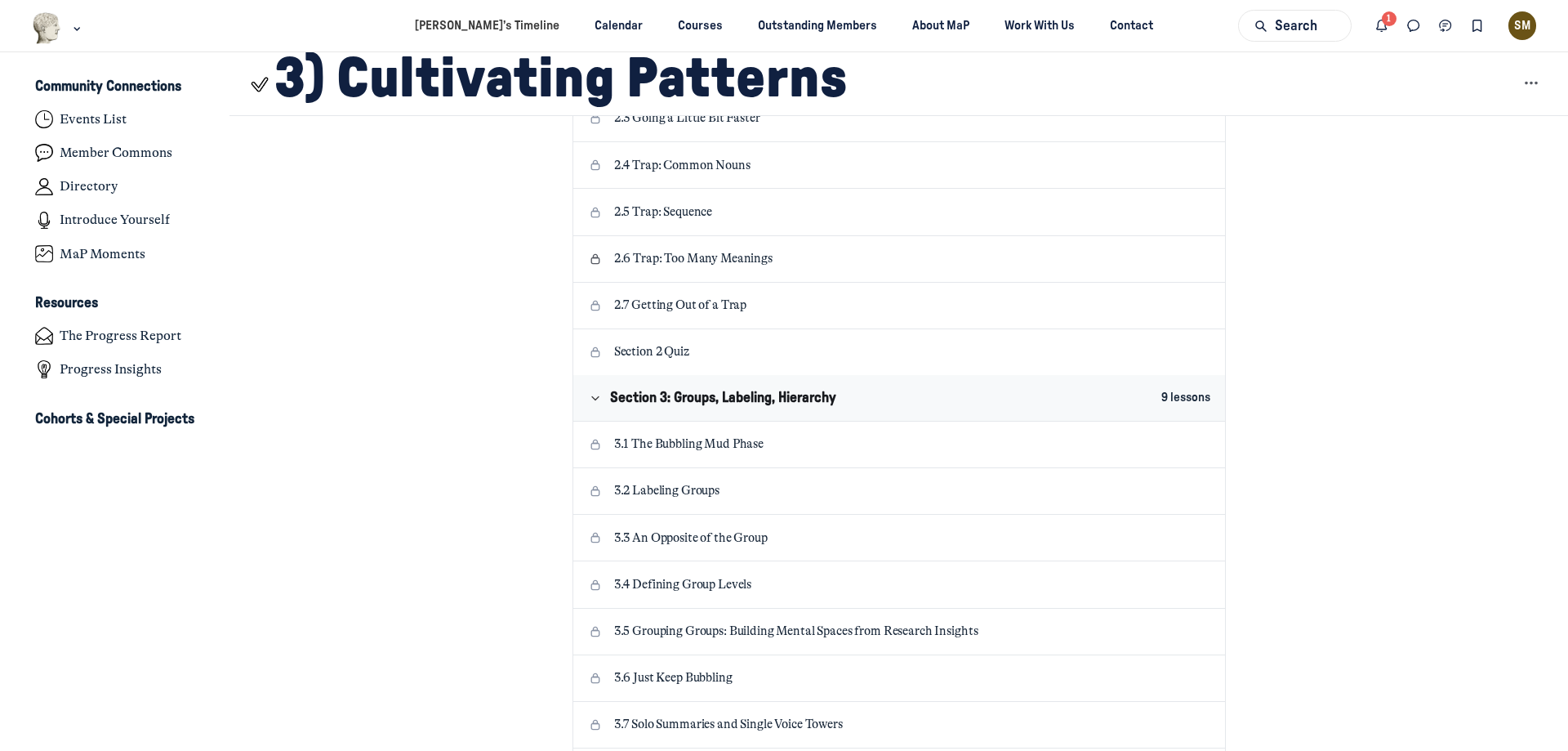
scroll to position [792, 0]
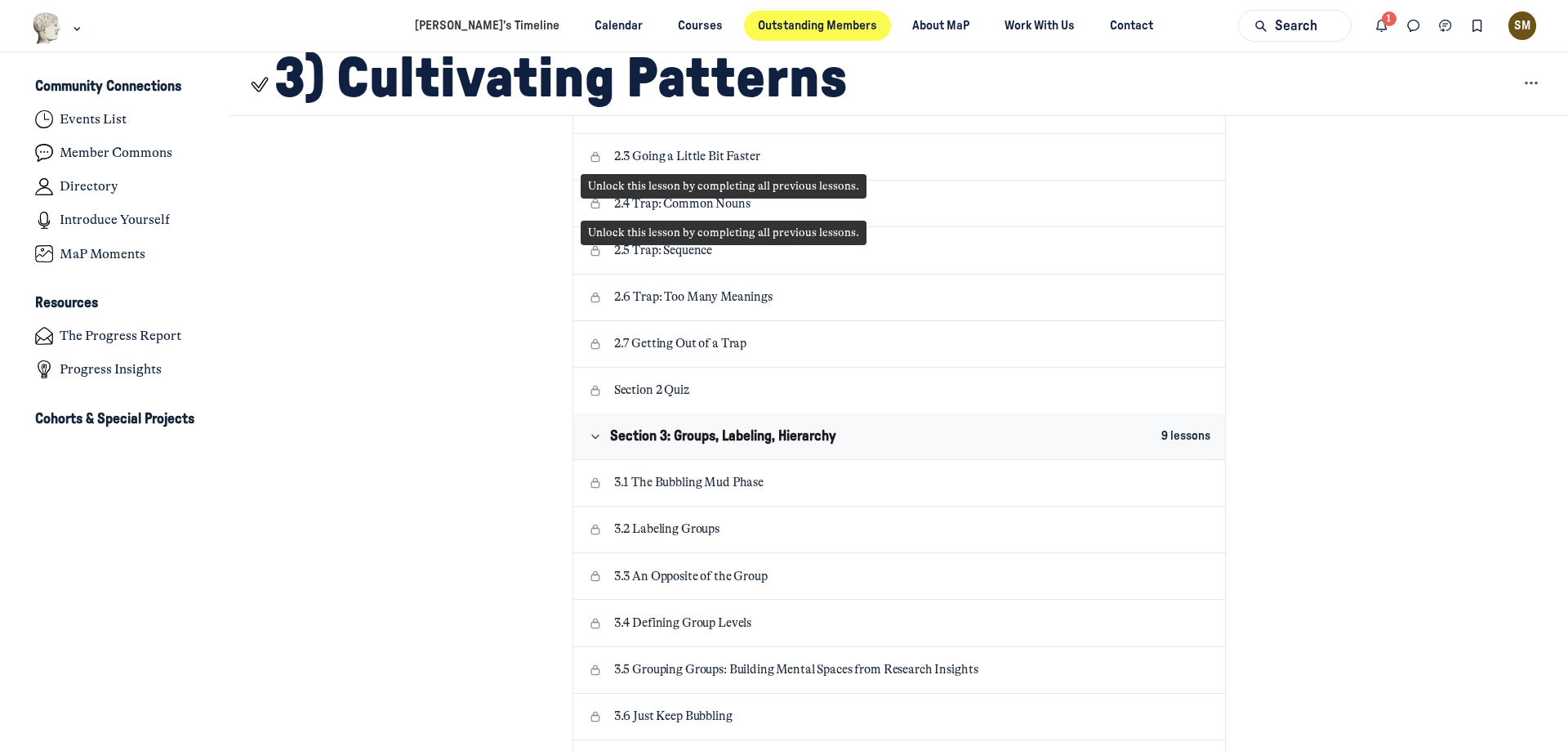
click at [789, 39] on link "Outstanding Members" at bounding box center [818, 25] width 148 height 30
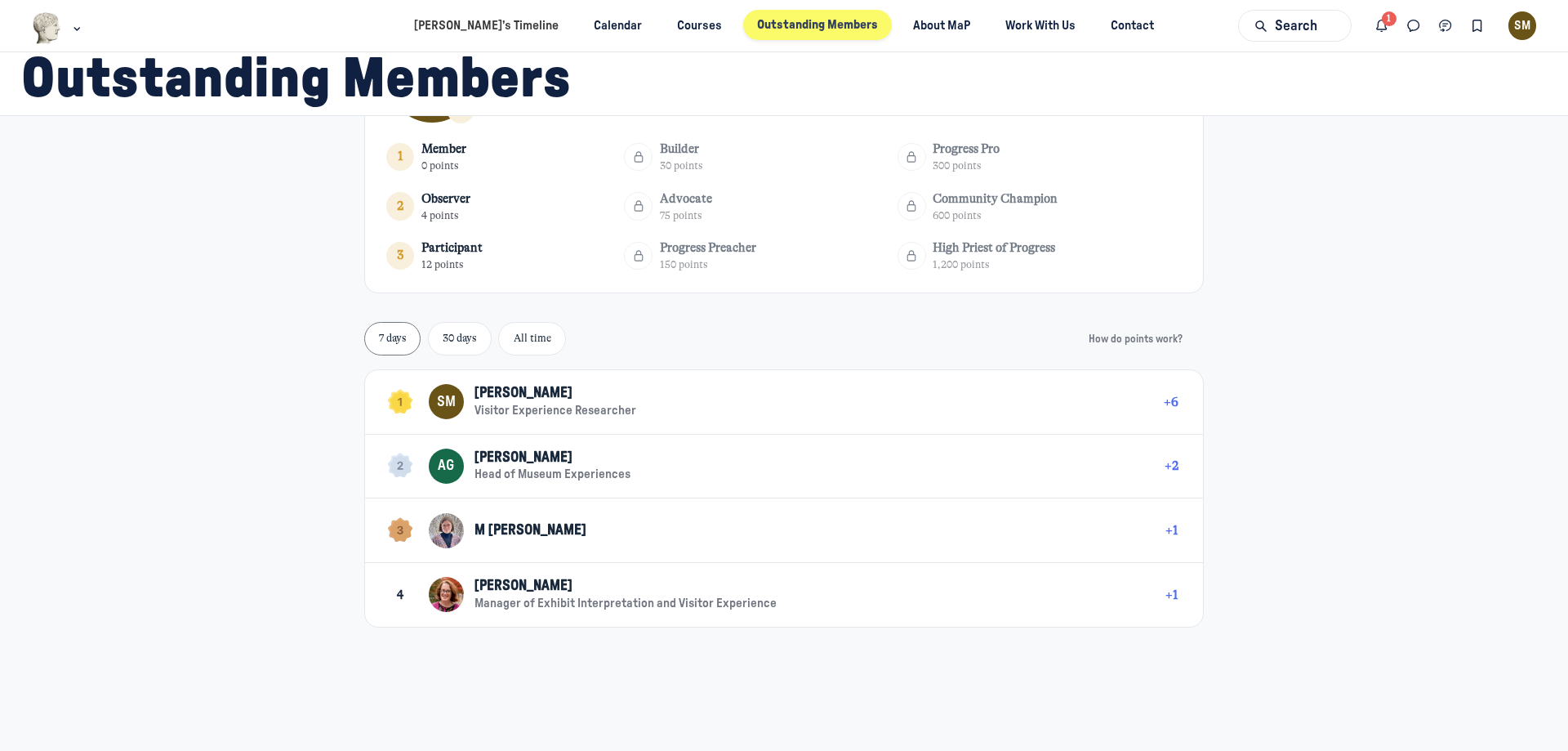
scroll to position [135, 0]
click at [552, 340] on link "All time" at bounding box center [532, 338] width 68 height 34
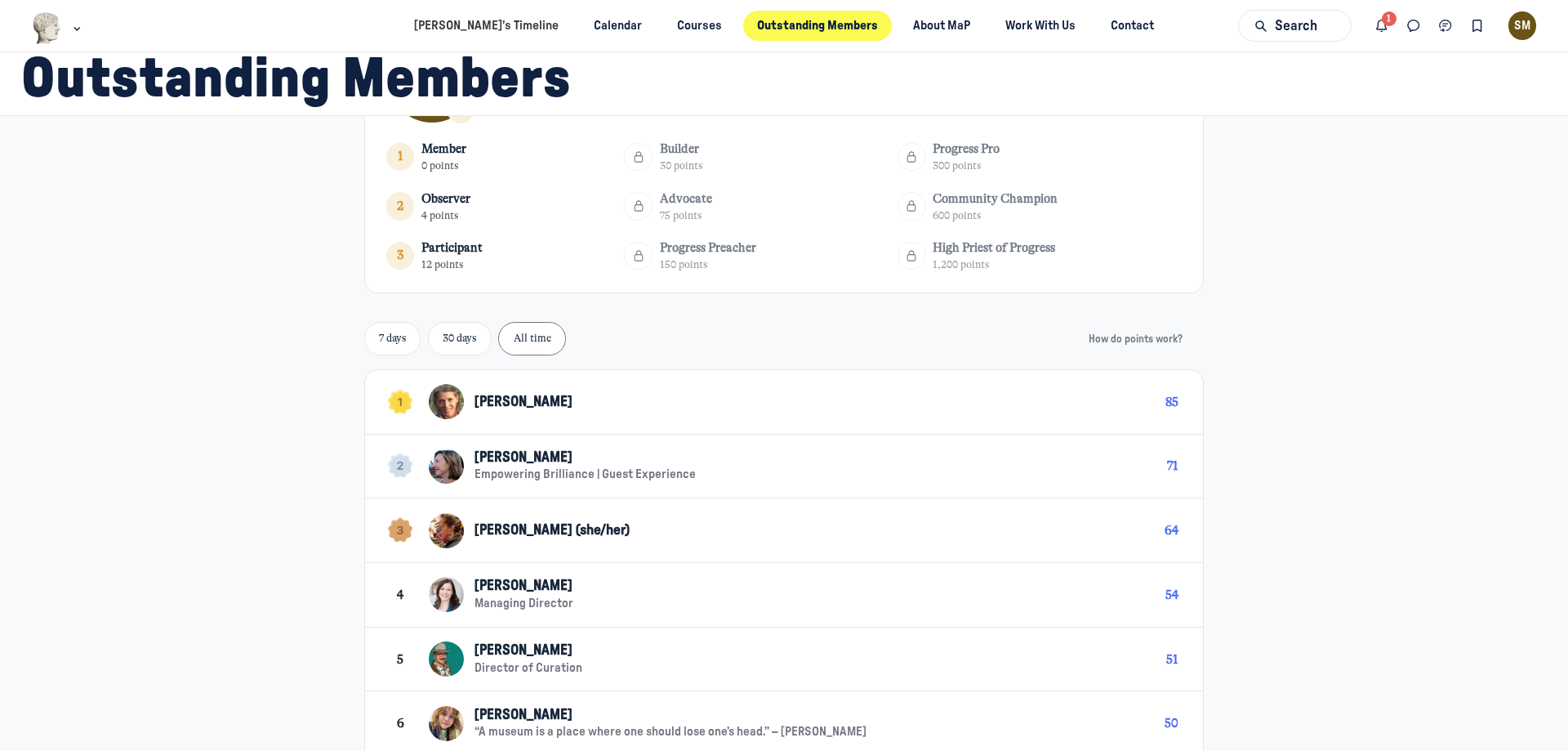
scroll to position [461, 0]
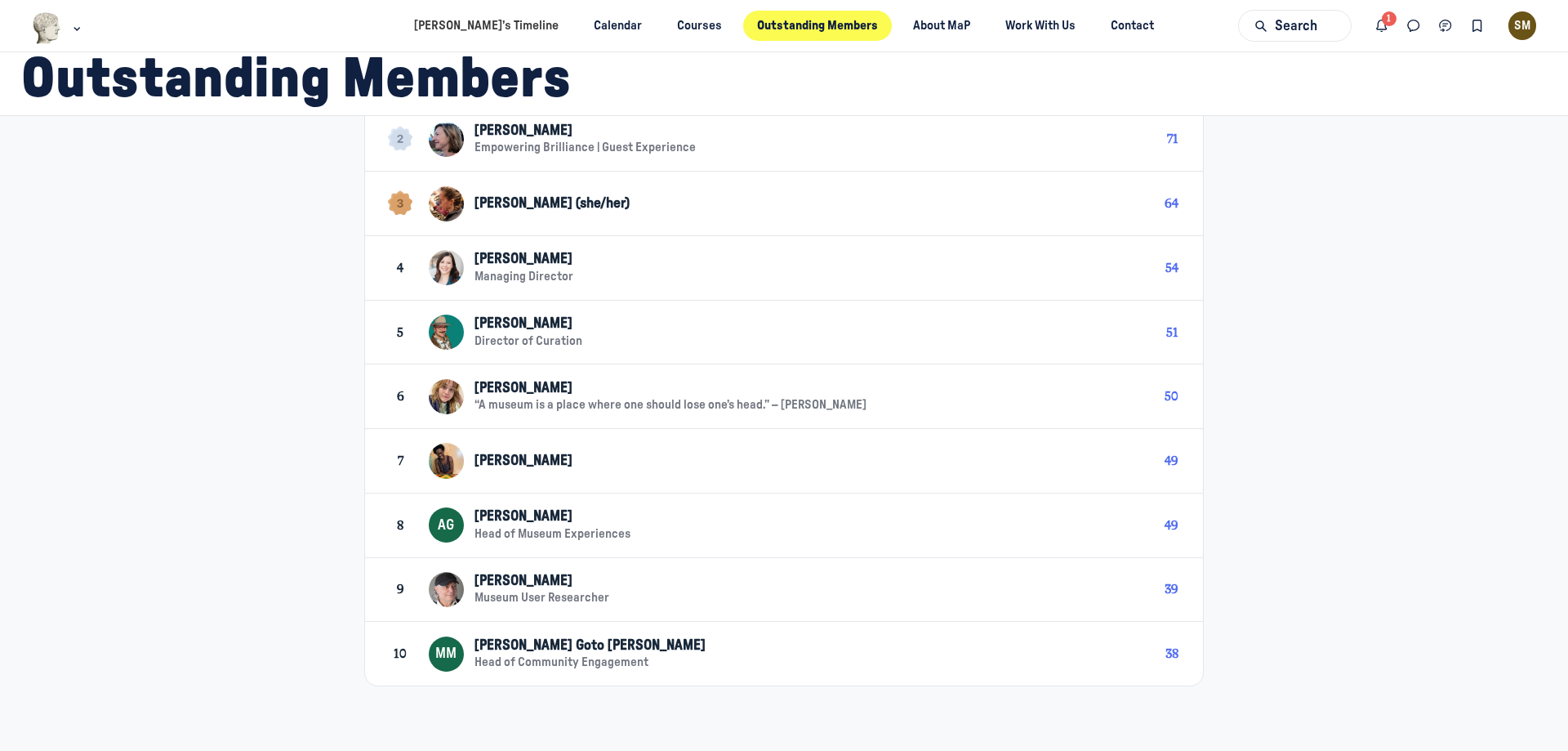
click at [560, 637] on div "[PERSON_NAME] Goto [PERSON_NAME]" at bounding box center [813, 645] width 677 height 18
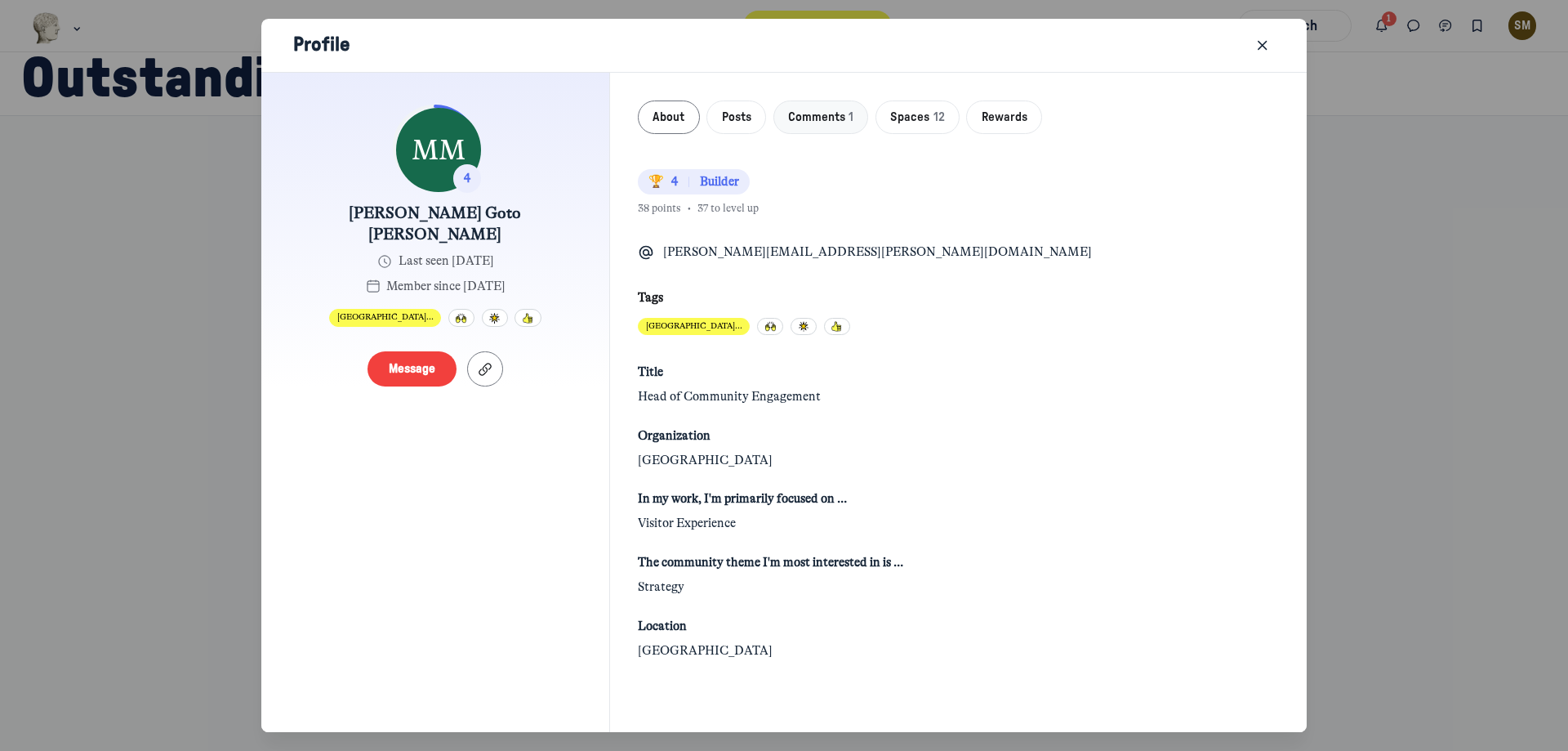
click at [823, 127] on button "Comments 1" at bounding box center [821, 117] width 96 height 34
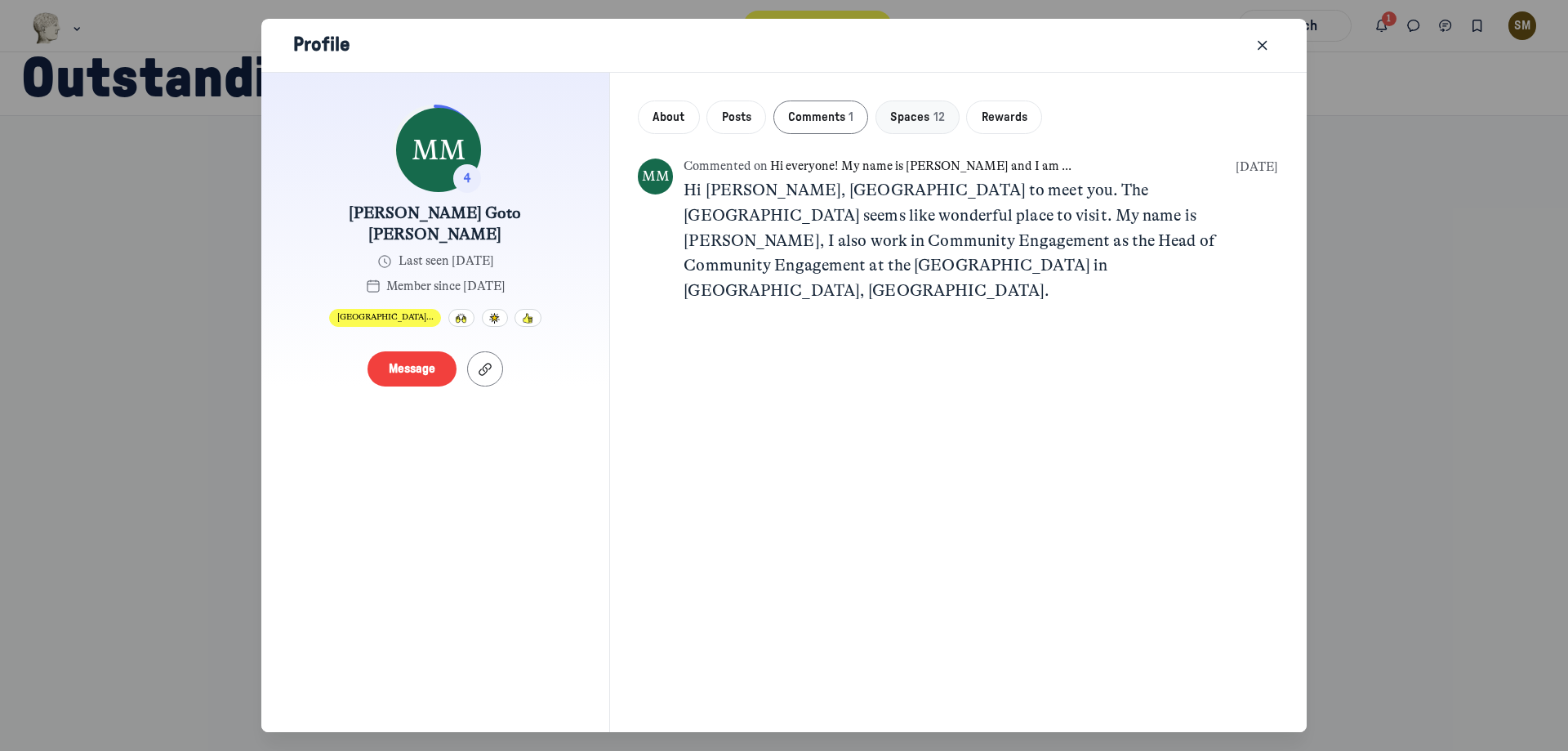
click at [914, 125] on span "Spaces" at bounding box center [910, 117] width 39 height 18
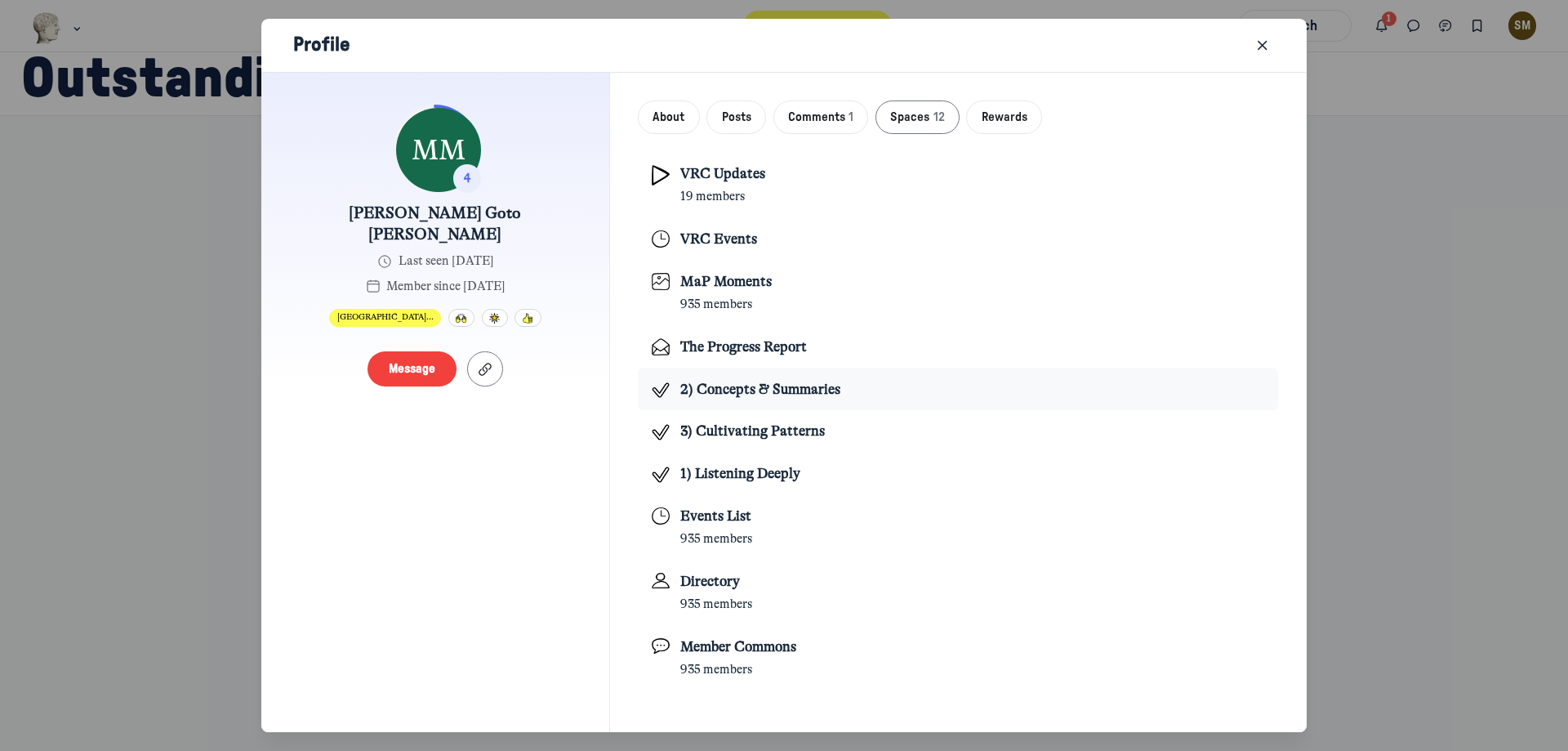
scroll to position [0, 0]
click at [671, 129] on button "About" at bounding box center [669, 117] width 62 height 34
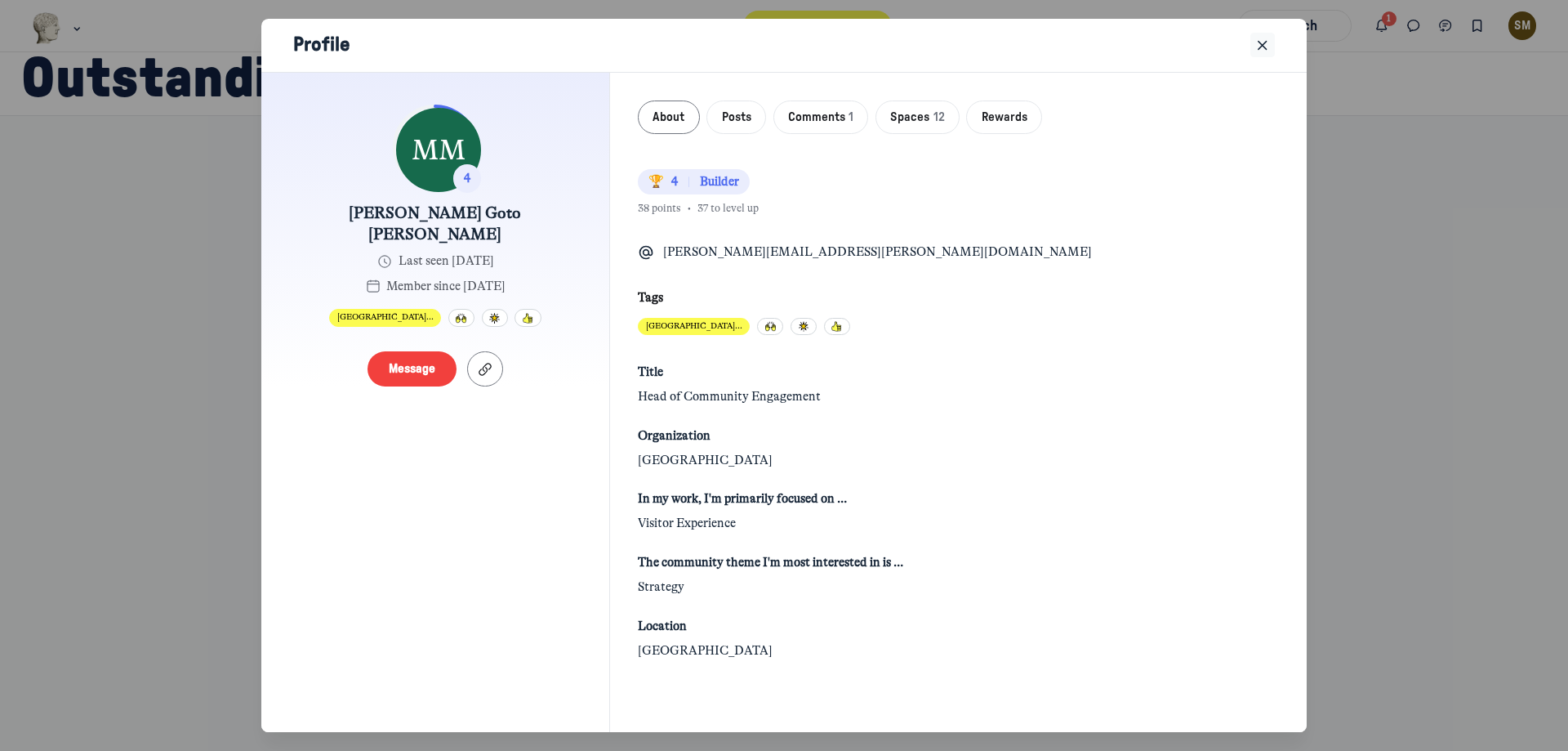
click at [1267, 47] on icon "Close" at bounding box center [1263, 46] width 16 height 18
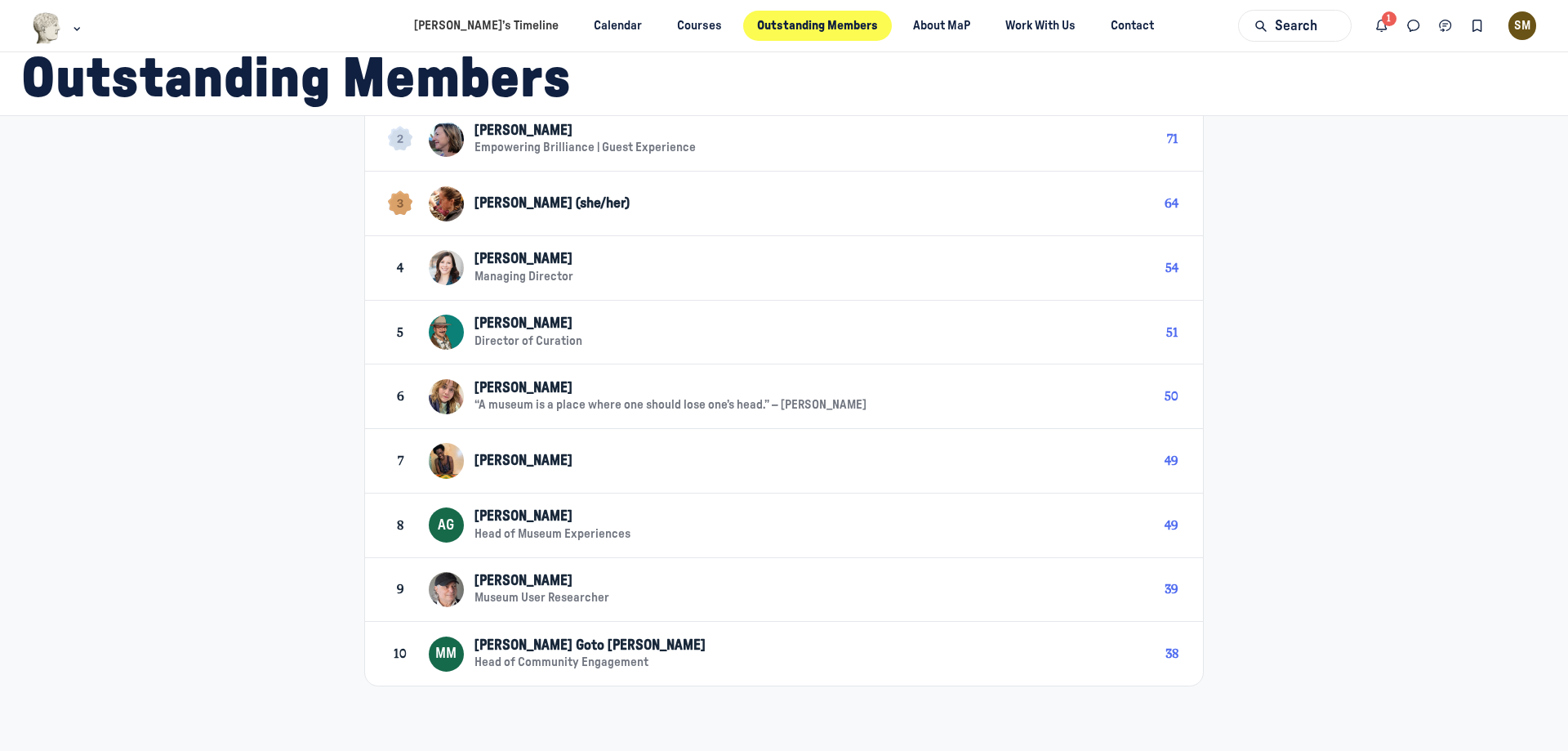
click at [1510, 33] on div "SM" at bounding box center [1522, 25] width 28 height 28
click at [1436, 69] on span "View profile" at bounding box center [1422, 77] width 59 height 17
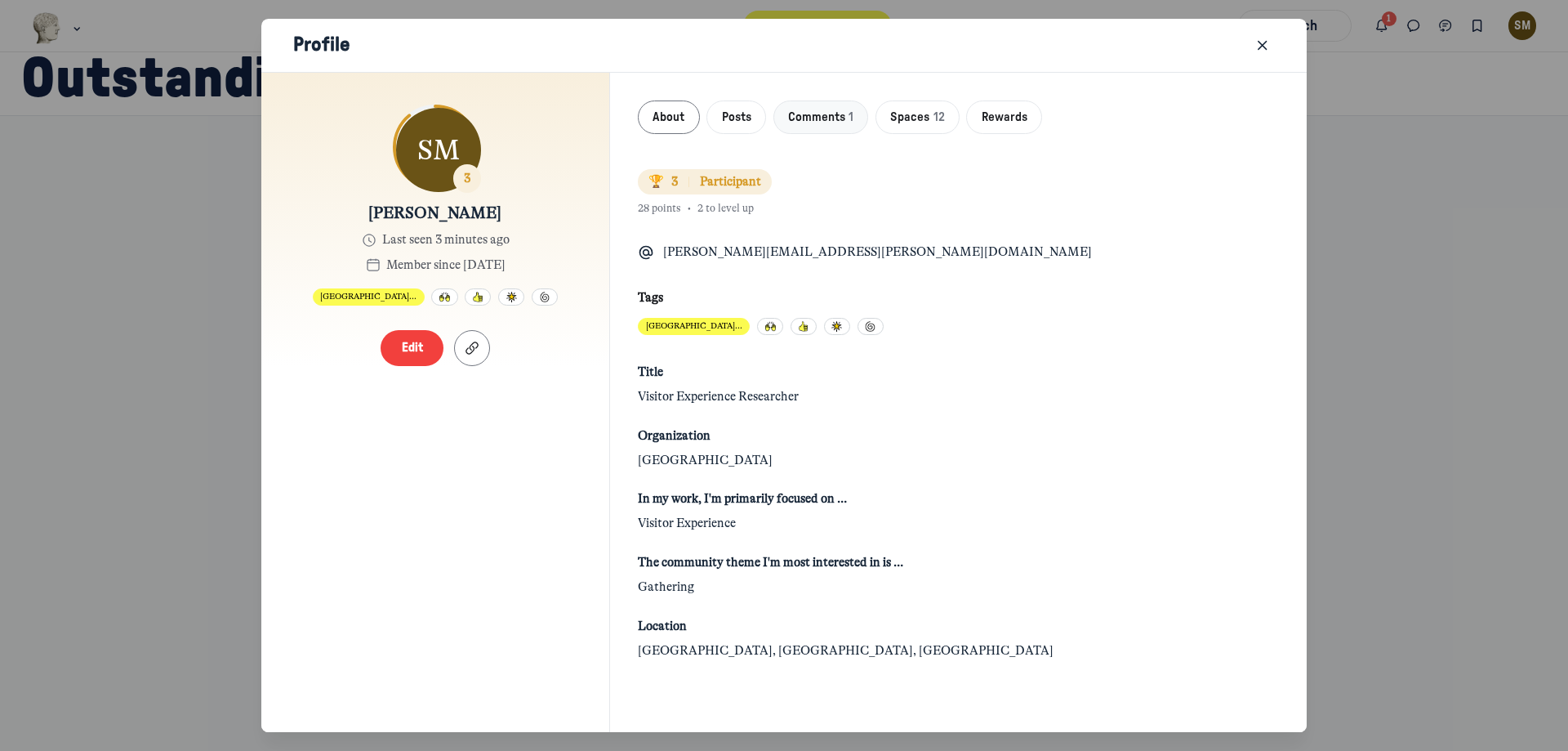
click at [842, 126] on button "Comments 1" at bounding box center [821, 117] width 96 height 34
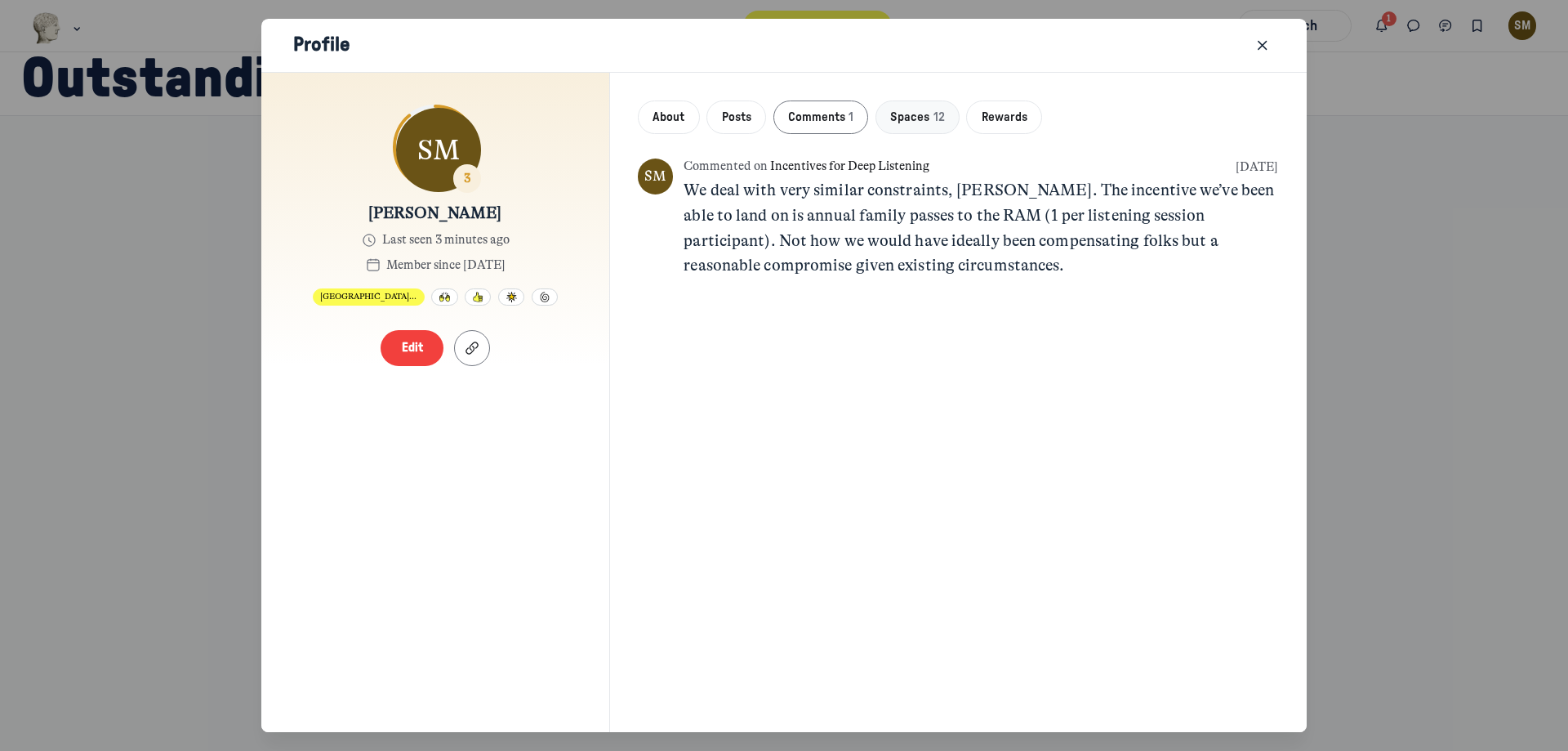
click at [918, 116] on span "Spaces" at bounding box center [910, 117] width 39 height 18
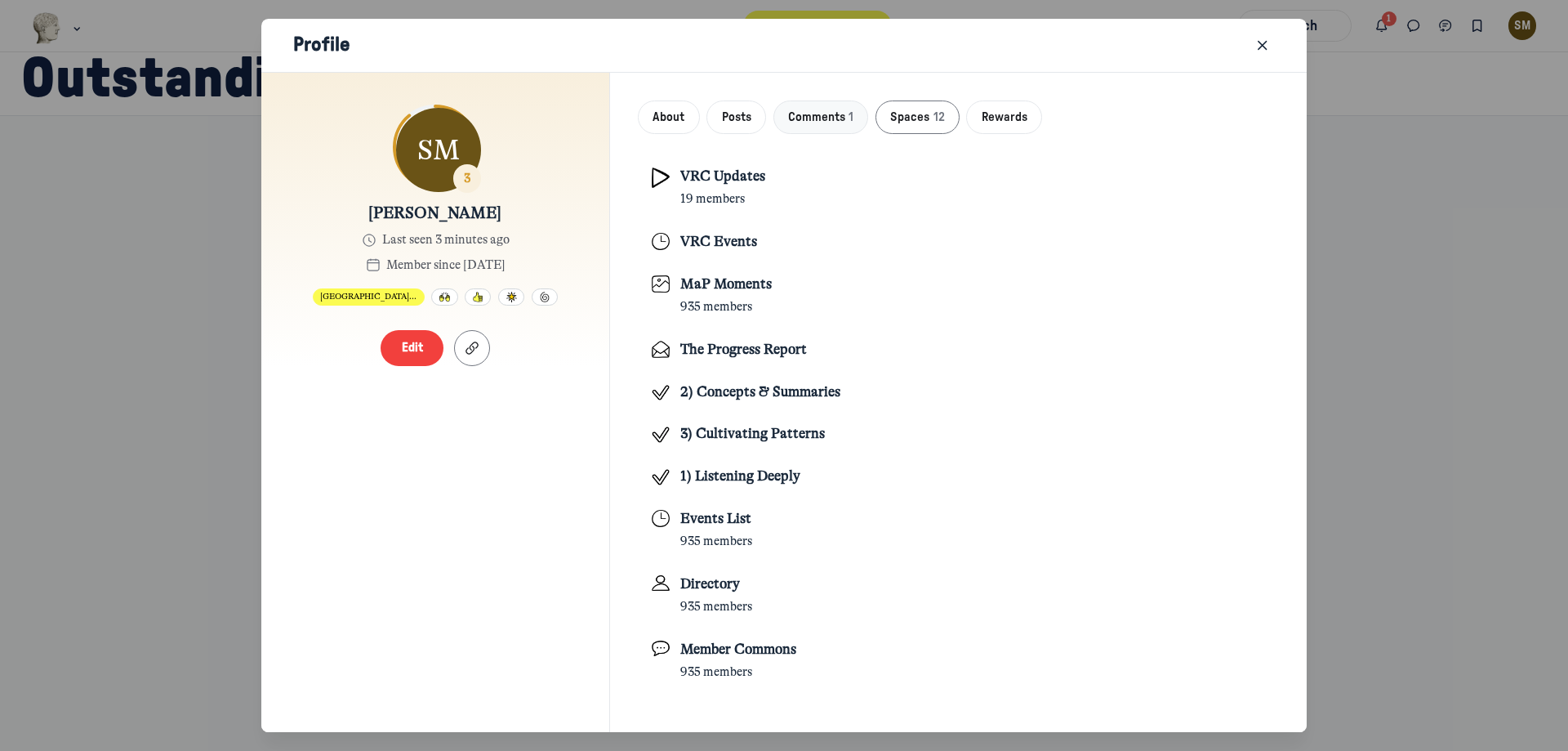
click at [847, 120] on span "Comments 1" at bounding box center [820, 117] width 65 height 18
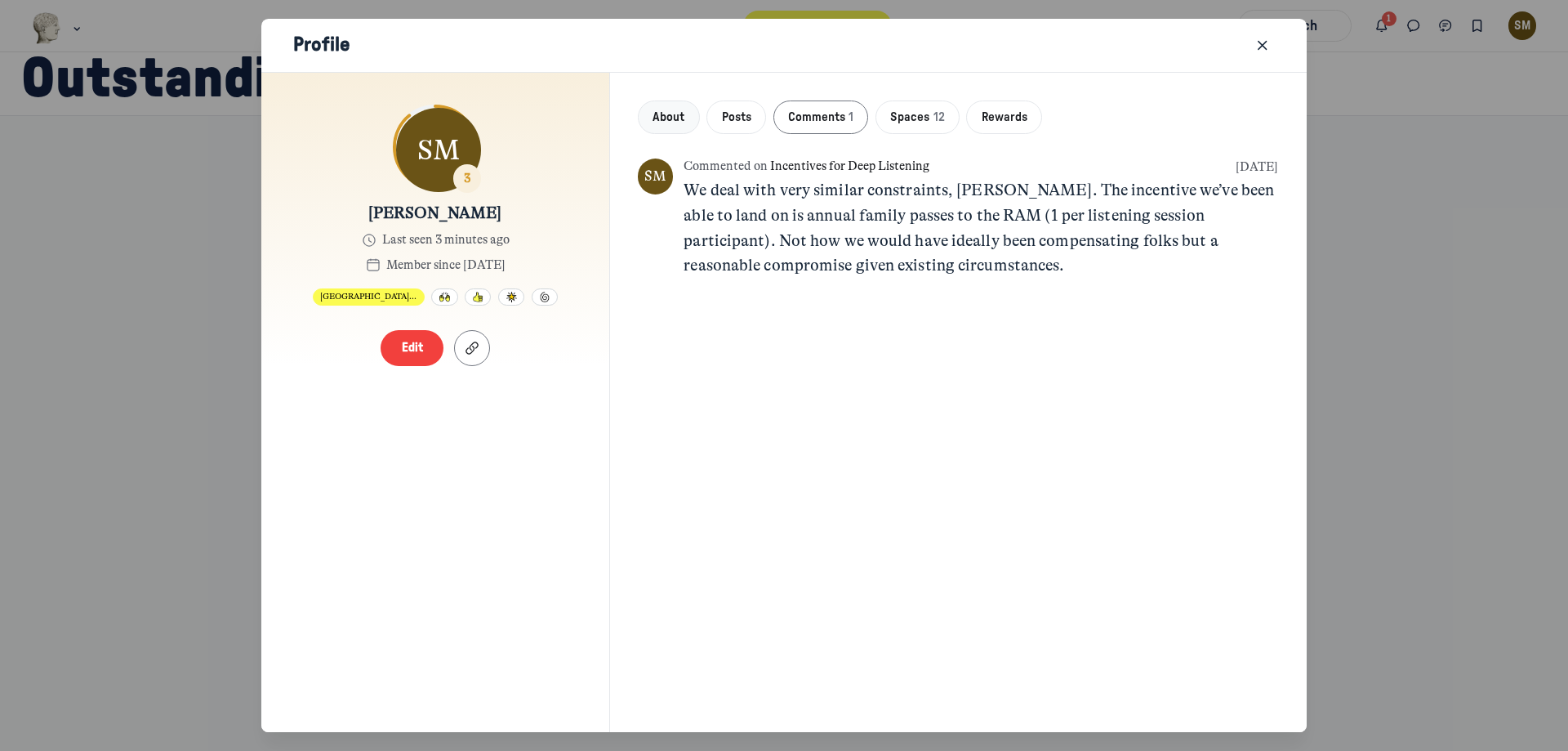
click at [674, 119] on span "About" at bounding box center [668, 117] width 32 height 18
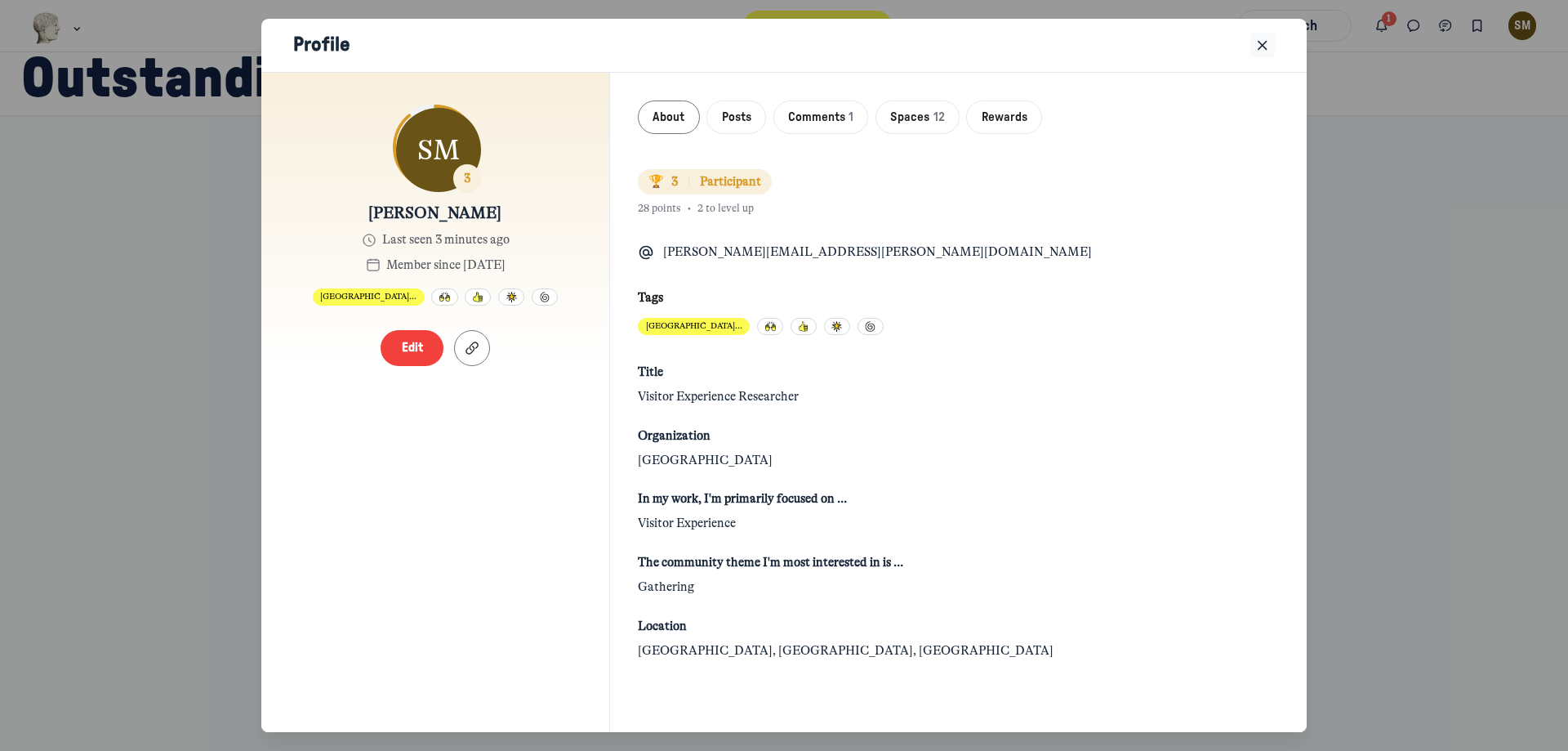
click at [1255, 46] on icon "Close" at bounding box center [1263, 46] width 16 height 18
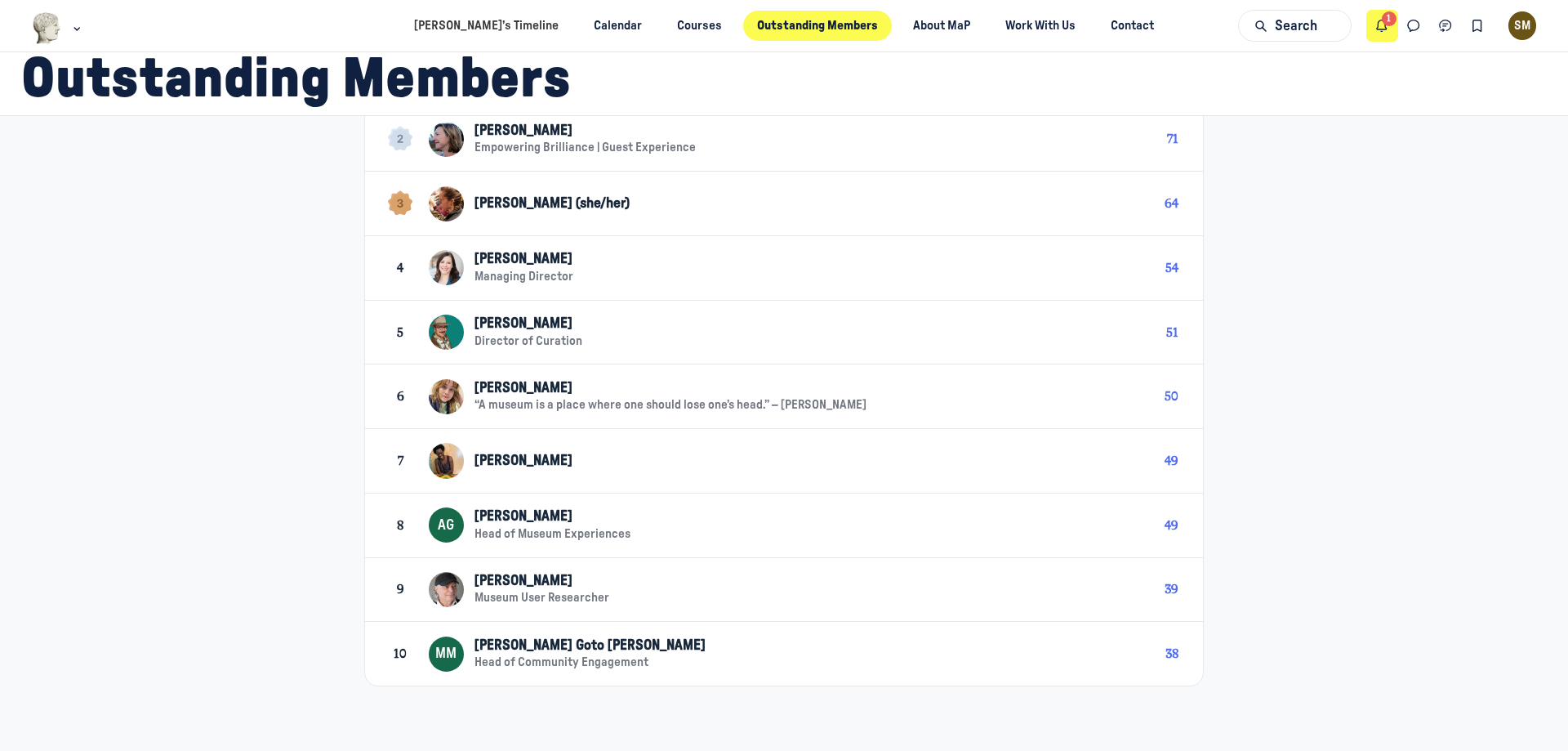
click at [1380, 32] on icon "Notifications" at bounding box center [1382, 26] width 16 height 18
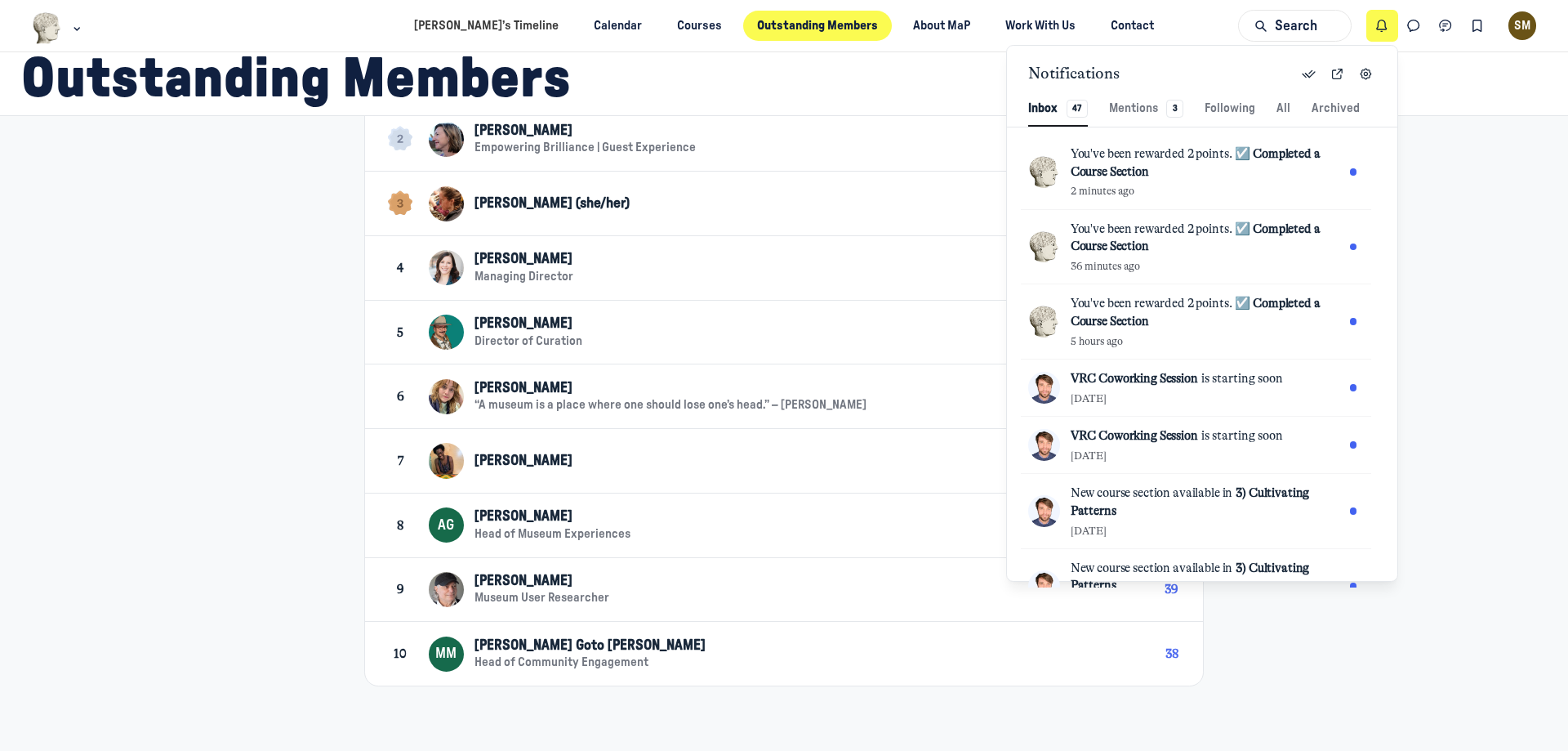
scroll to position [2223, 3578]
click at [1380, 32] on icon "Notifications" at bounding box center [1382, 26] width 16 height 18
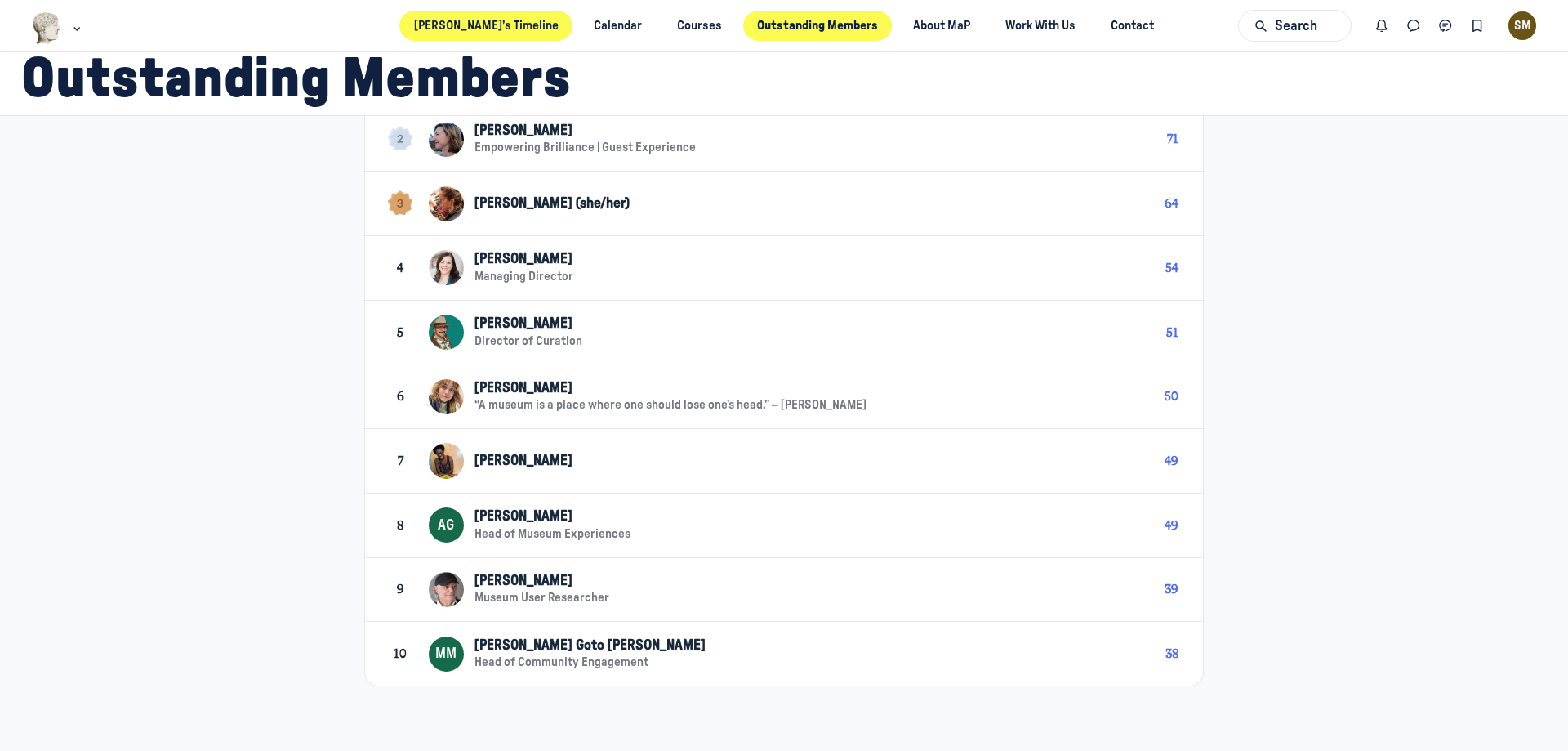
click at [477, 27] on link "[PERSON_NAME]’s Timeline" at bounding box center [486, 25] width 173 height 30
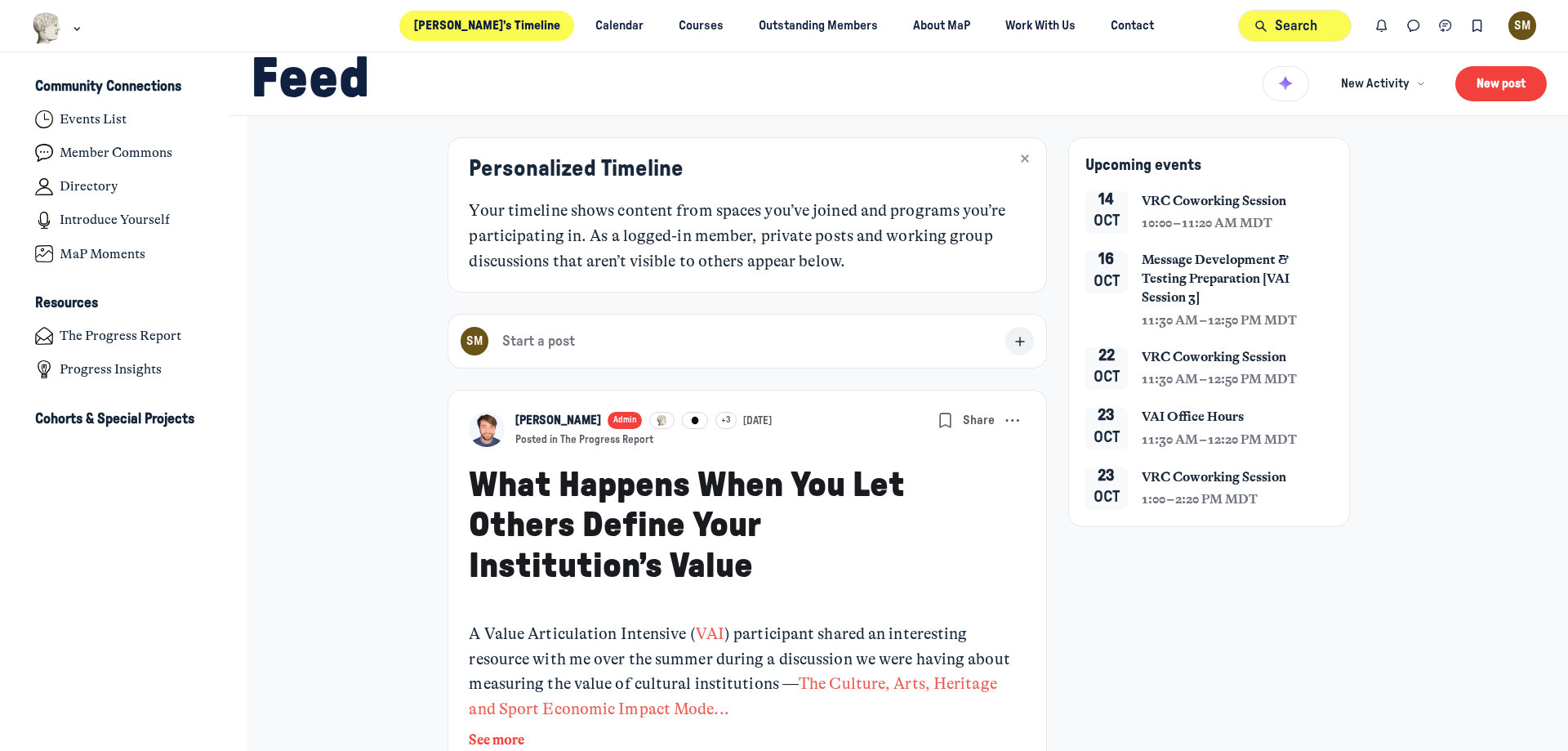
click at [1283, 36] on button "Search" at bounding box center [1295, 25] width 112 height 32
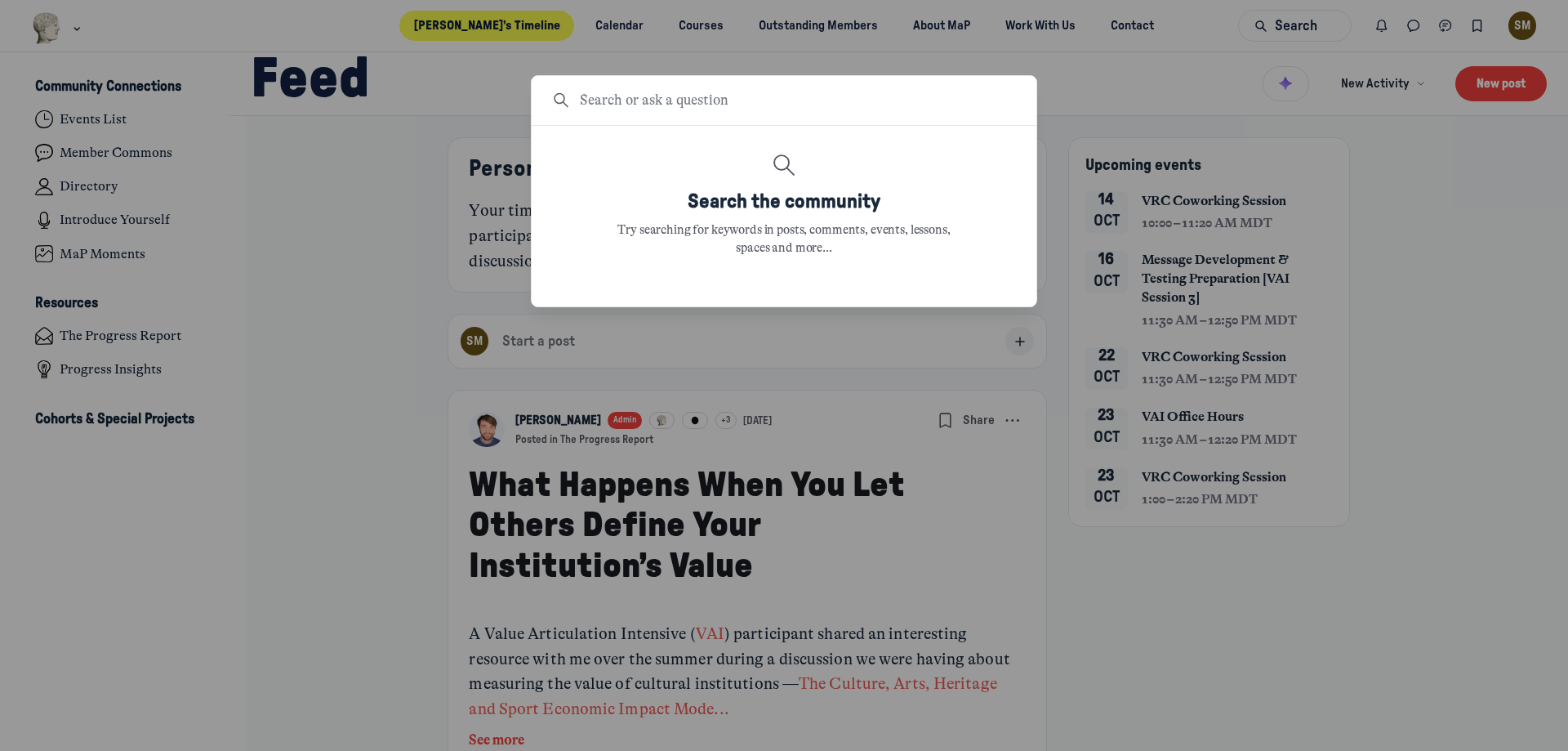
click at [606, 107] on input at bounding box center [805, 101] width 453 height 21
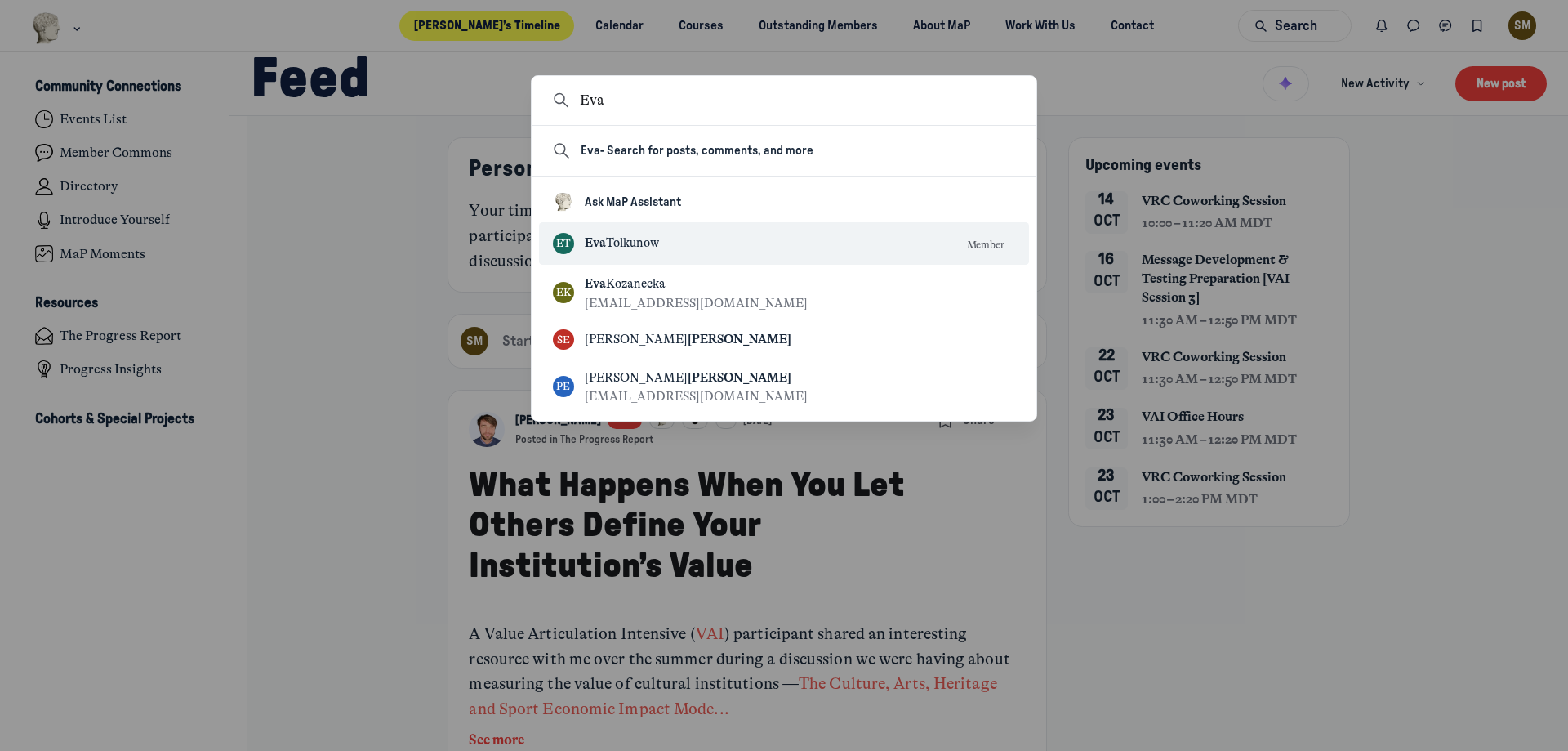
type input "Eva"
click at [657, 247] on span "[PERSON_NAME]" at bounding box center [621, 242] width 75 height 15
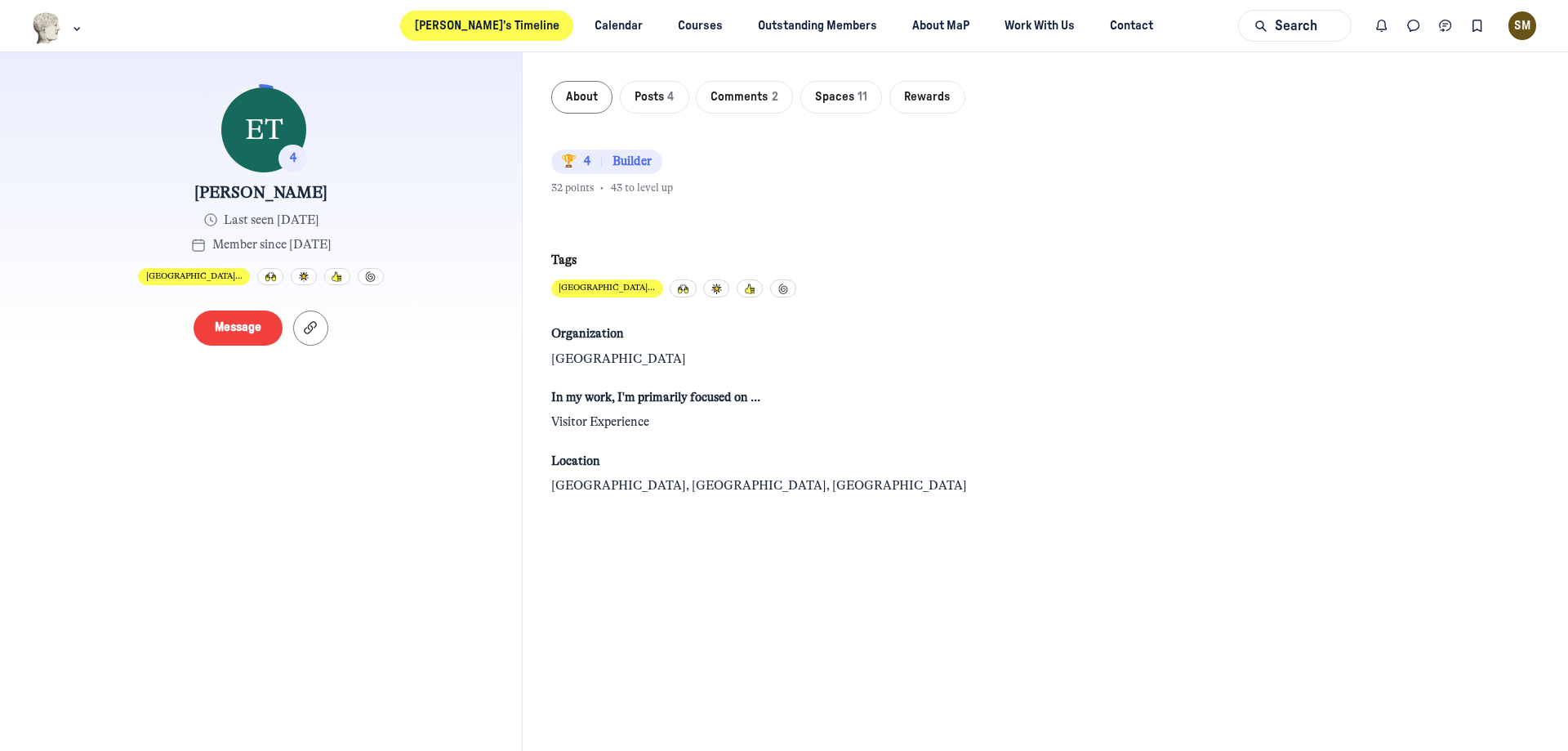
click at [514, 17] on link "[PERSON_NAME]’s Timeline" at bounding box center [486, 25] width 173 height 30
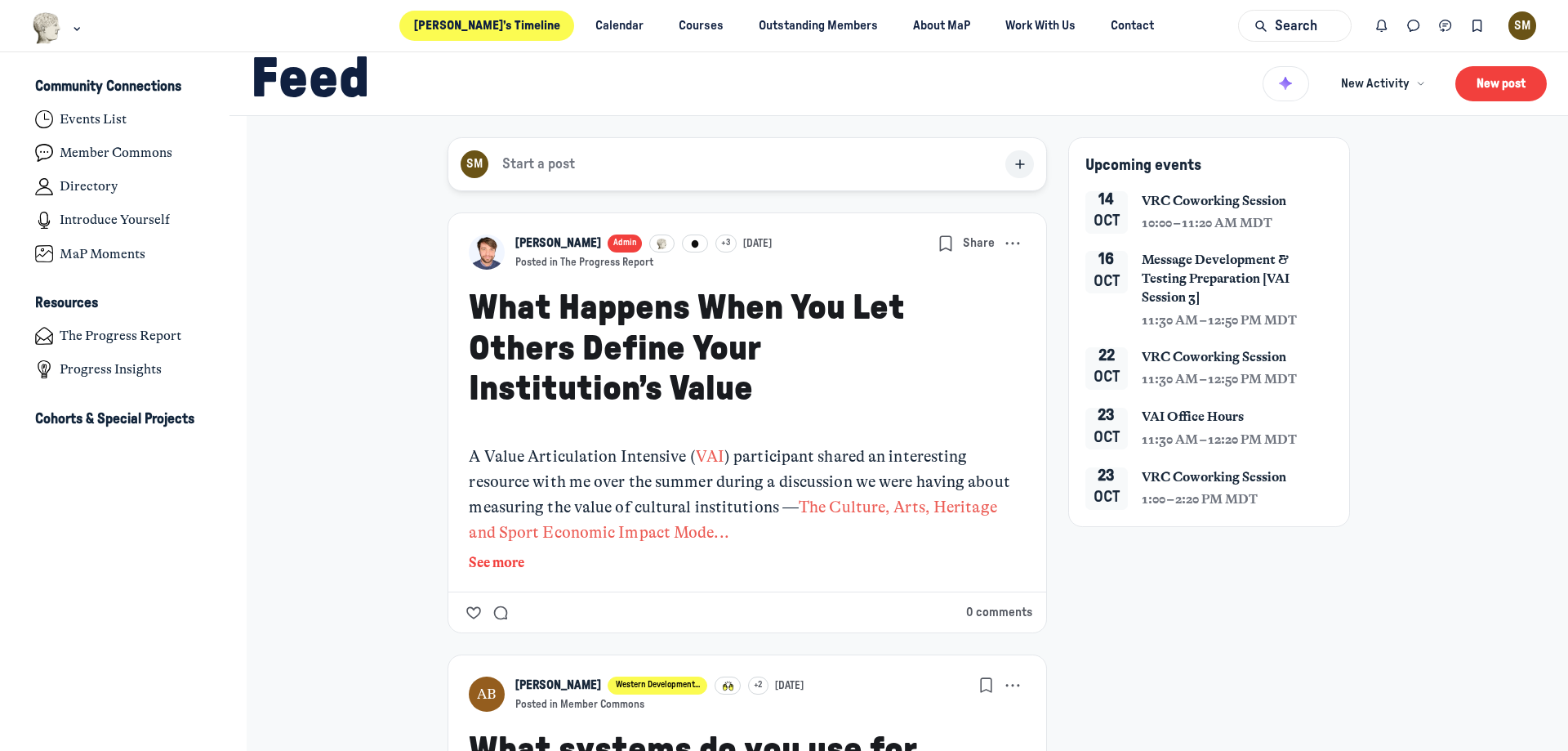
scroll to position [5210, 3211]
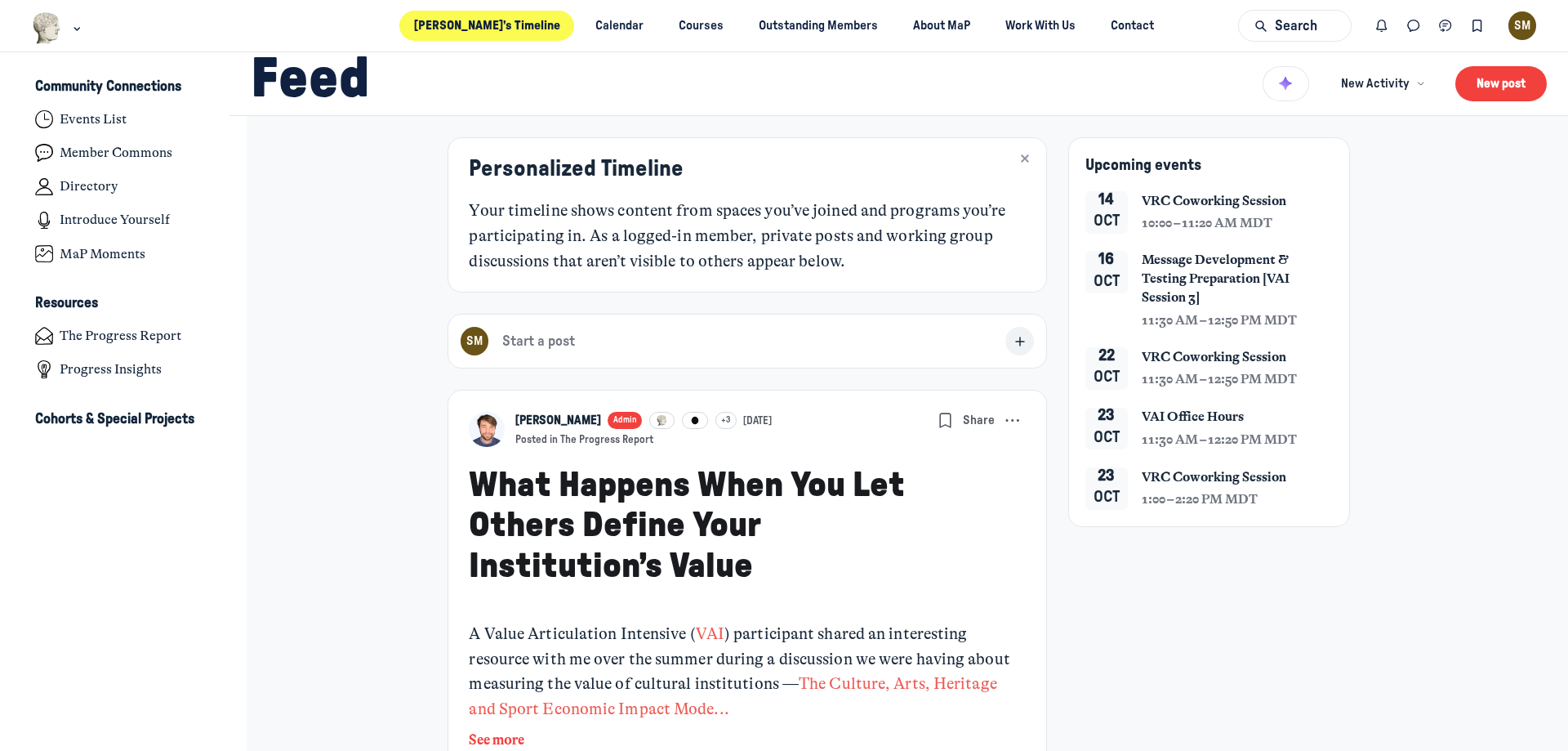
click at [1146, 586] on div "Upcoming events [DATE] VRC Coworking Session 10:00 – 11:20 AM MDT [DATE] Messag…" at bounding box center [1209, 364] width 283 height 454
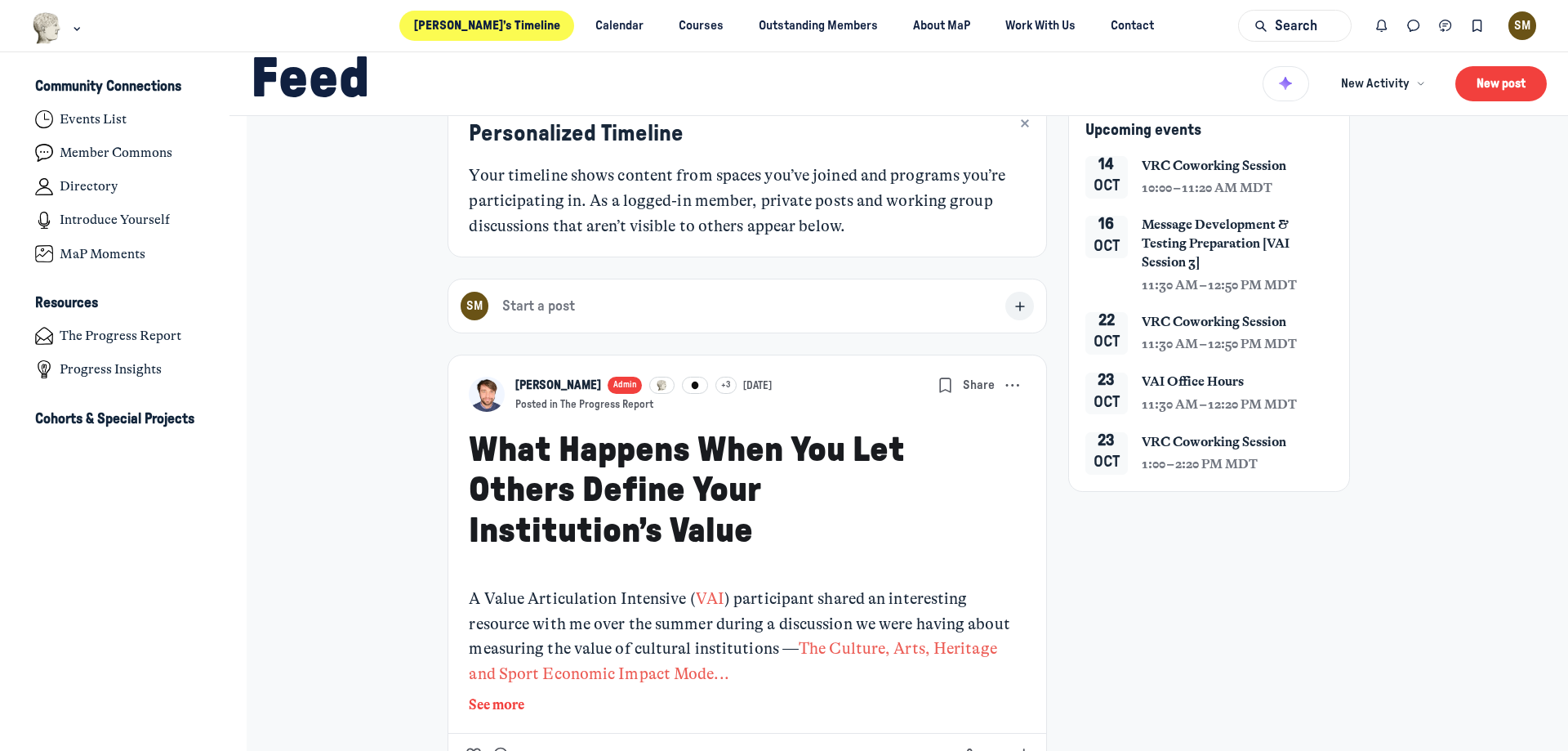
scroll to position [0, 0]
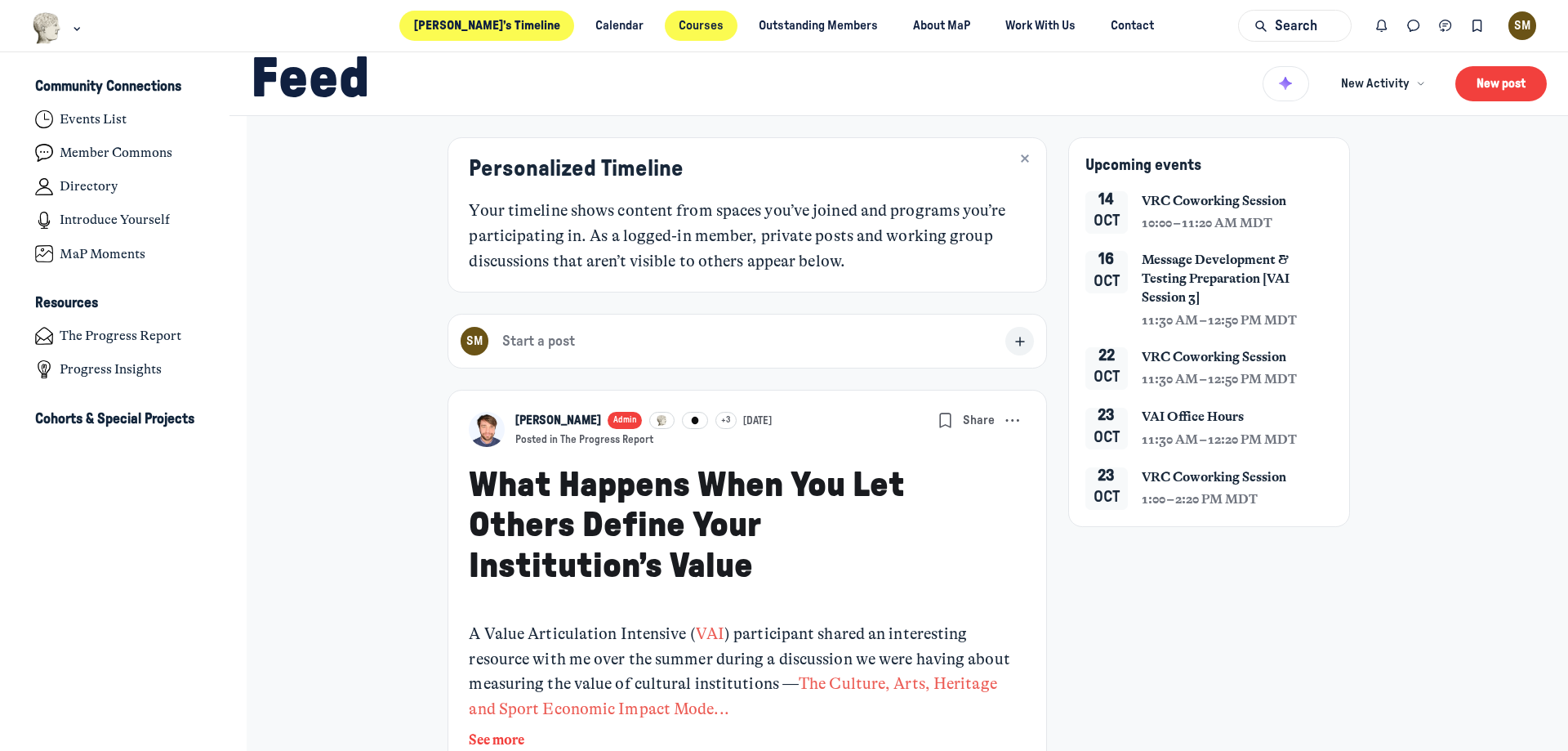
click at [682, 13] on link "Courses" at bounding box center [702, 25] width 74 height 30
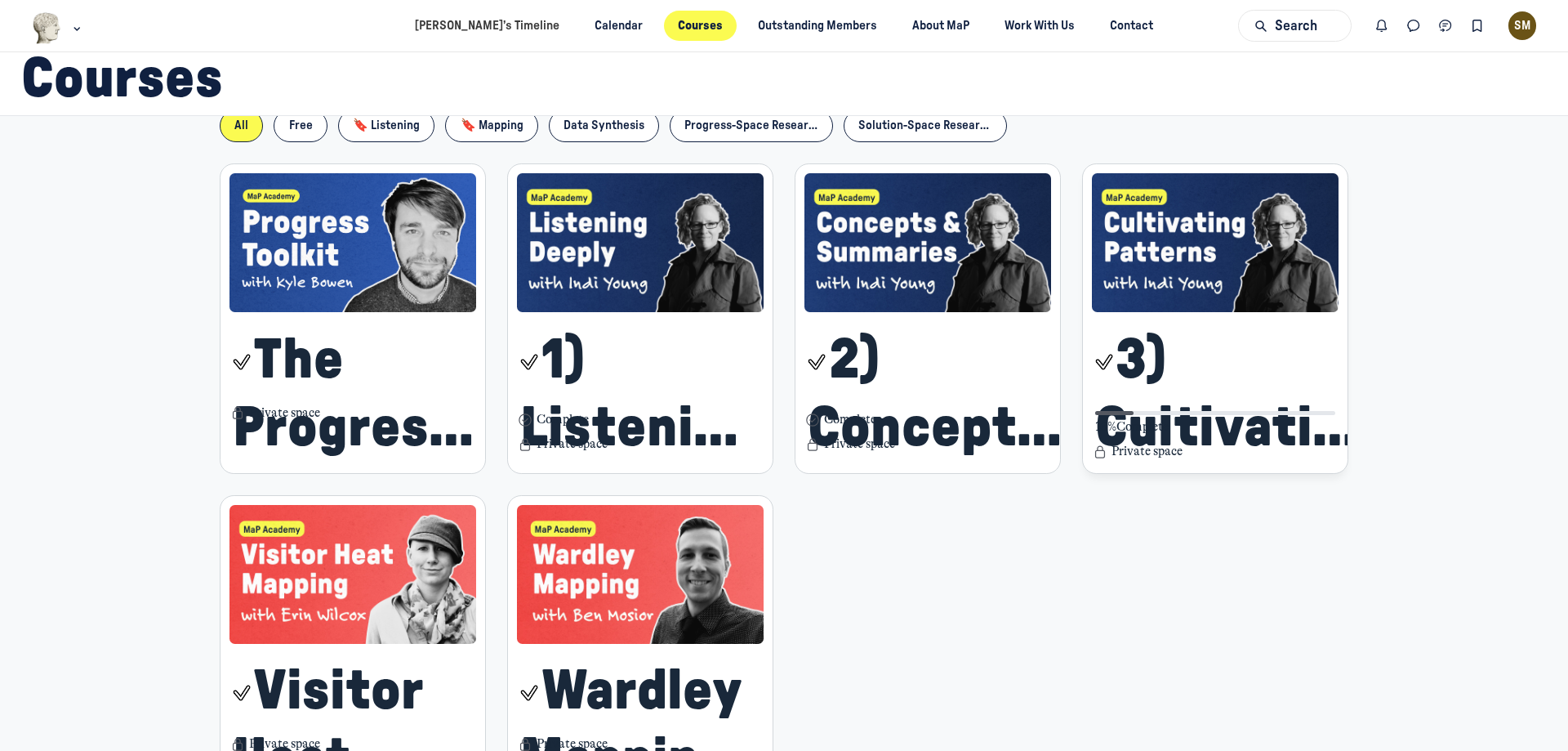
scroll to position [392, 0]
click at [1253, 300] on img "Main Content" at bounding box center [1215, 243] width 247 height 139
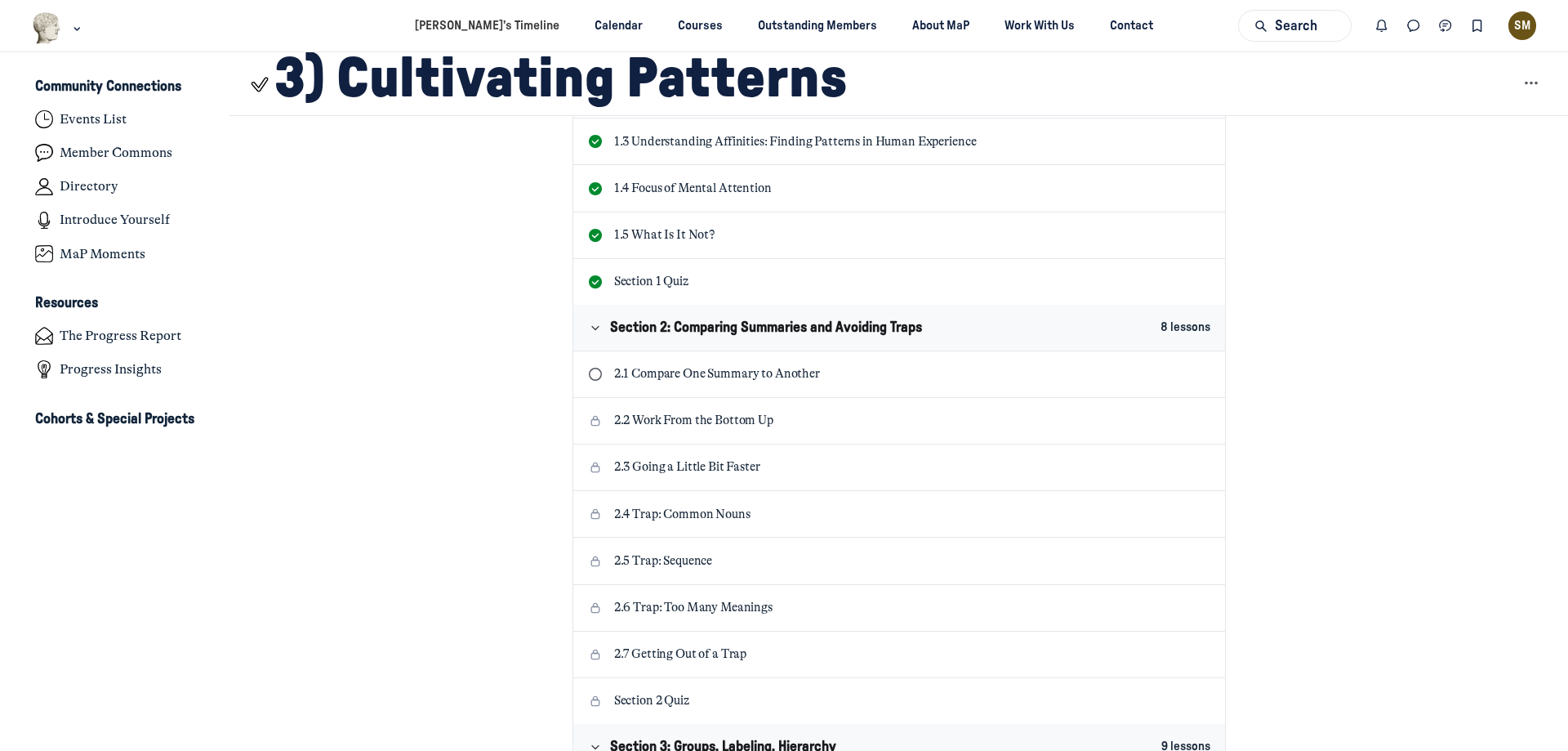
scroll to position [490, 0]
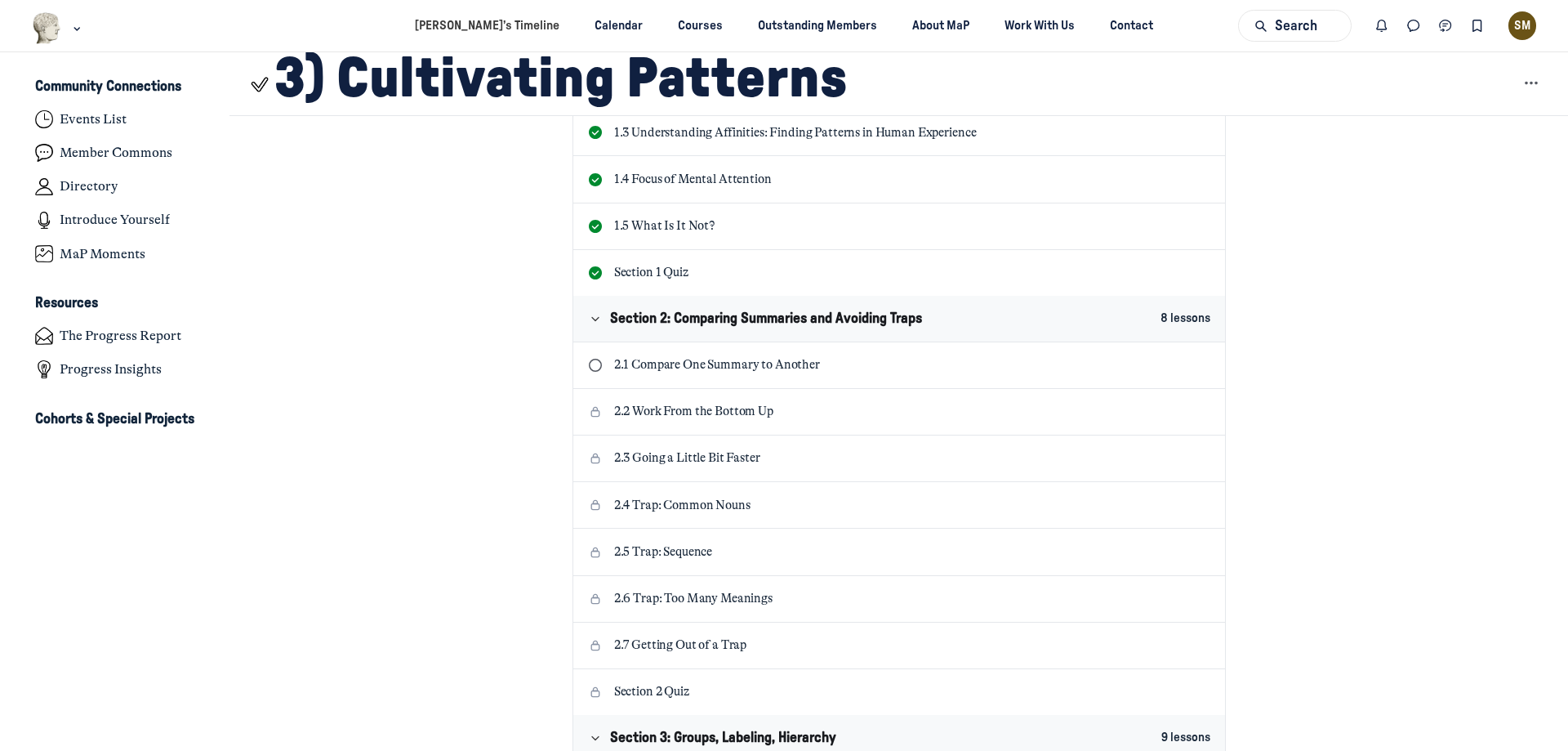
click at [1530, 17] on div "SM" at bounding box center [1522, 25] width 28 height 28
click at [1467, 63] on button "View profile" at bounding box center [1437, 76] width 168 height 30
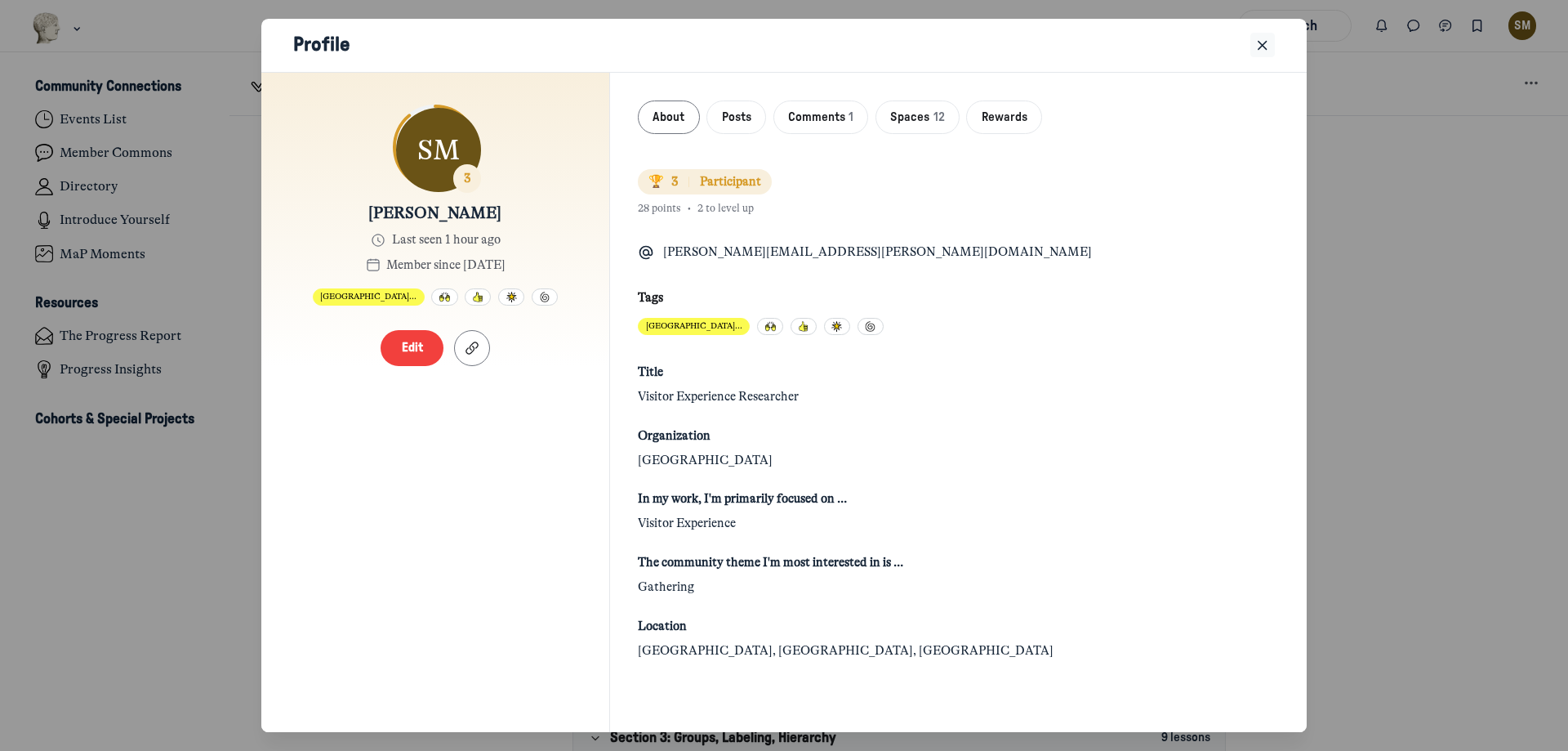
click at [1262, 49] on icon "Close" at bounding box center [1263, 46] width 16 height 18
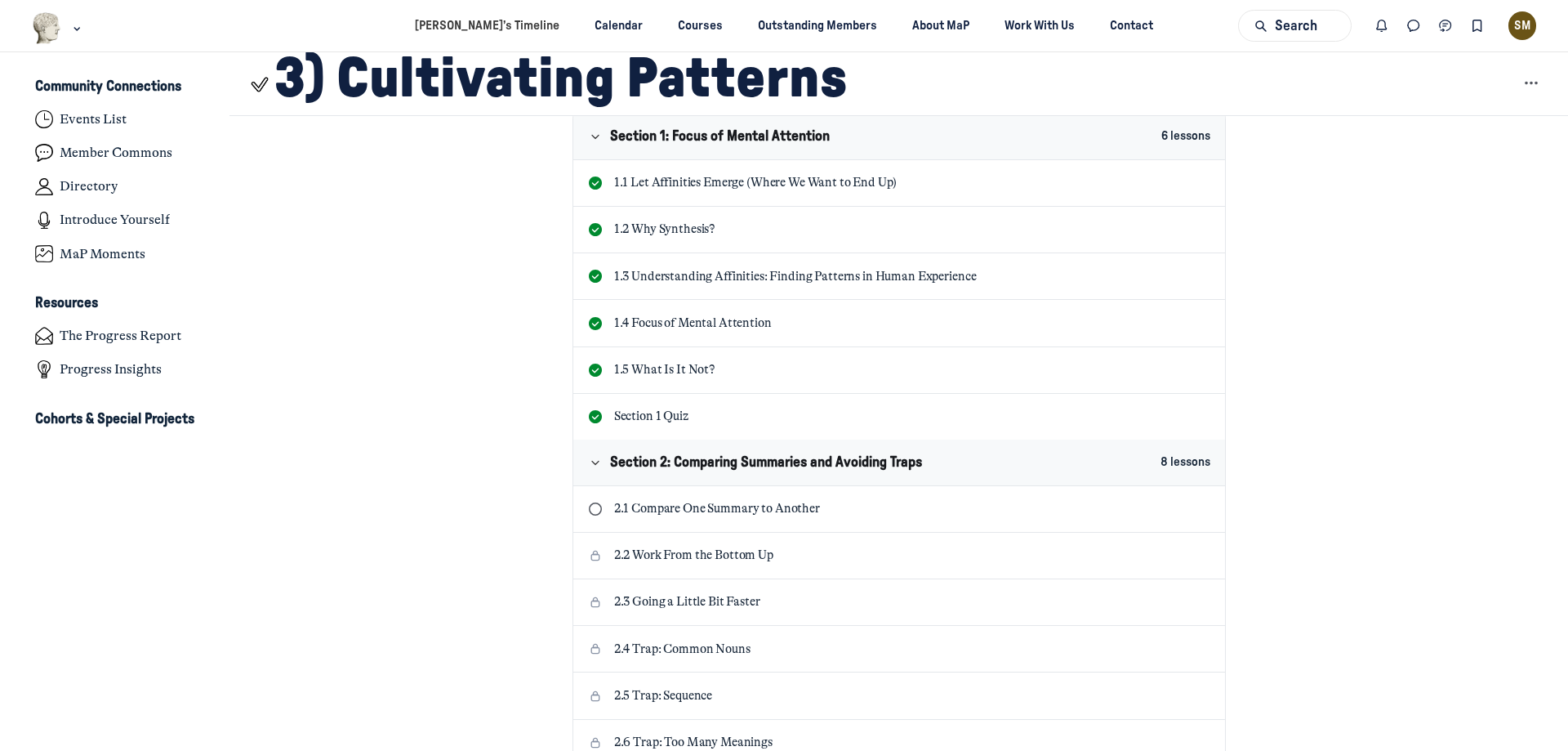
scroll to position [245, 0]
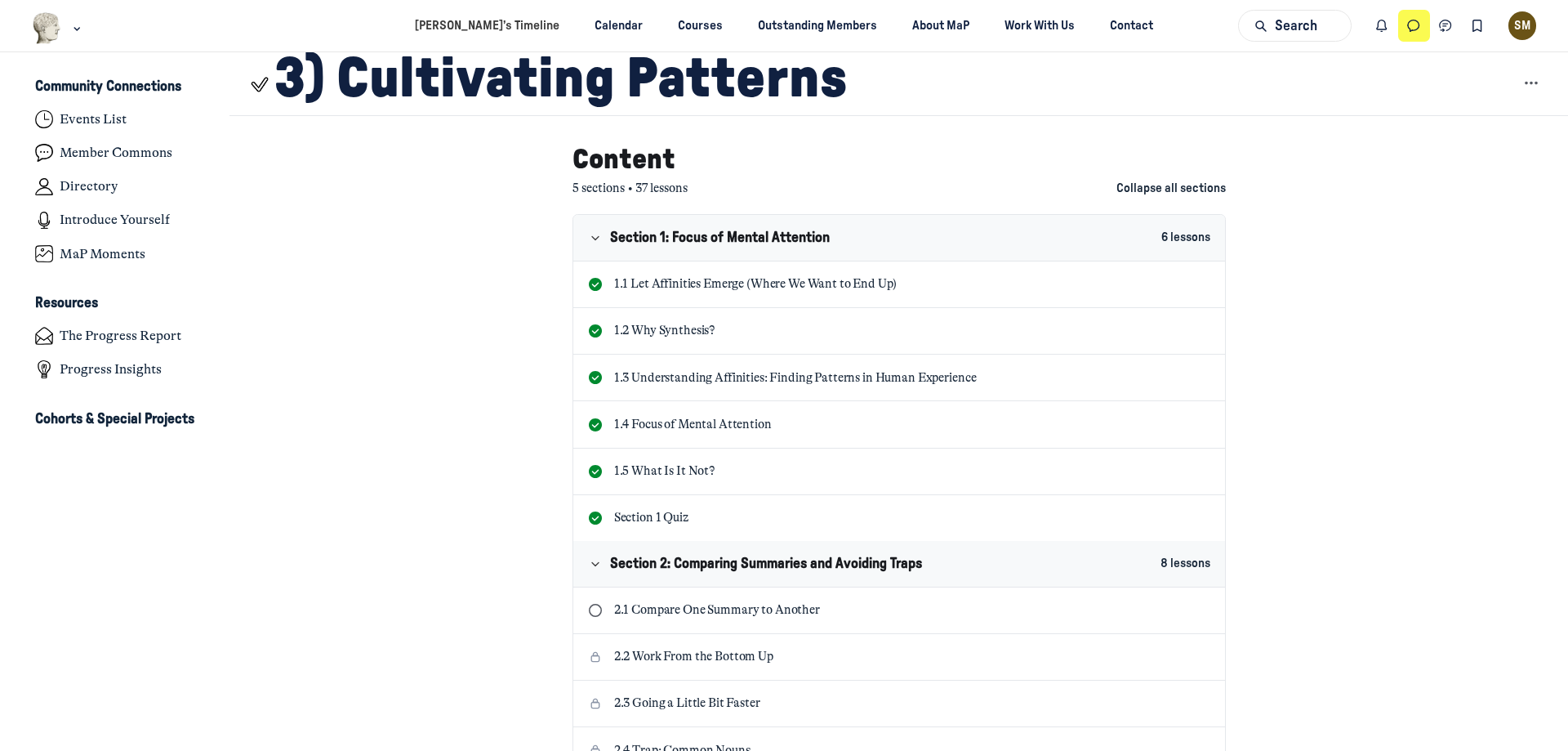
click at [1413, 25] on icon "Direct messages" at bounding box center [1414, 26] width 16 height 18
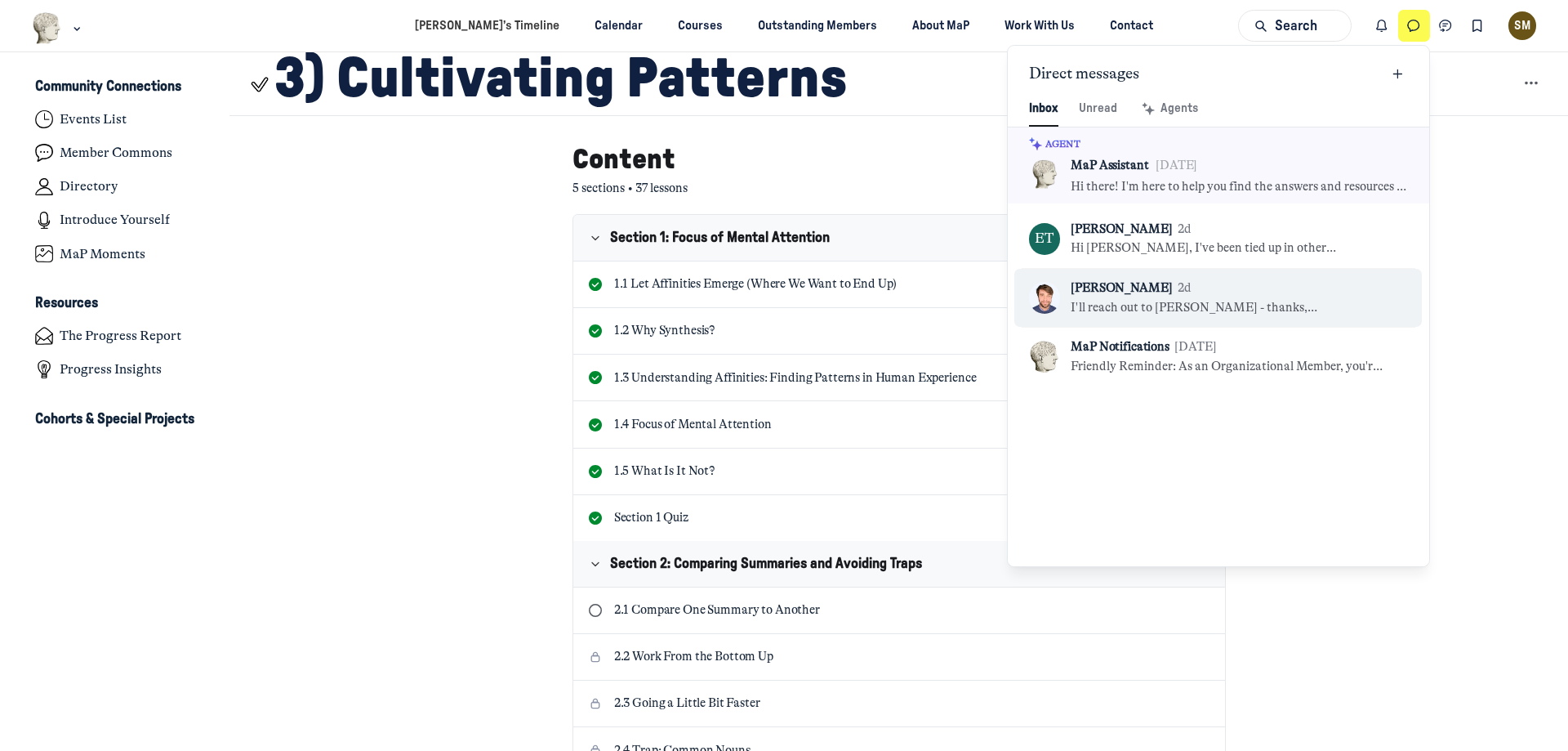
click at [1168, 278] on link "KB [PERSON_NAME] 2d I'll reach out to [PERSON_NAME] - thanks, [PERSON_NAME]! I'…" at bounding box center [1218, 297] width 408 height 58
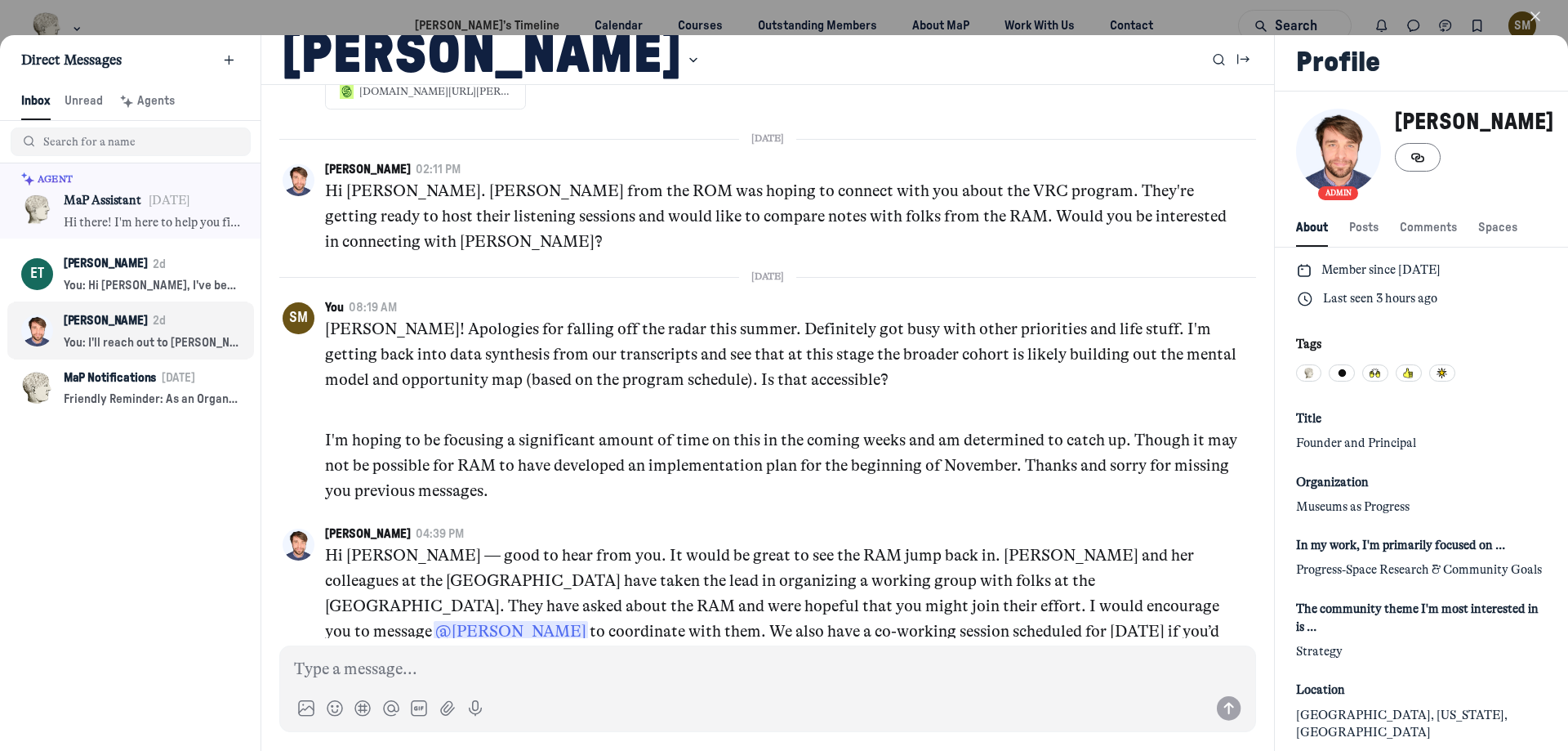
scroll to position [2223, 3229]
click at [1536, 17] on icon "button" at bounding box center [1535, 16] width 16 height 16
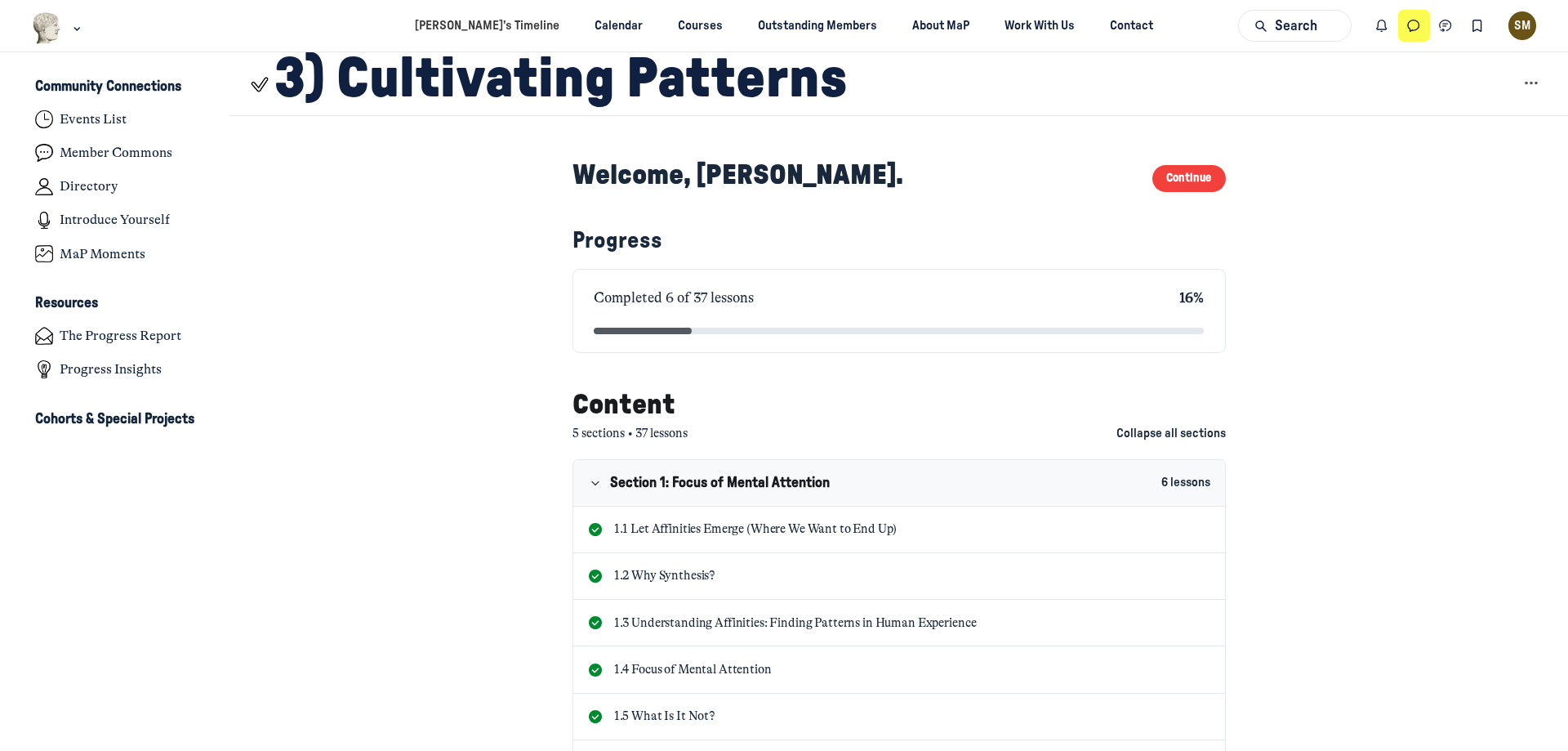
scroll to position [5210, 3211]
click at [1423, 31] on button "Direct messages" at bounding box center [1414, 25] width 32 height 32
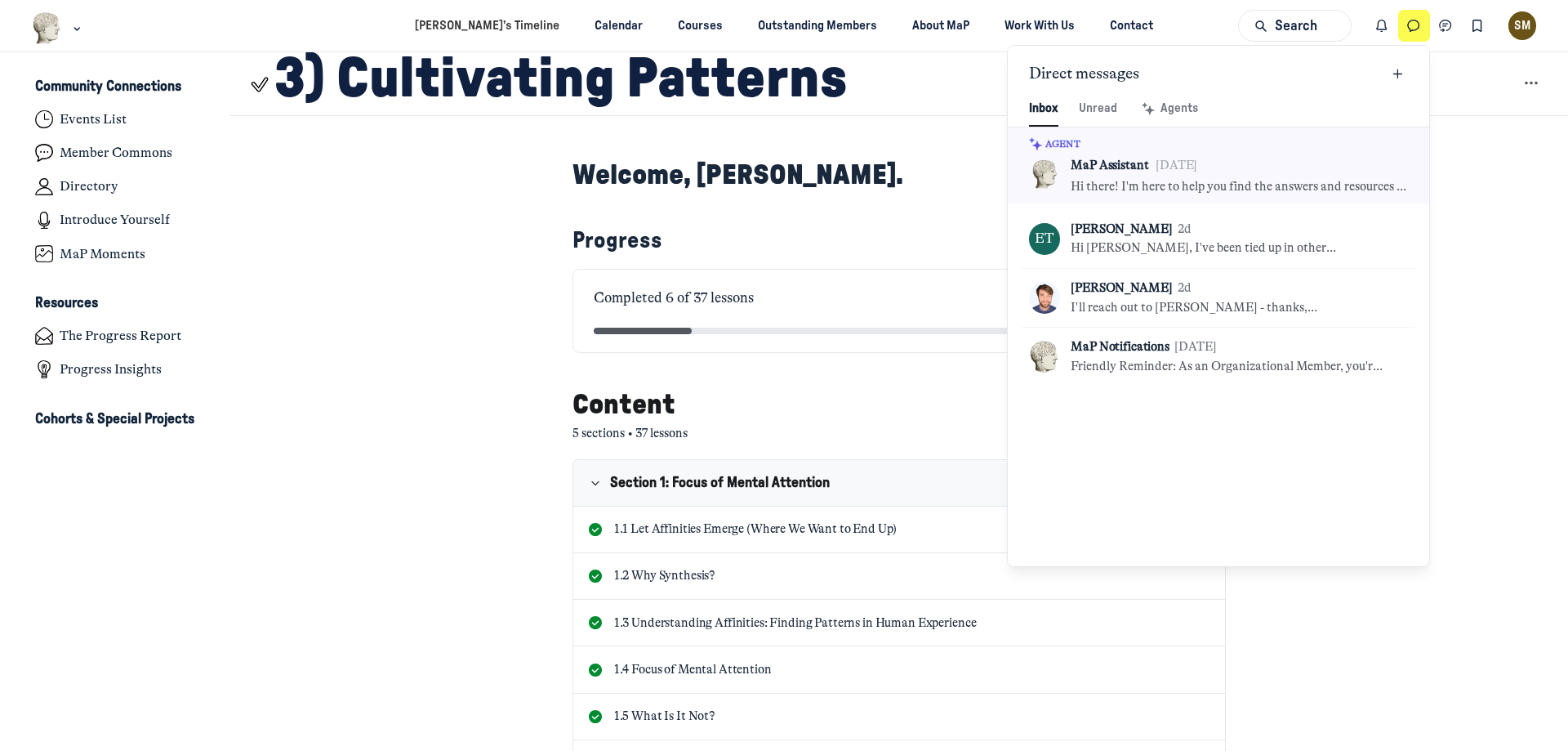
scroll to position [2223, 3807]
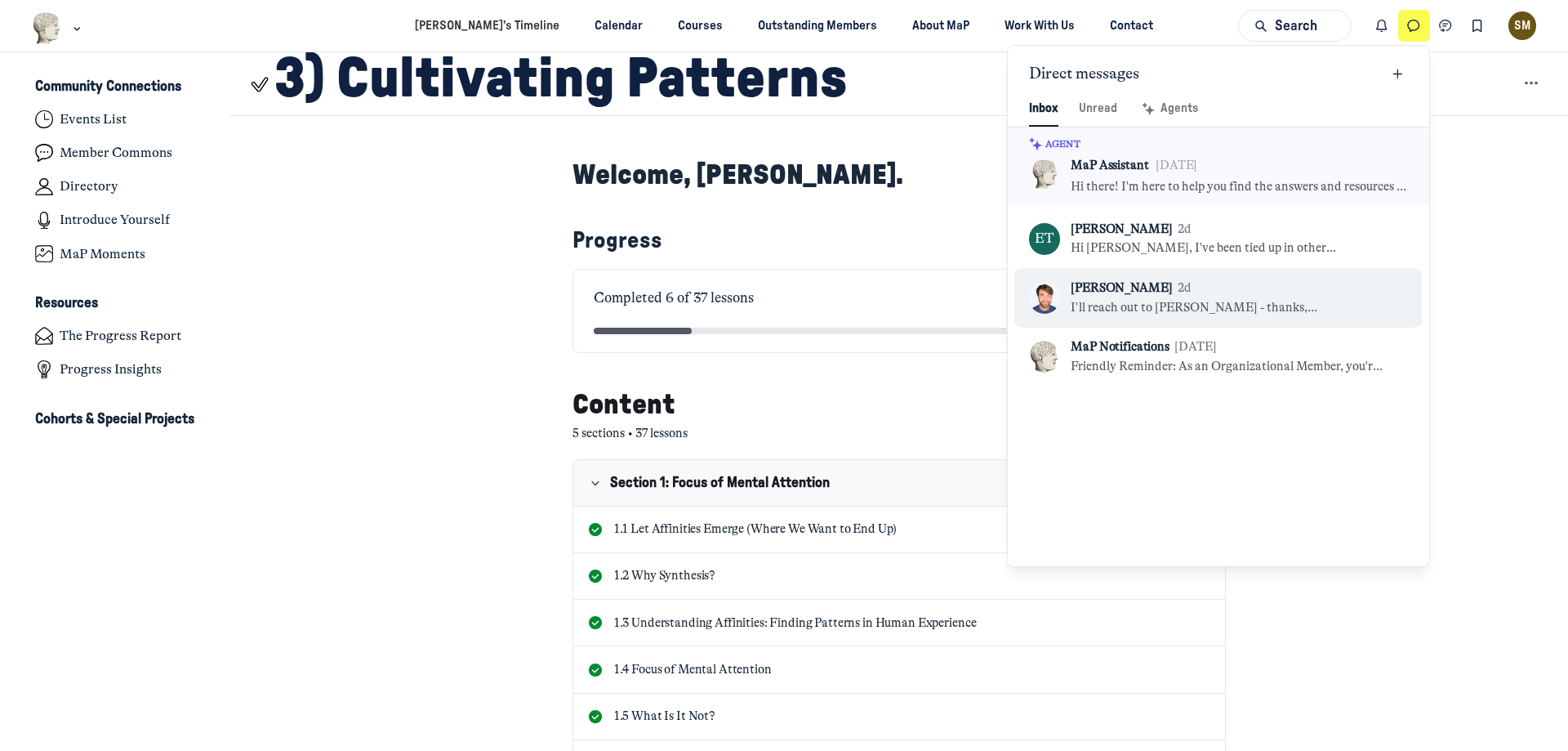
click at [1177, 283] on div "[PERSON_NAME] 2d" at bounding box center [1229, 288] width 317 height 18
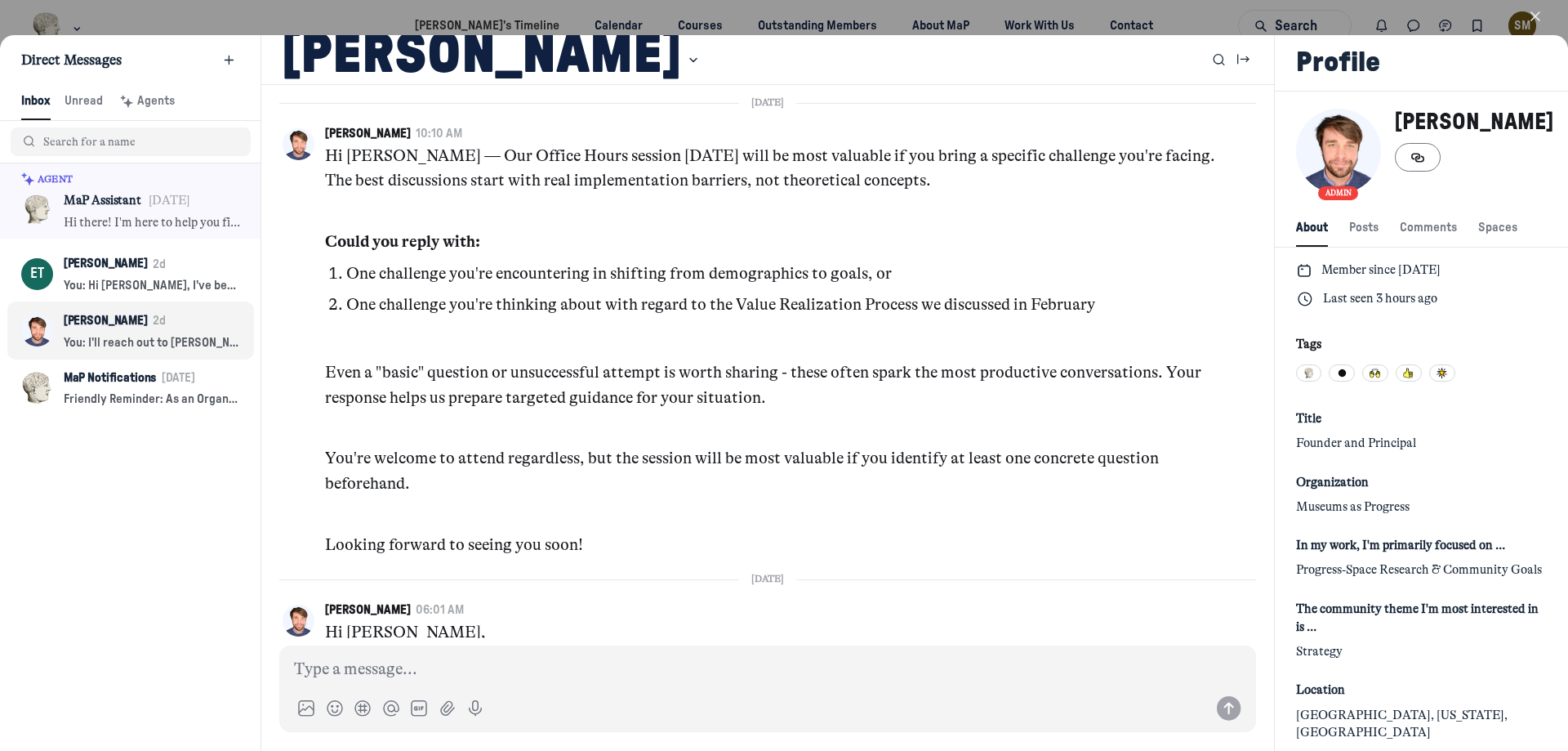
scroll to position [2223, 3229]
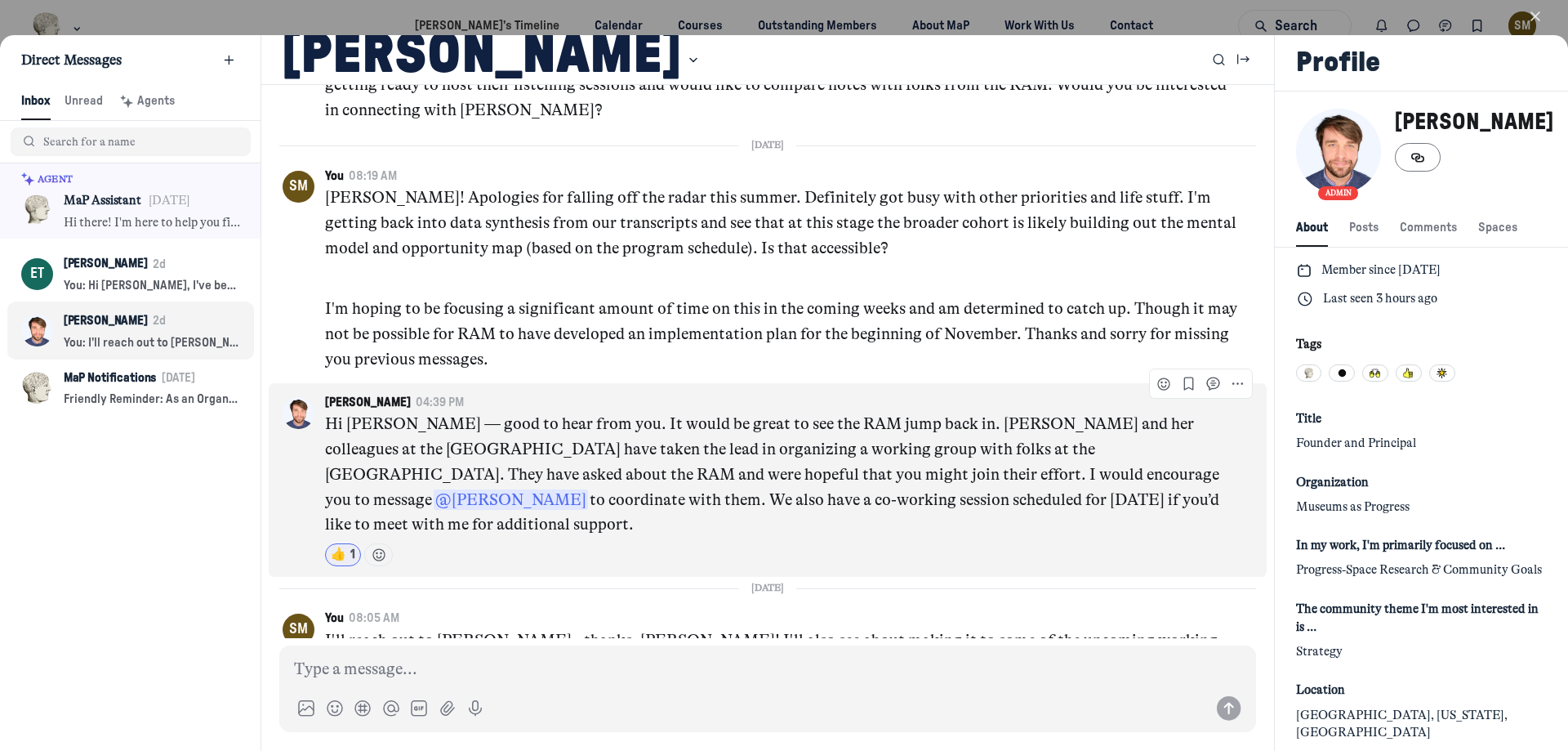
click at [742, 543] on div "👍 1" at bounding box center [781, 554] width 914 height 23
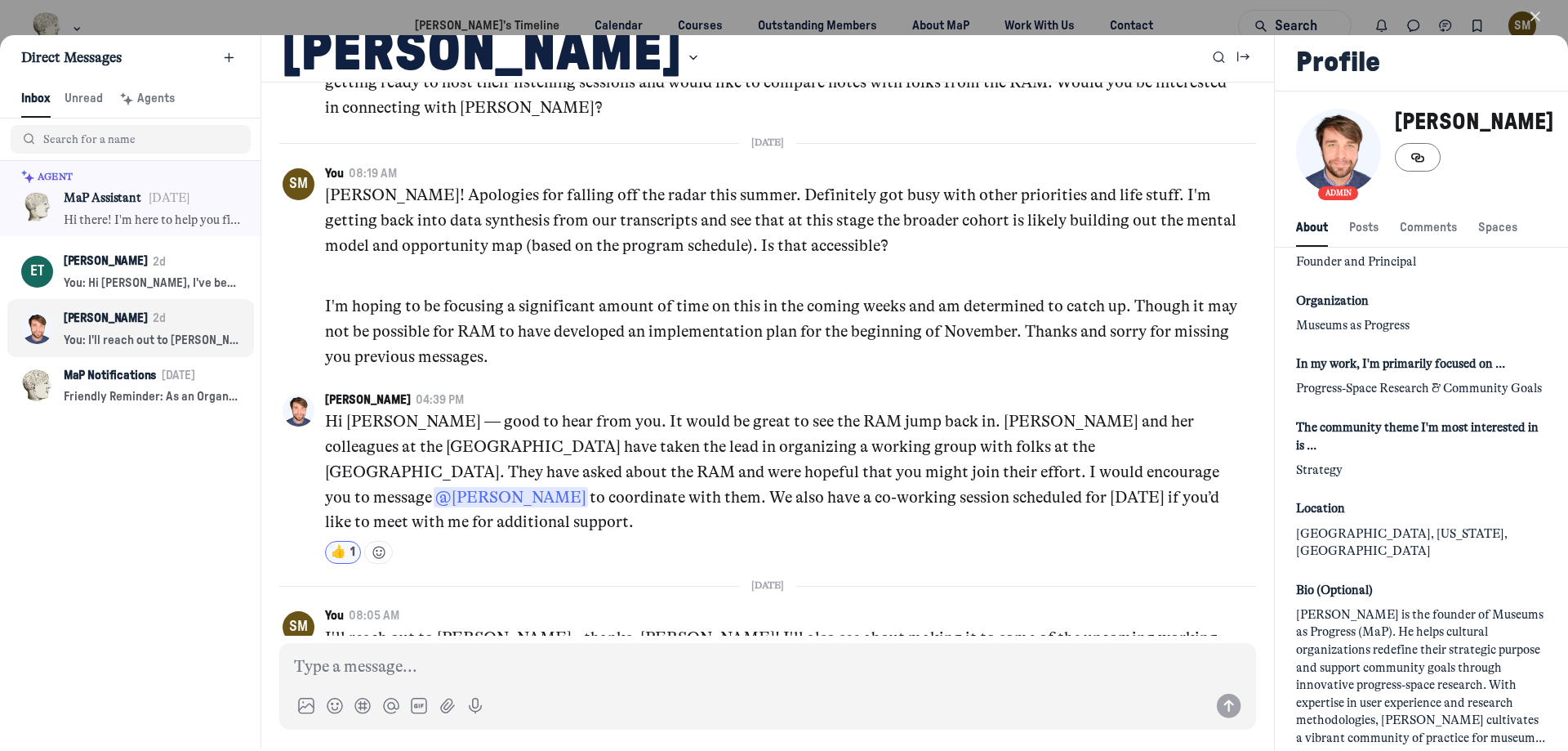
scroll to position [0, 0]
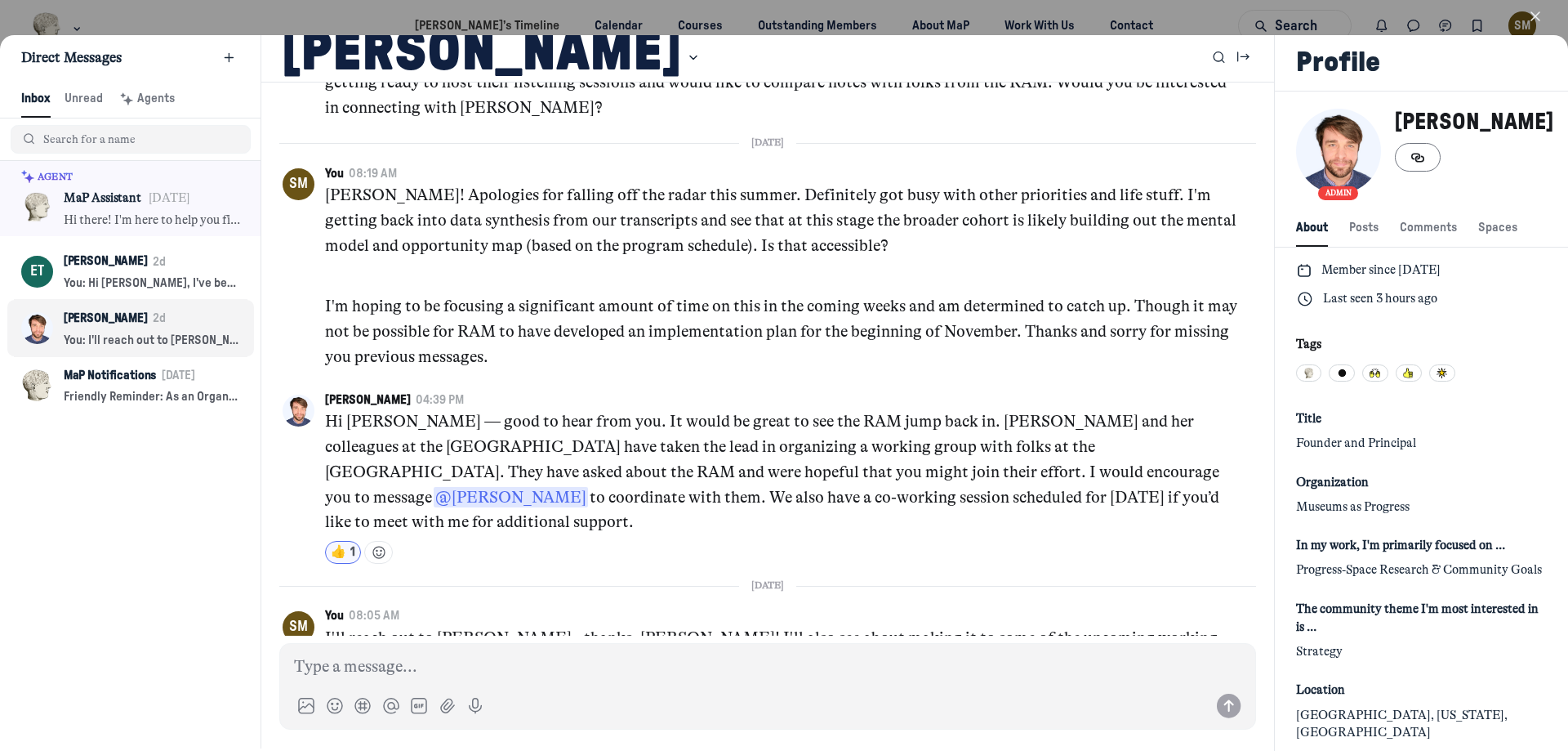
click at [1528, 17] on icon "button" at bounding box center [1535, 16] width 16 height 16
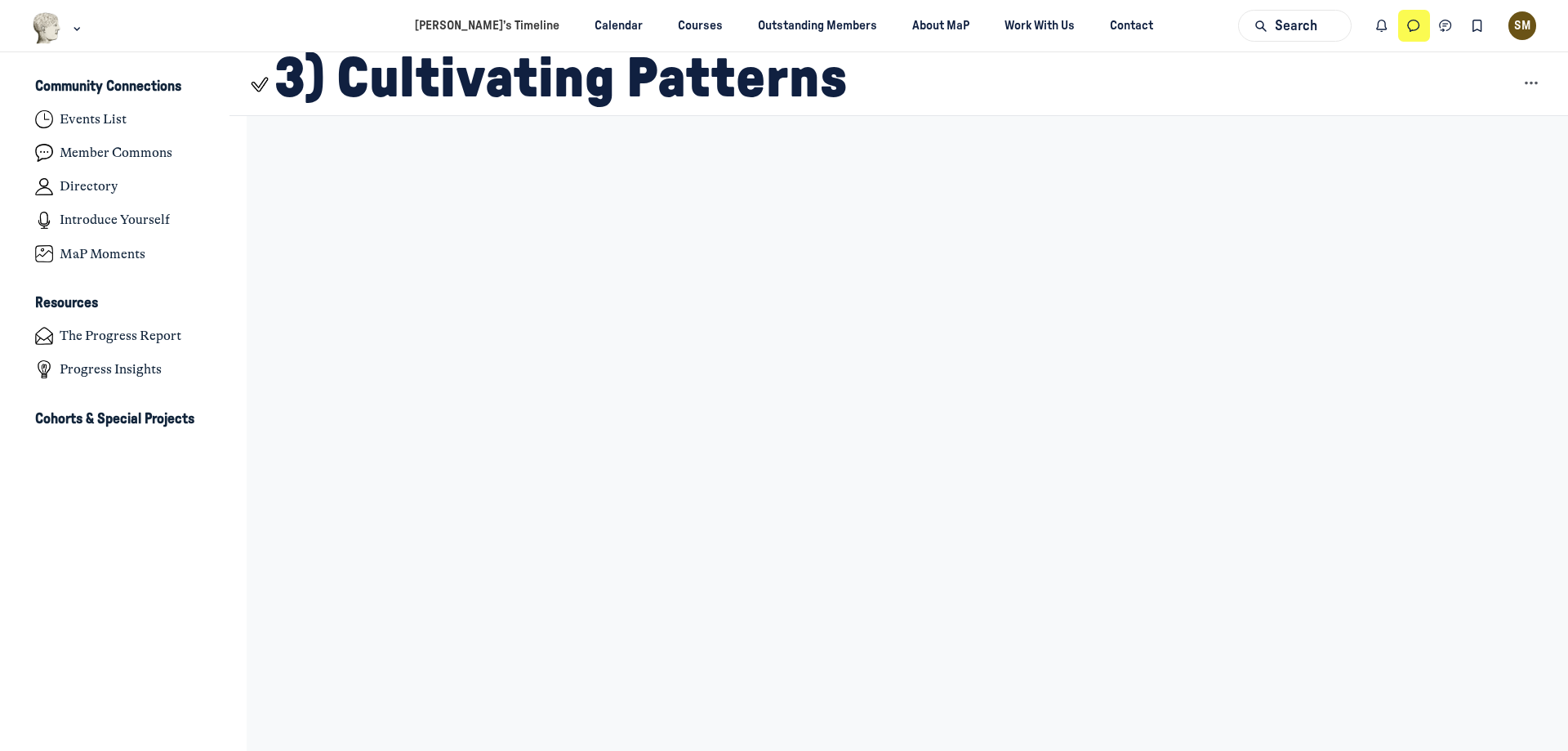
scroll to position [5210, 3211]
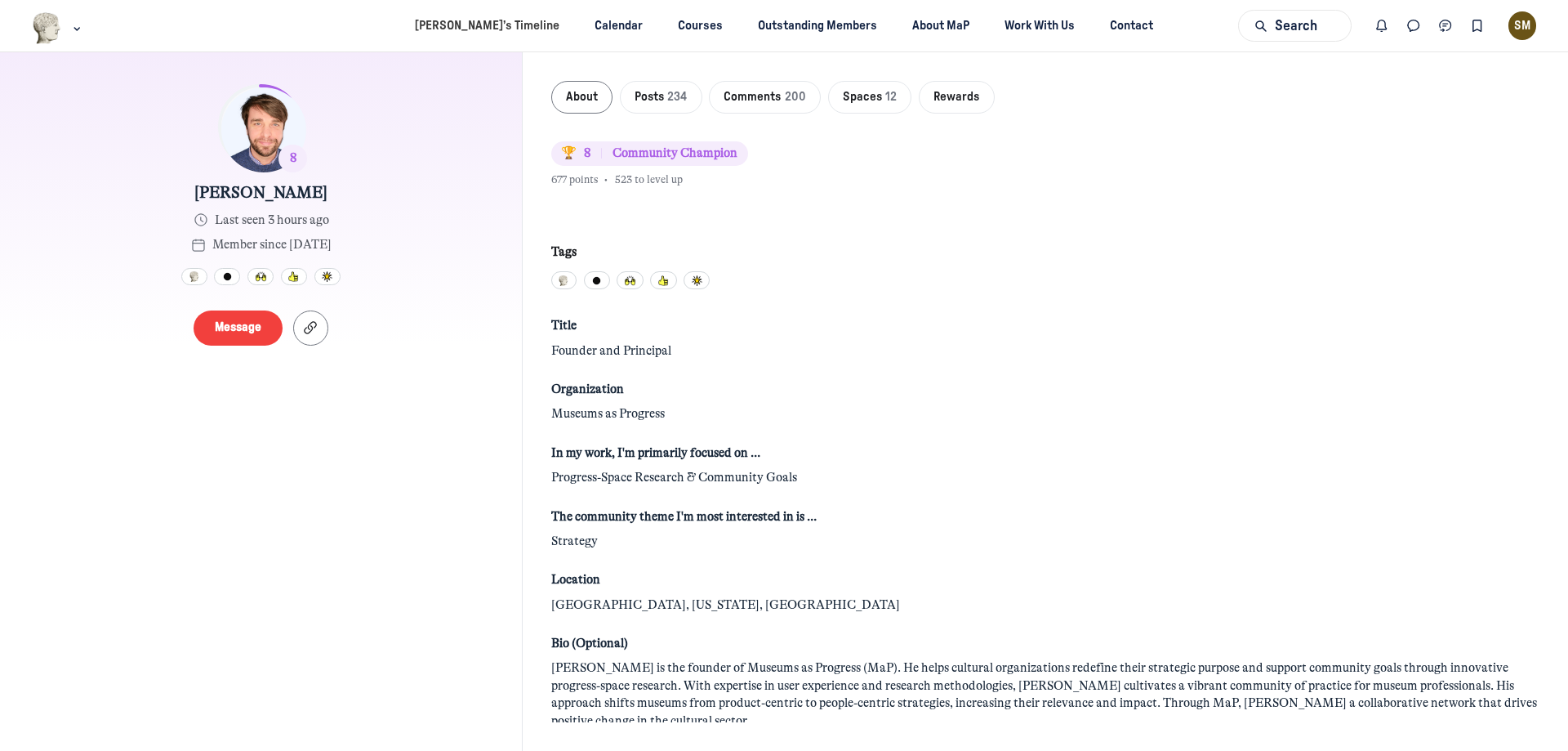
scroll to position [90, 0]
